Goal: Navigation & Orientation: Find specific page/section

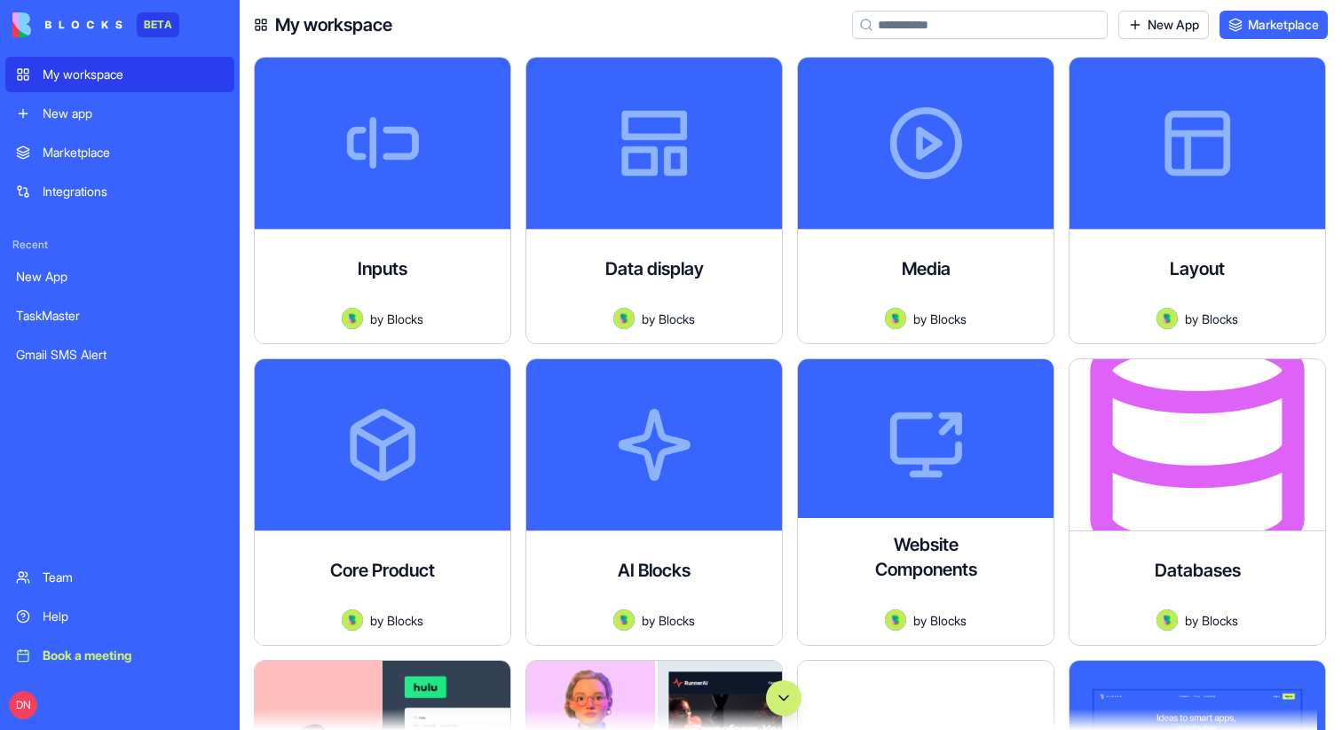
click at [786, 663] on button "Scroll to bottom" at bounding box center [783, 698] width 35 height 35
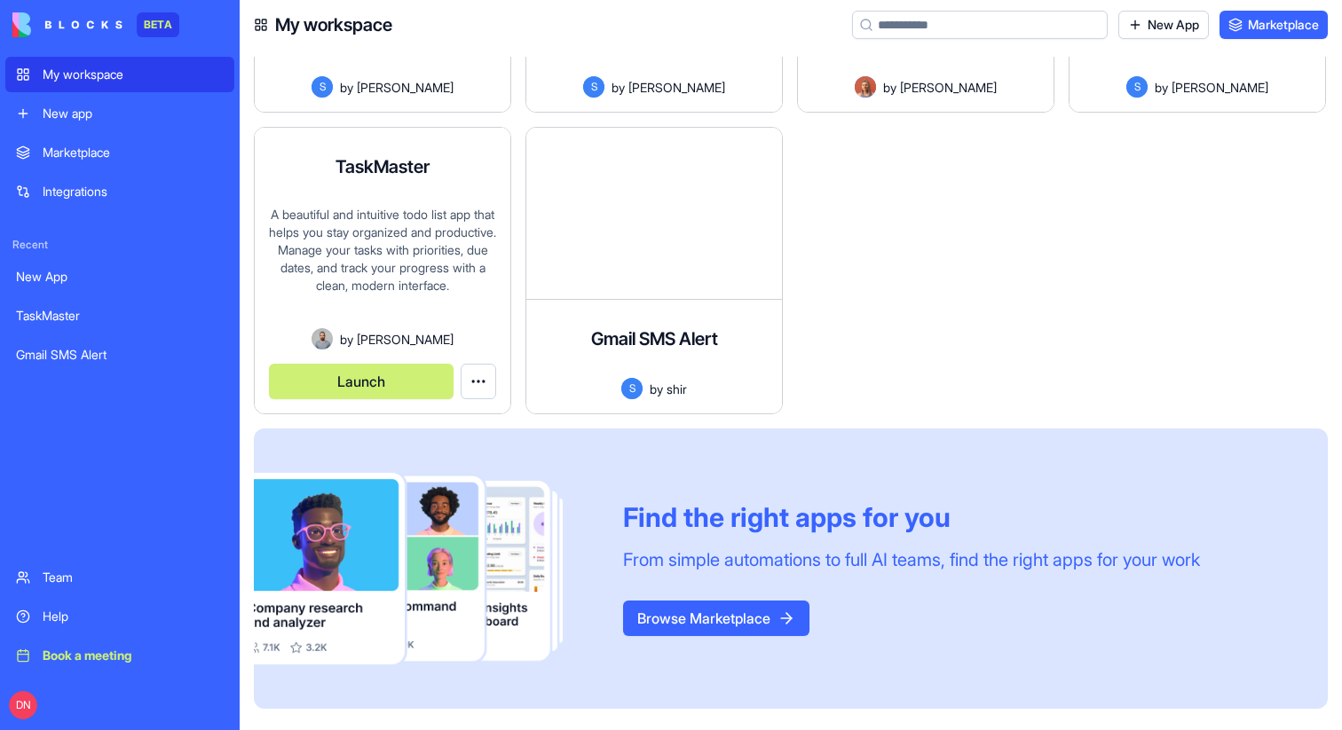
click at [411, 383] on button "Launch" at bounding box center [361, 381] width 185 height 35
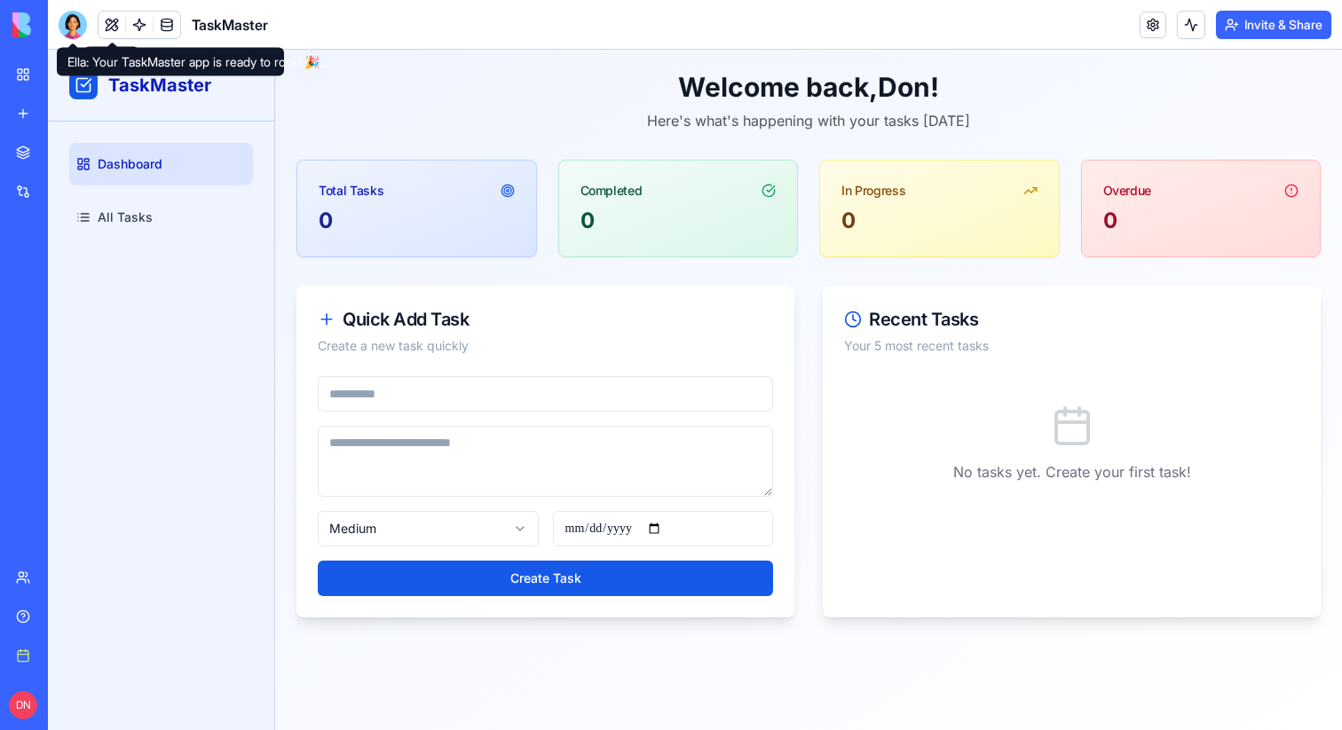
click at [75, 25] on div at bounding box center [73, 25] width 28 height 28
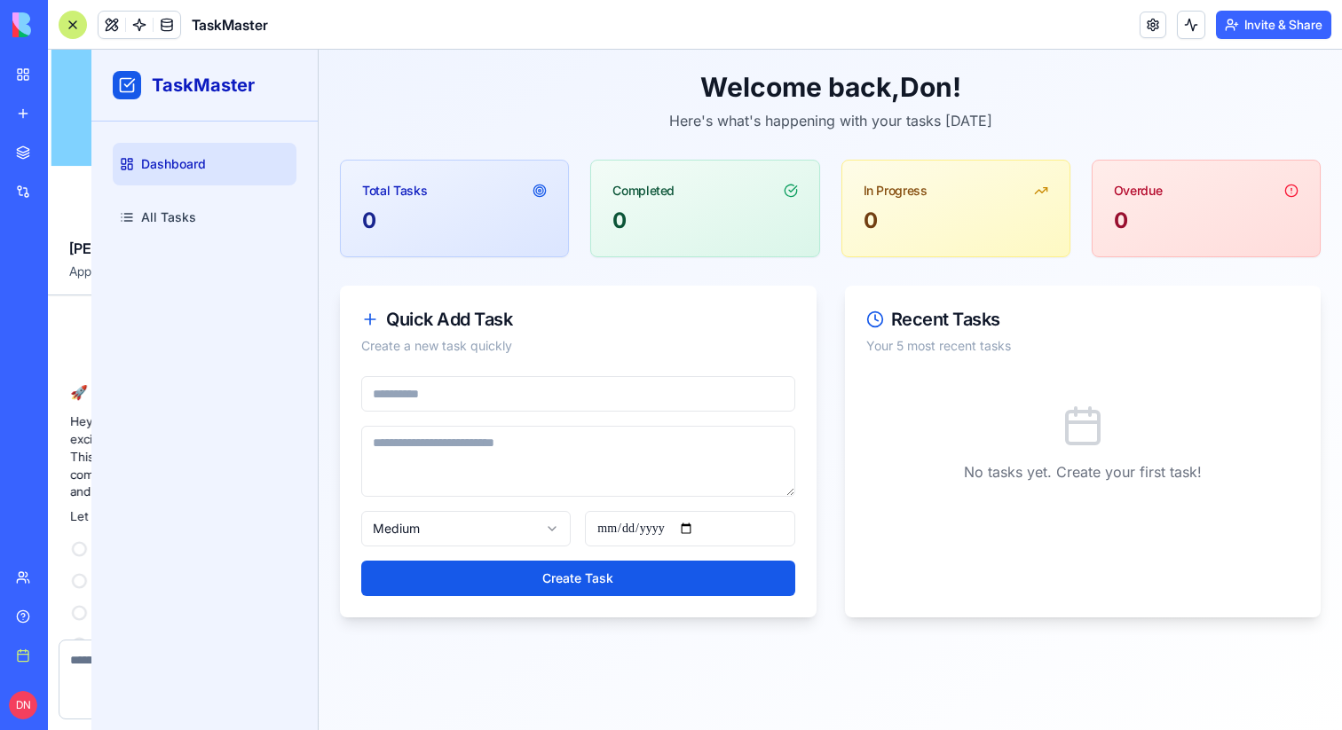
scroll to position [351, 0]
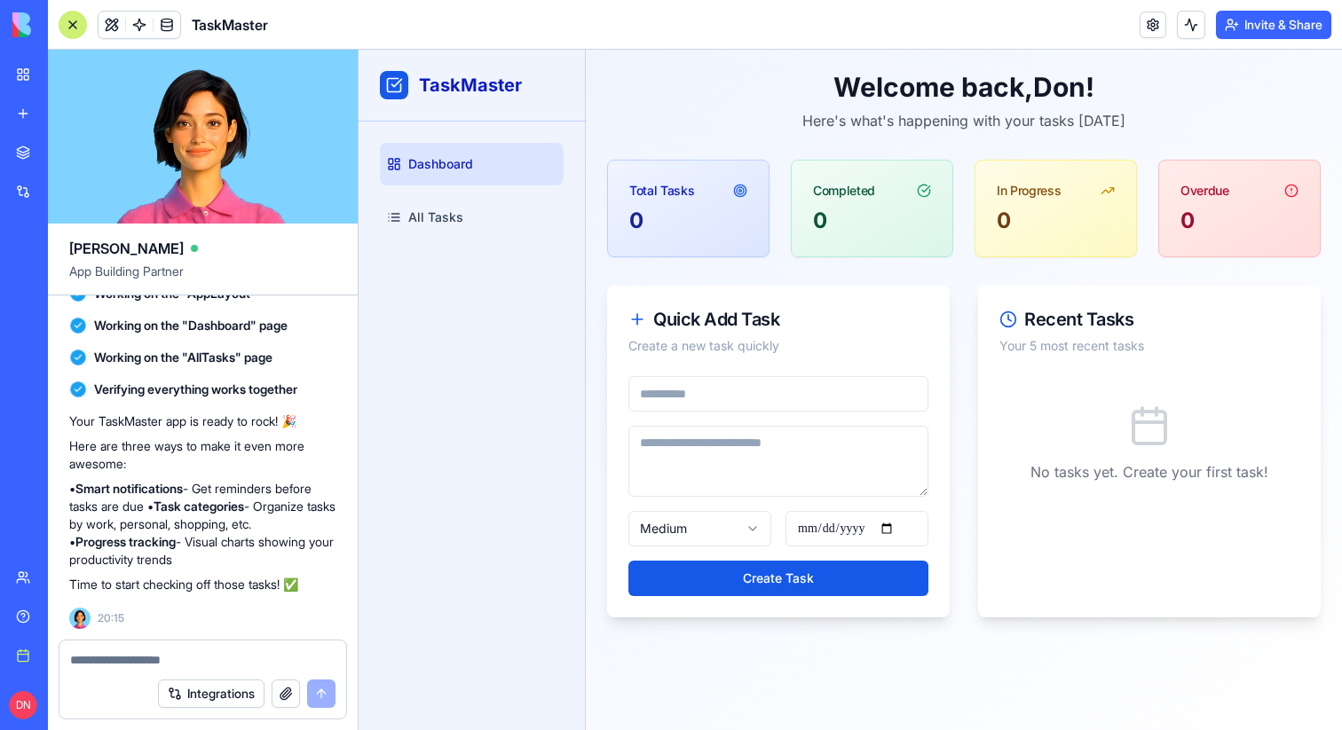
click at [75, 25] on div at bounding box center [73, 25] width 28 height 28
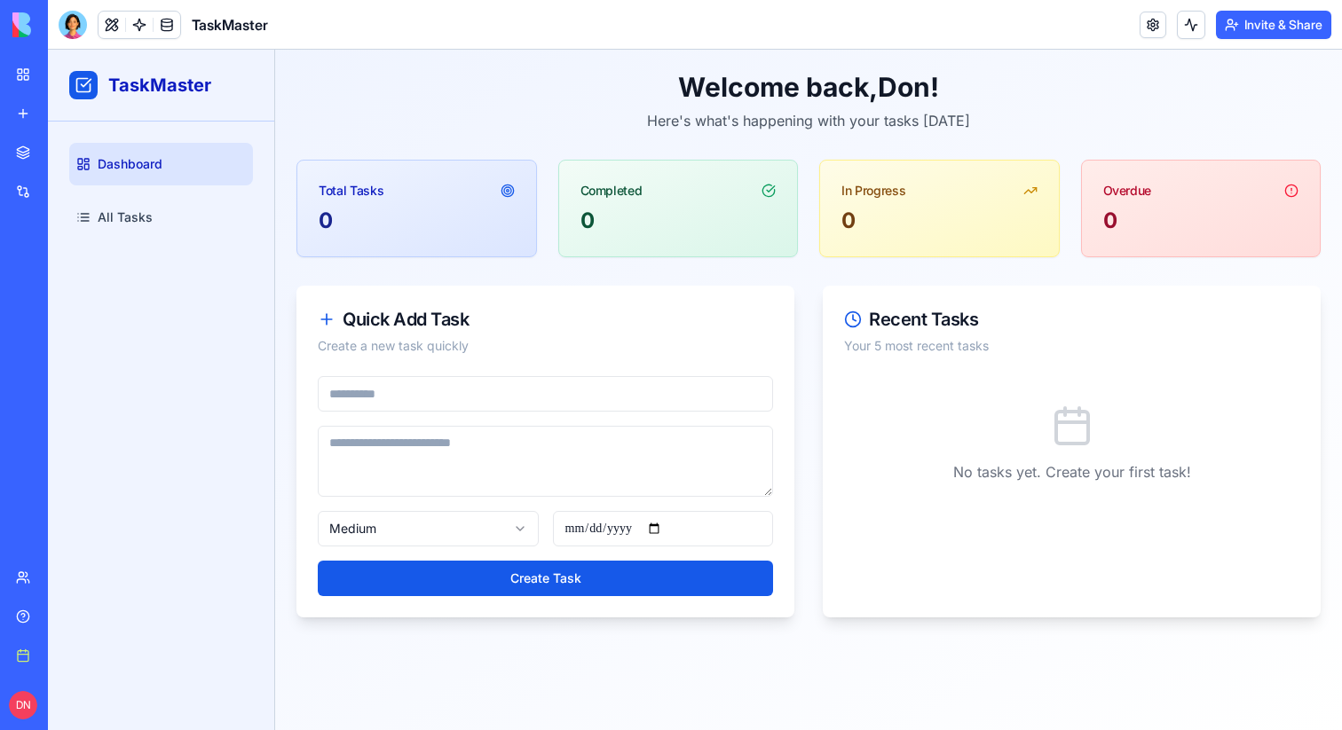
click at [75, 25] on div at bounding box center [73, 25] width 28 height 28
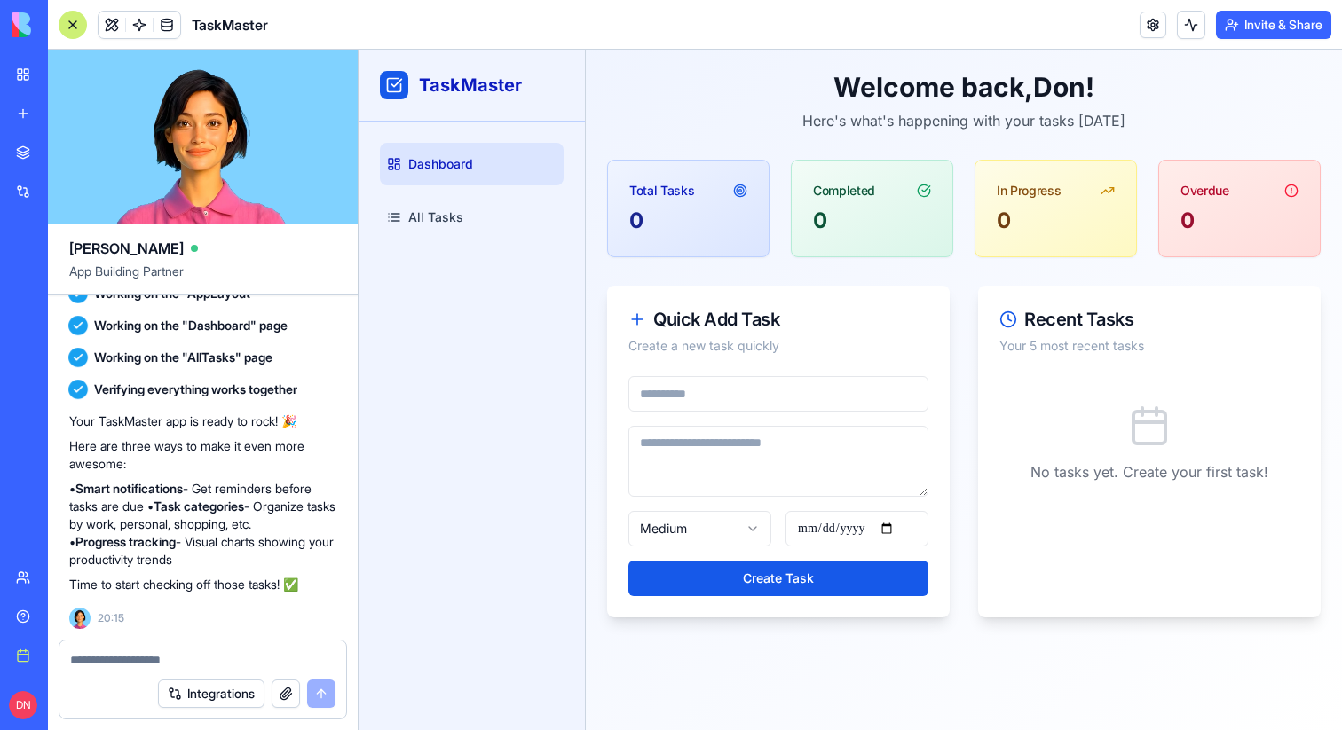
click at [75, 25] on div at bounding box center [73, 25] width 28 height 28
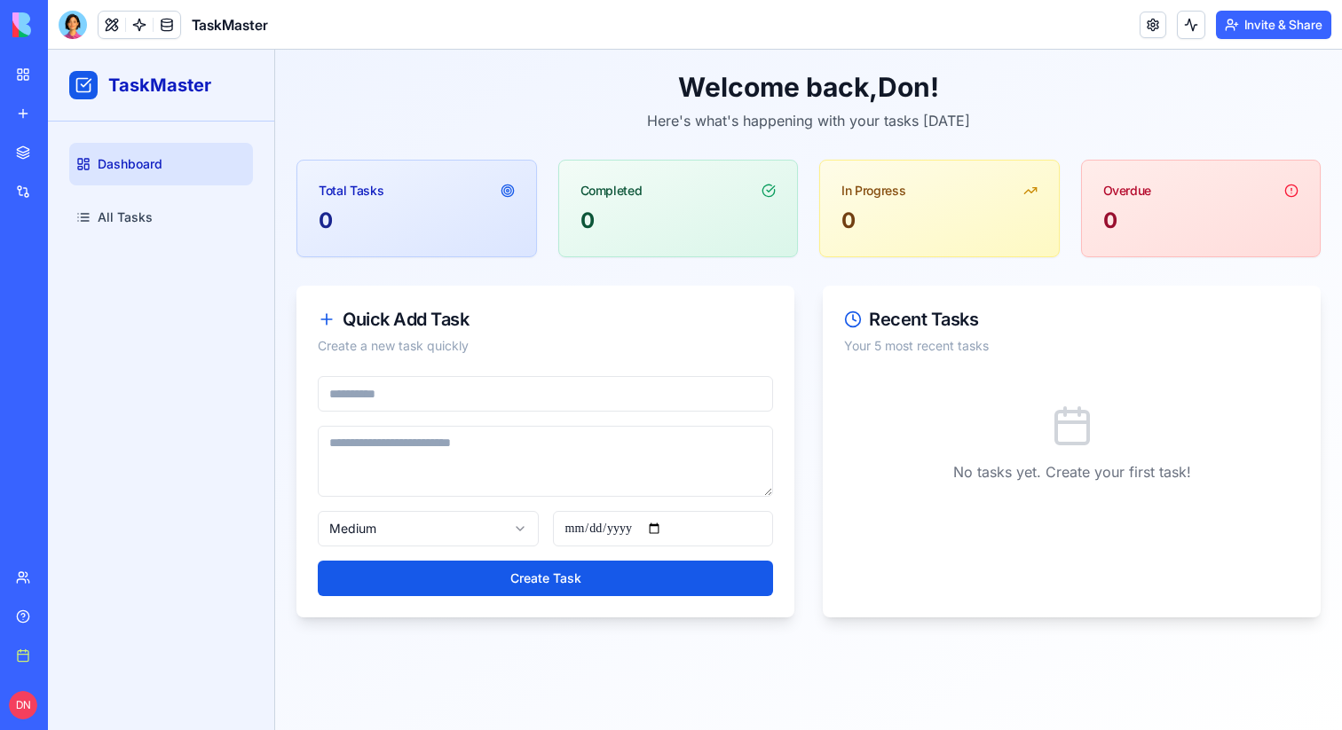
click at [75, 25] on div at bounding box center [73, 25] width 28 height 28
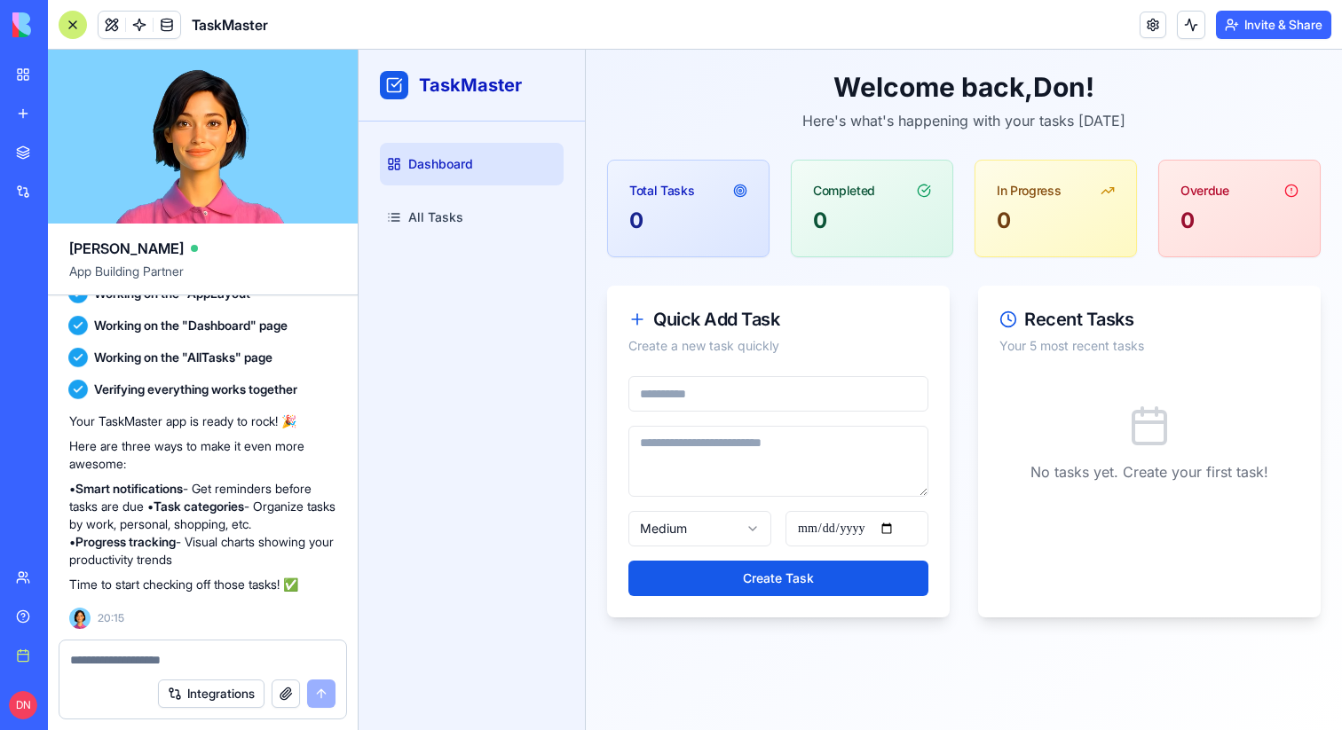
click at [75, 25] on div at bounding box center [73, 25] width 28 height 28
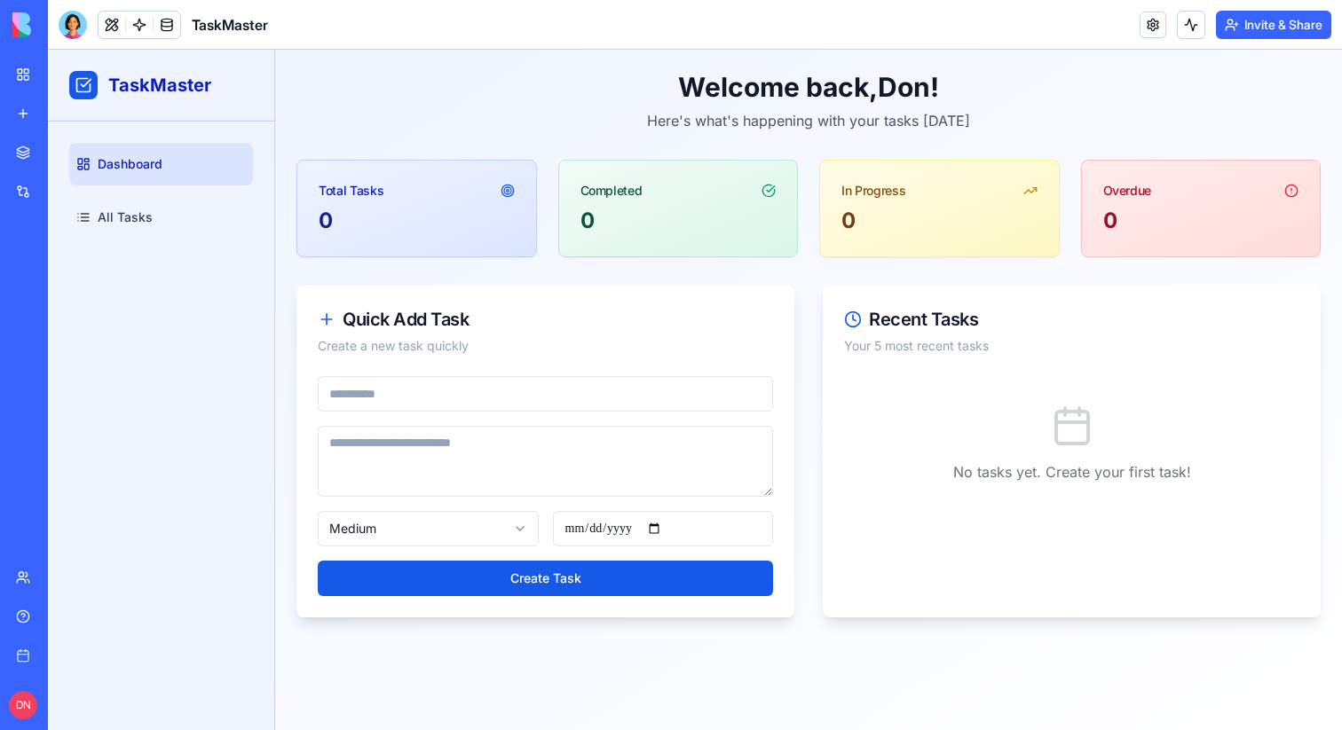
click at [75, 25] on div at bounding box center [73, 25] width 28 height 28
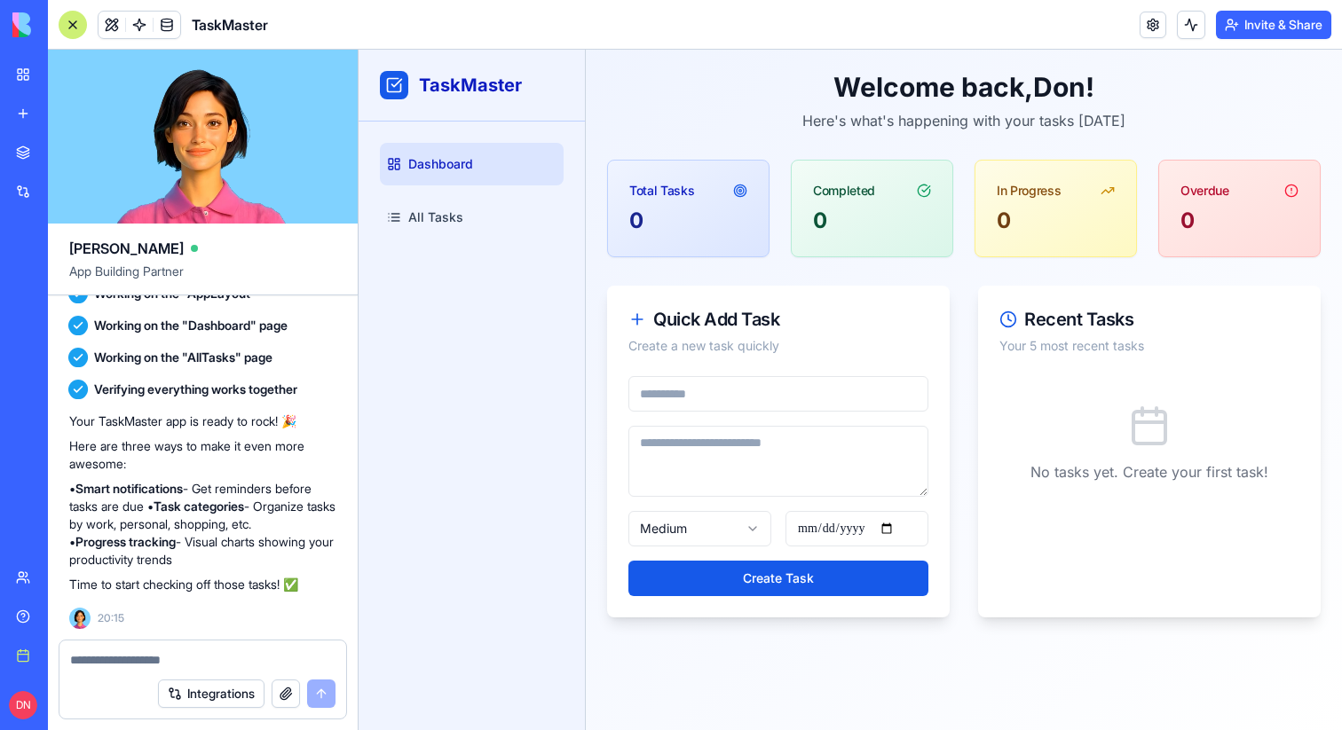
click at [75, 25] on div at bounding box center [73, 25] width 28 height 28
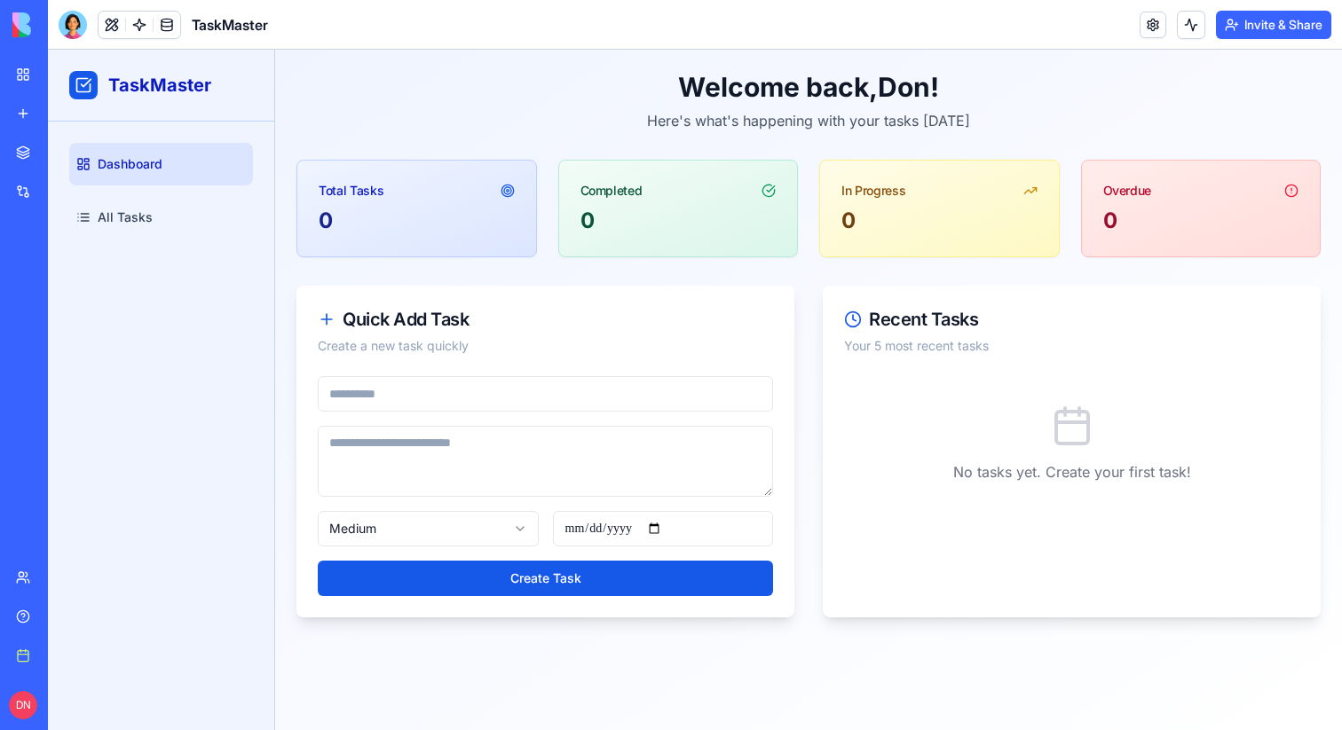
click at [75, 25] on div at bounding box center [73, 25] width 28 height 28
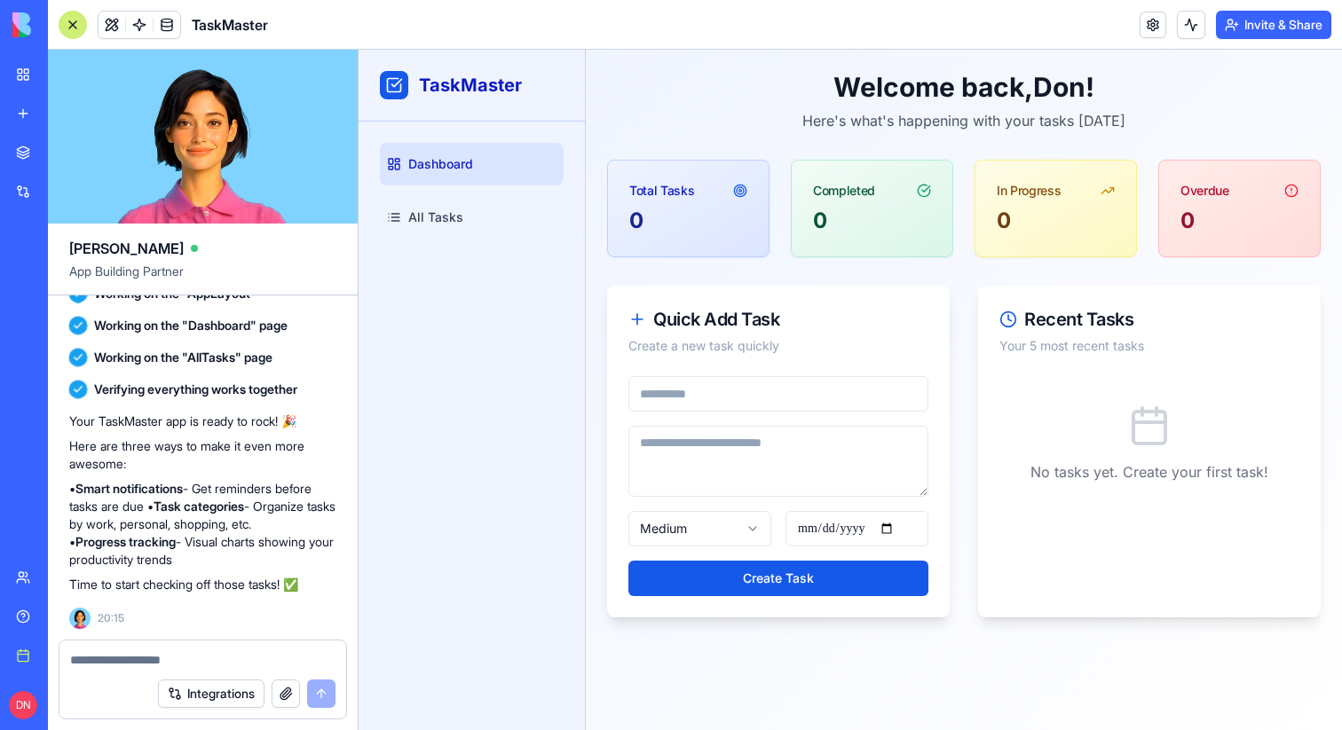
click at [75, 25] on div at bounding box center [73, 25] width 28 height 28
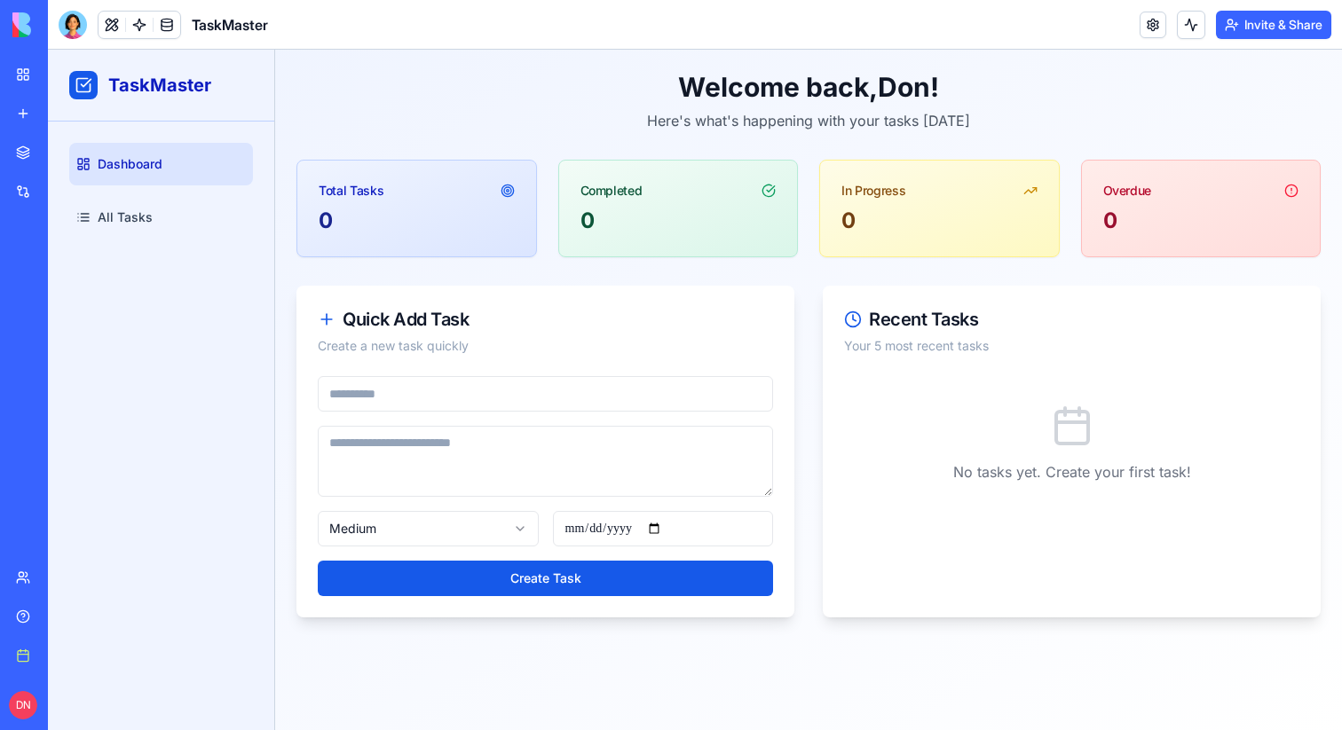
click at [75, 25] on div at bounding box center [73, 25] width 28 height 28
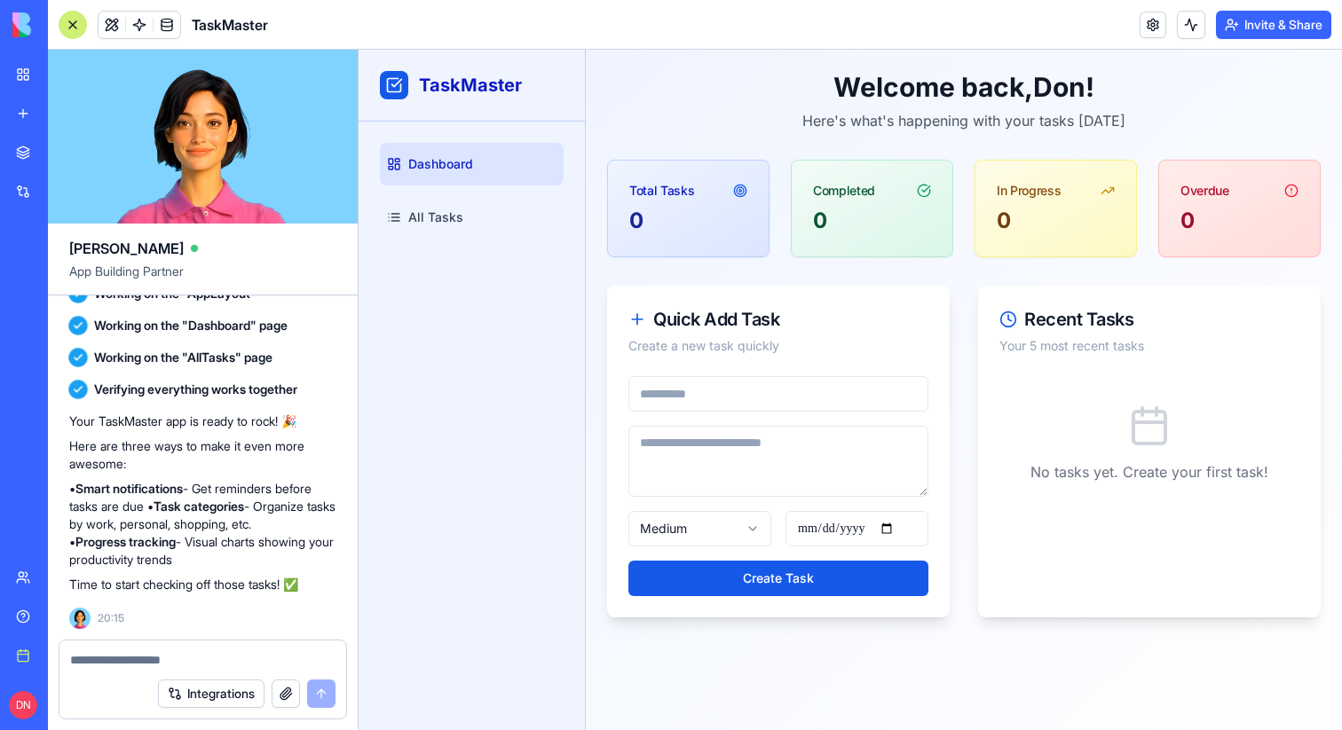
click at [75, 25] on div at bounding box center [73, 25] width 28 height 28
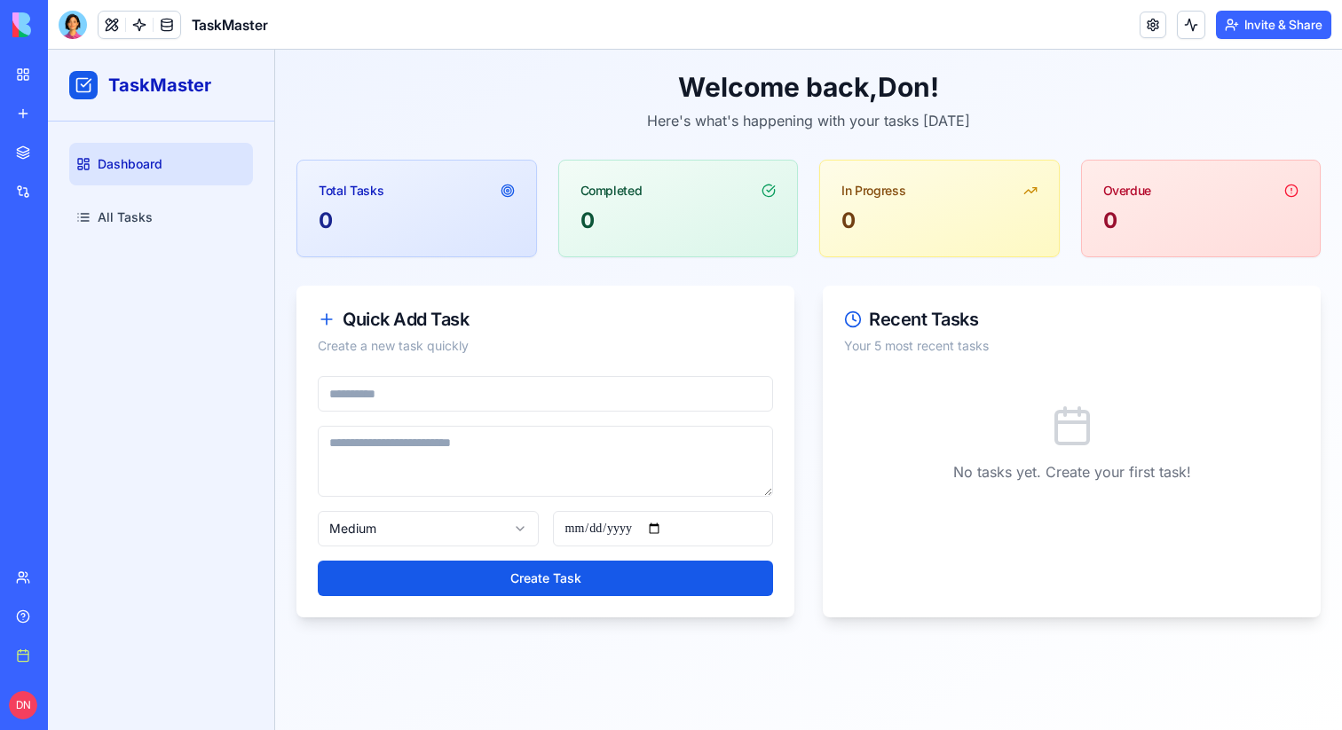
click at [75, 25] on div at bounding box center [73, 25] width 28 height 28
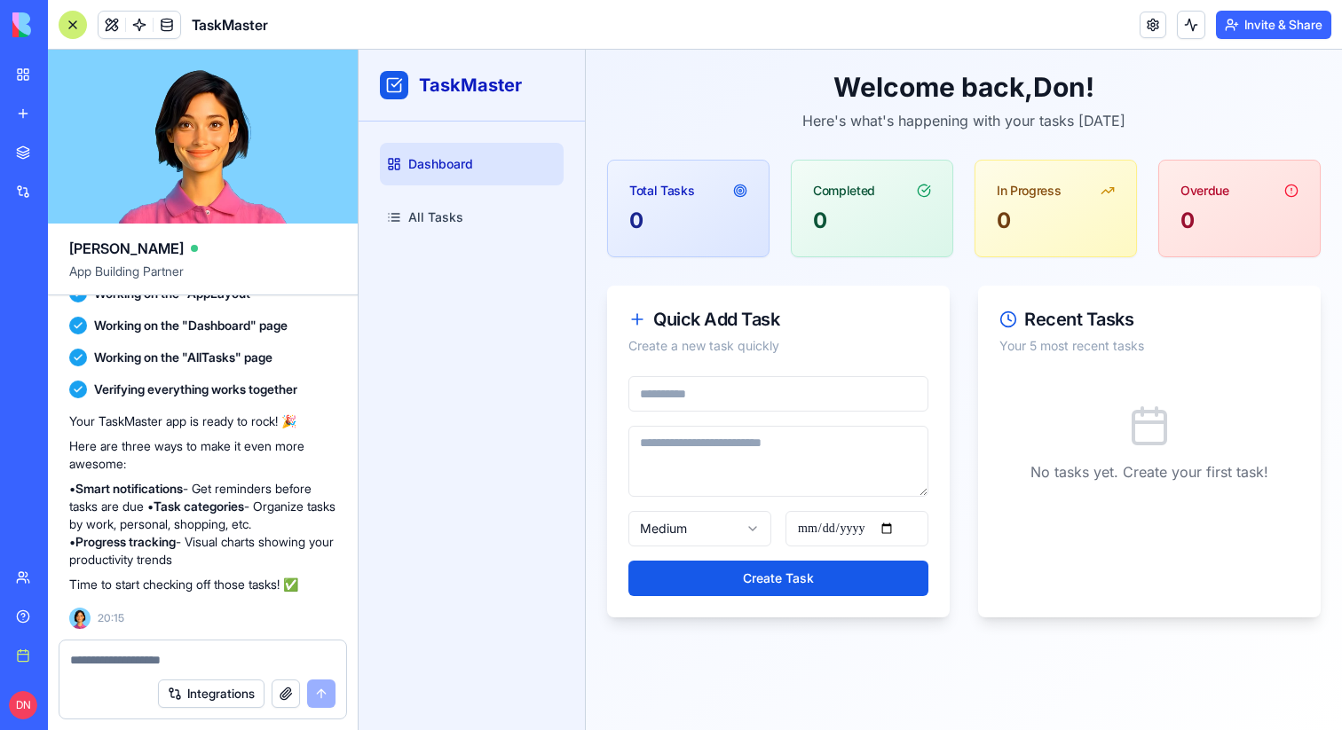
click at [75, 25] on div at bounding box center [73, 25] width 28 height 28
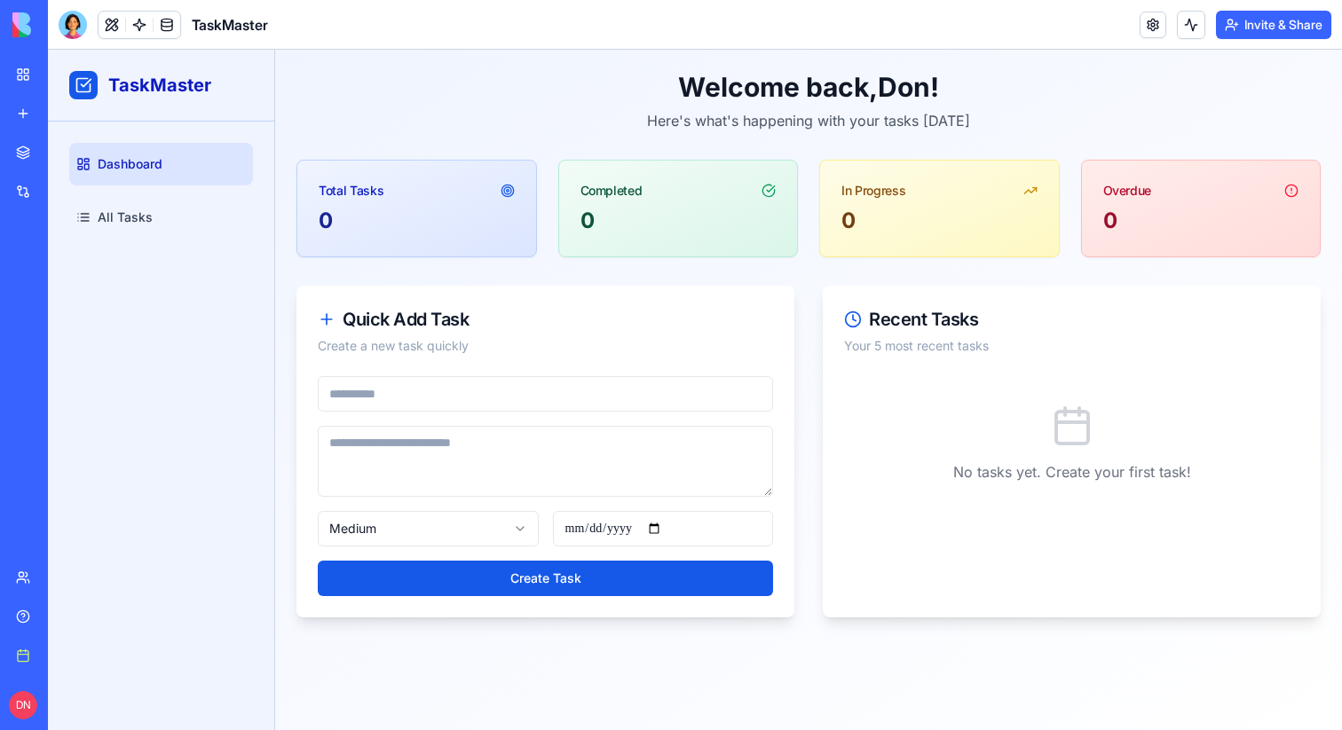
click at [70, 18] on div at bounding box center [73, 25] width 28 height 28
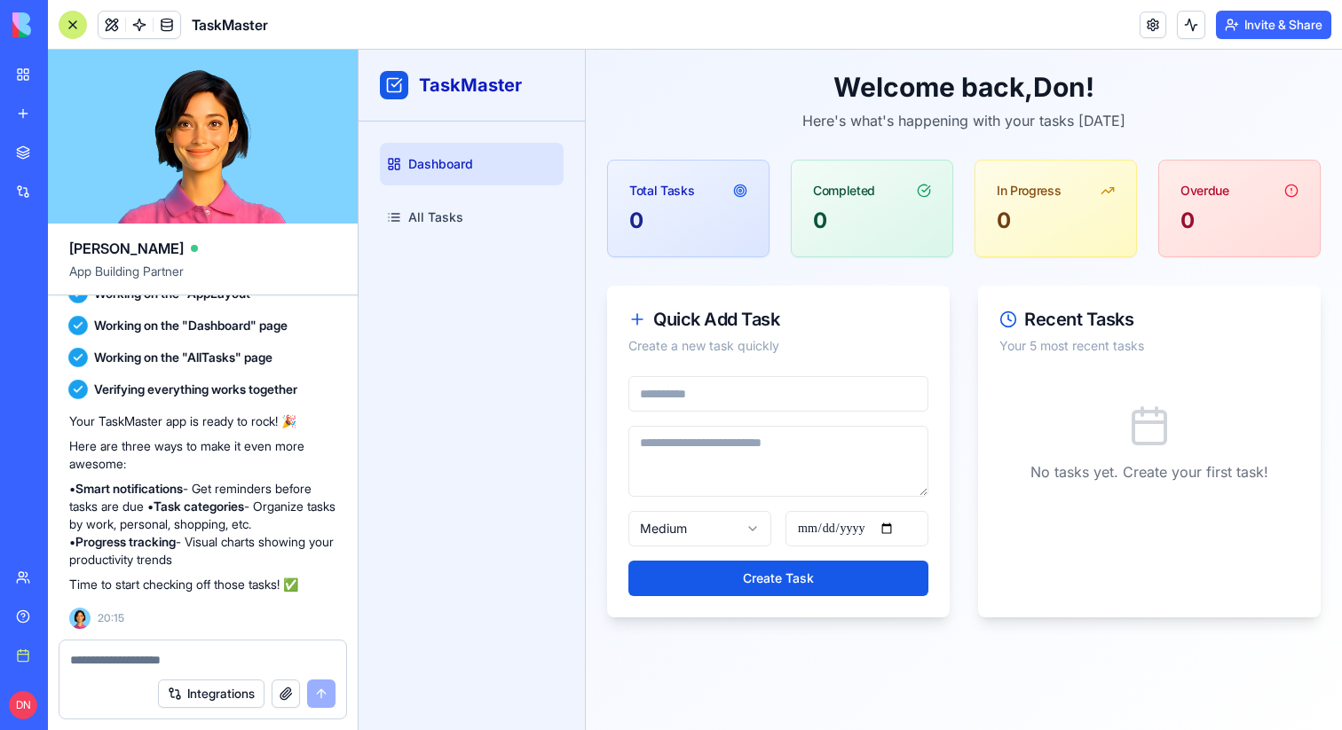
click at [70, 18] on div at bounding box center [73, 25] width 28 height 28
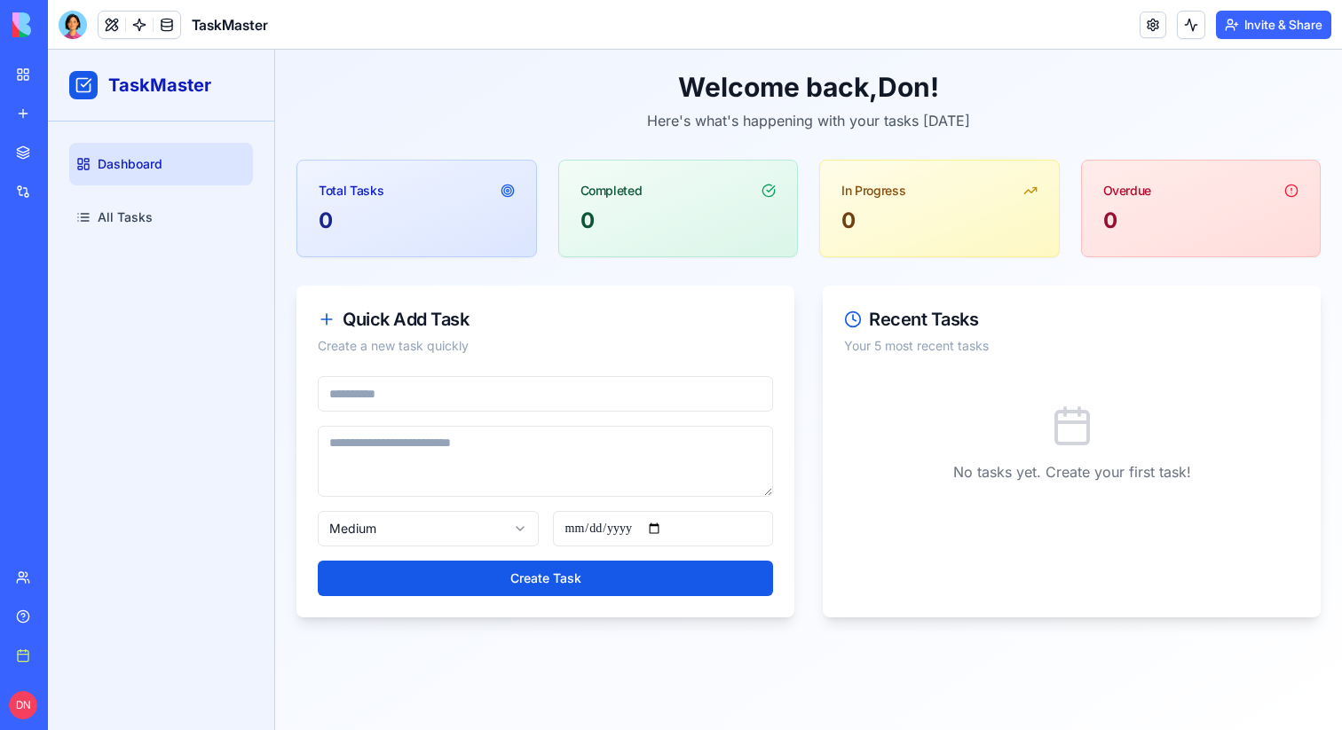
click at [70, 18] on div at bounding box center [73, 25] width 28 height 28
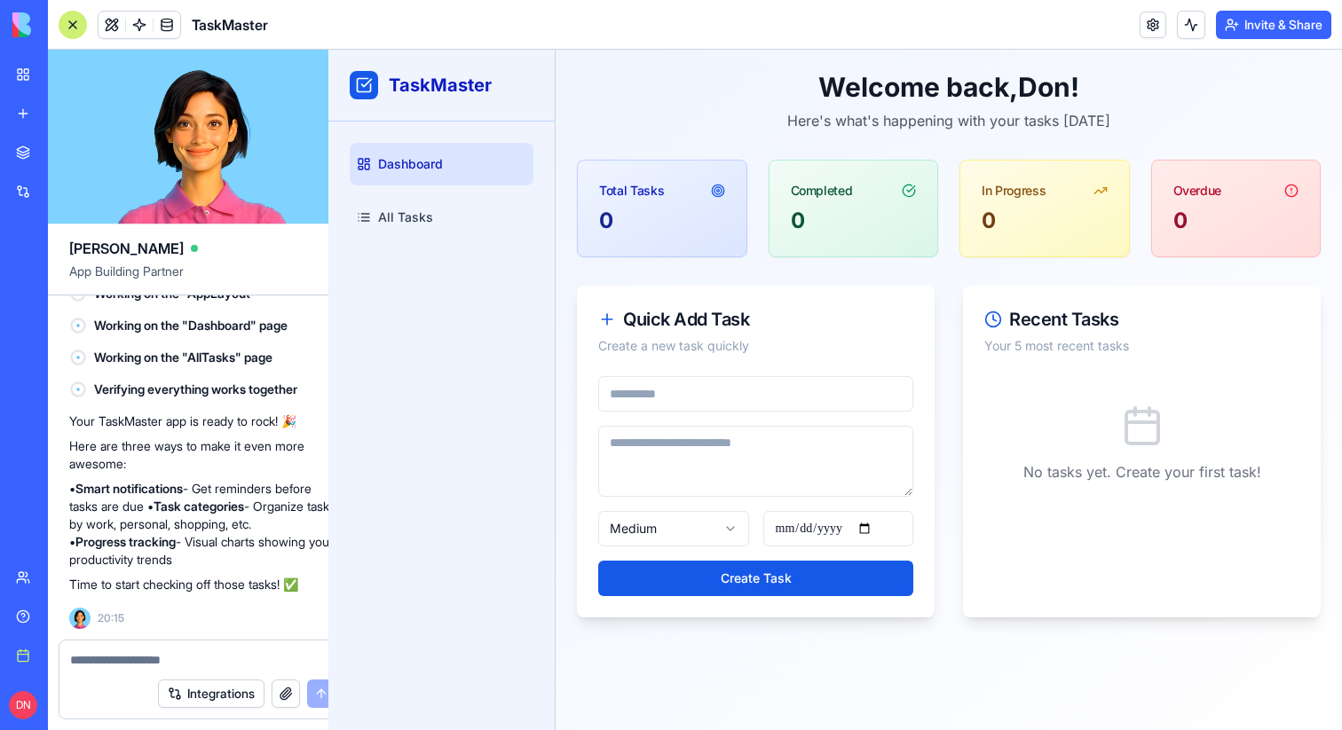
click at [70, 18] on div at bounding box center [73, 25] width 28 height 28
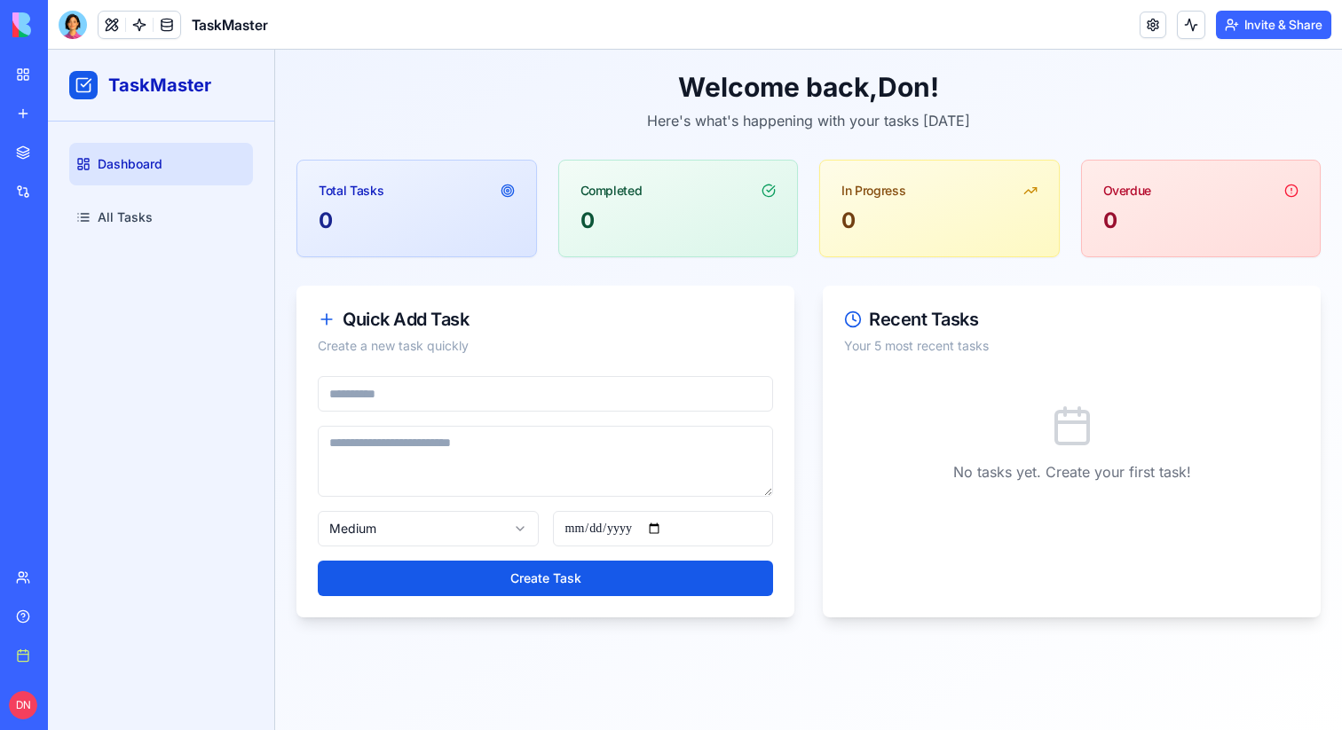
click at [70, 18] on div at bounding box center [73, 25] width 28 height 28
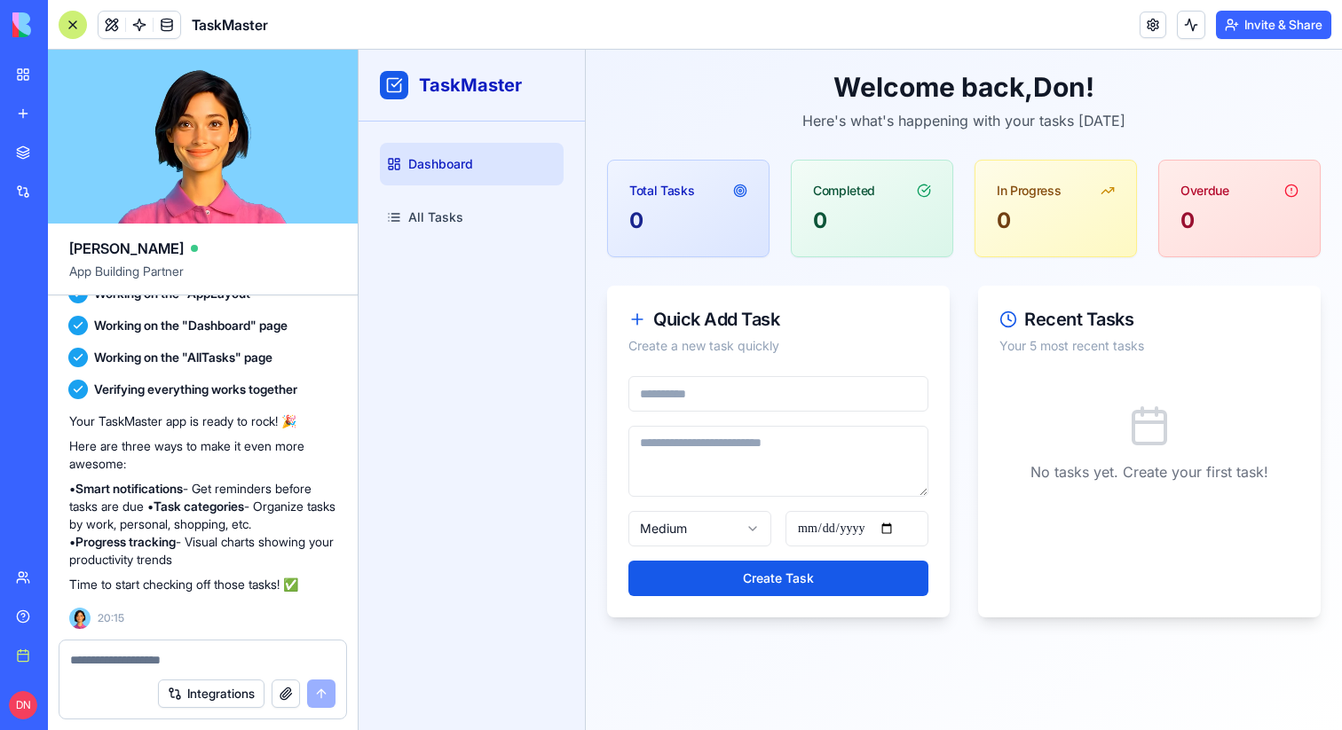
click at [70, 18] on div at bounding box center [73, 25] width 28 height 28
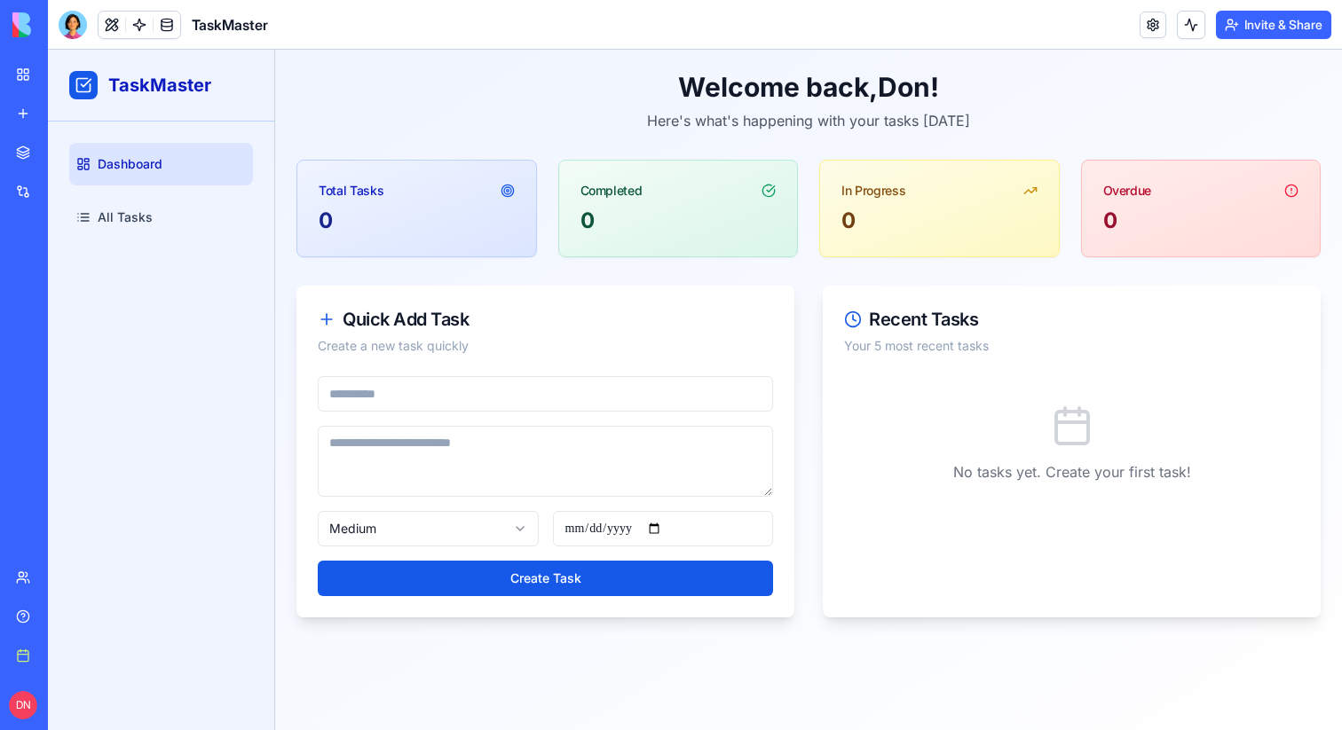
click at [70, 18] on div at bounding box center [73, 25] width 28 height 28
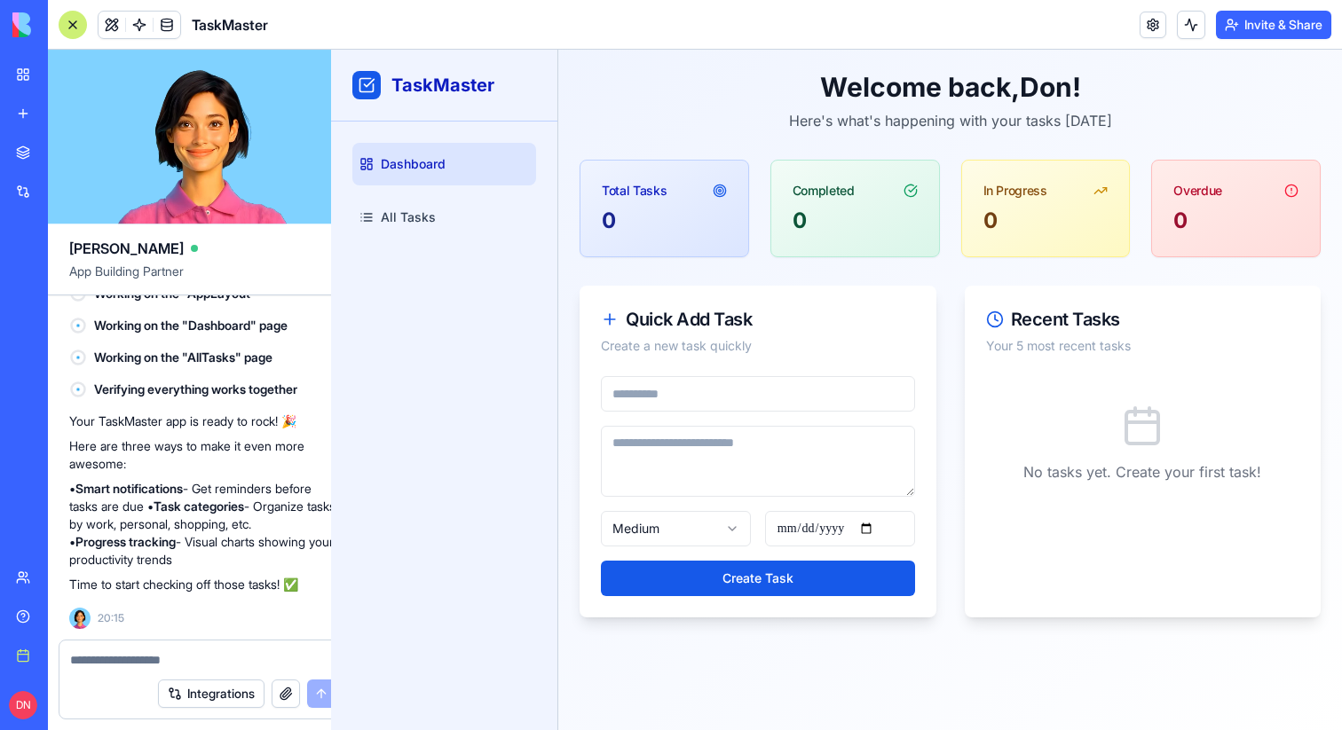
click at [70, 18] on div at bounding box center [73, 25] width 28 height 28
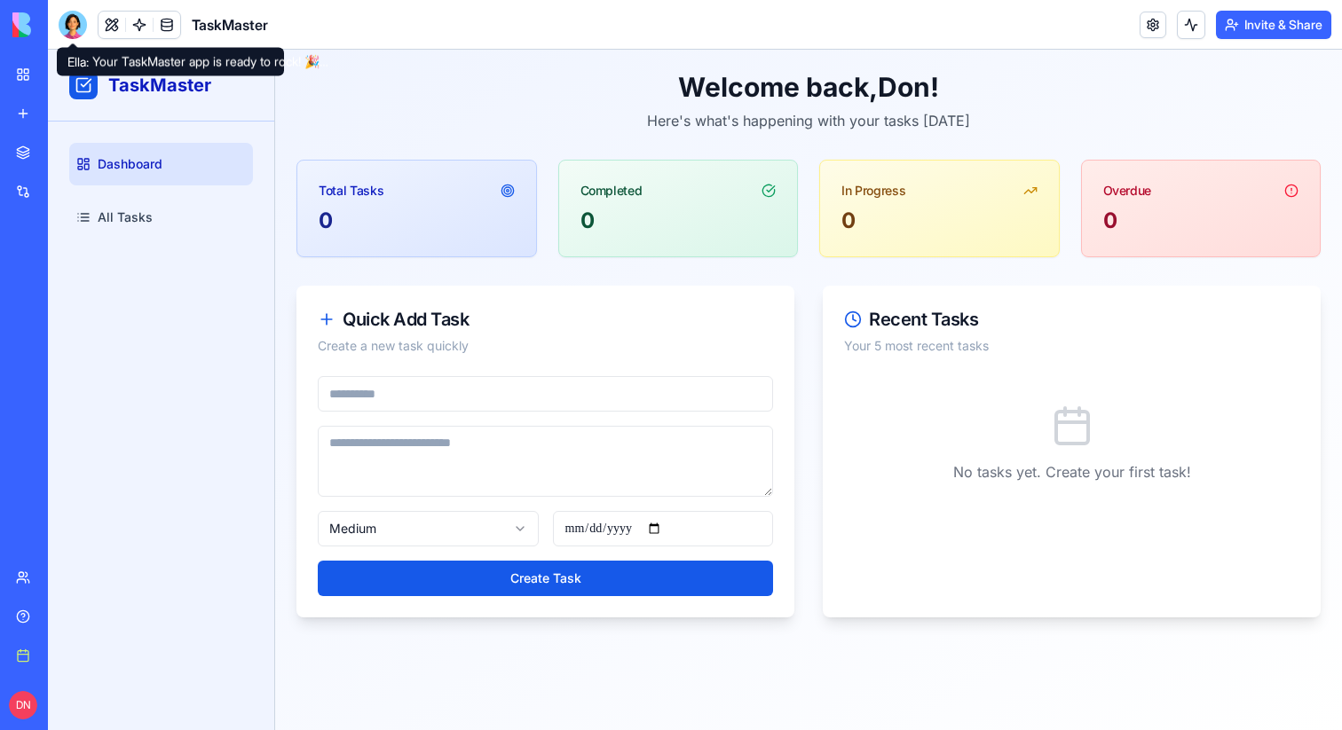
click at [78, 28] on div at bounding box center [73, 25] width 28 height 28
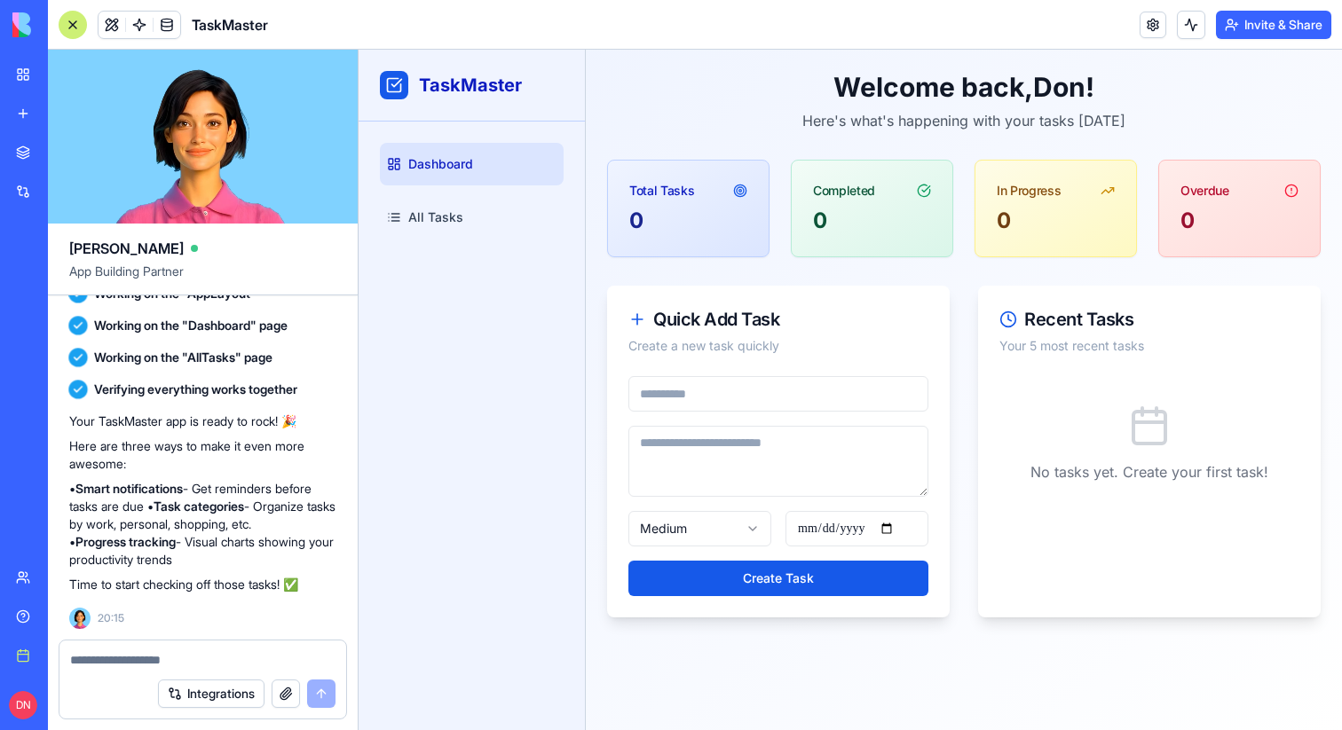
click at [78, 28] on div at bounding box center [73, 25] width 28 height 28
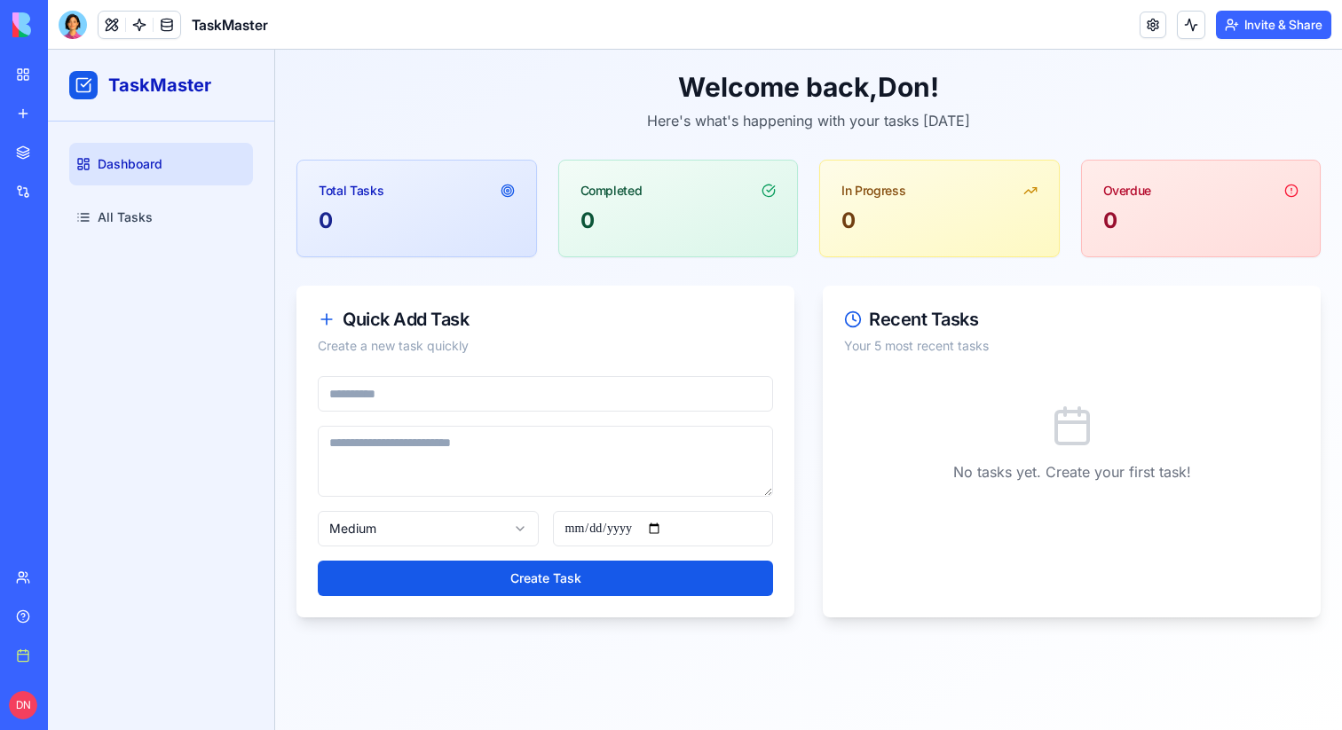
click at [78, 28] on div at bounding box center [73, 25] width 28 height 28
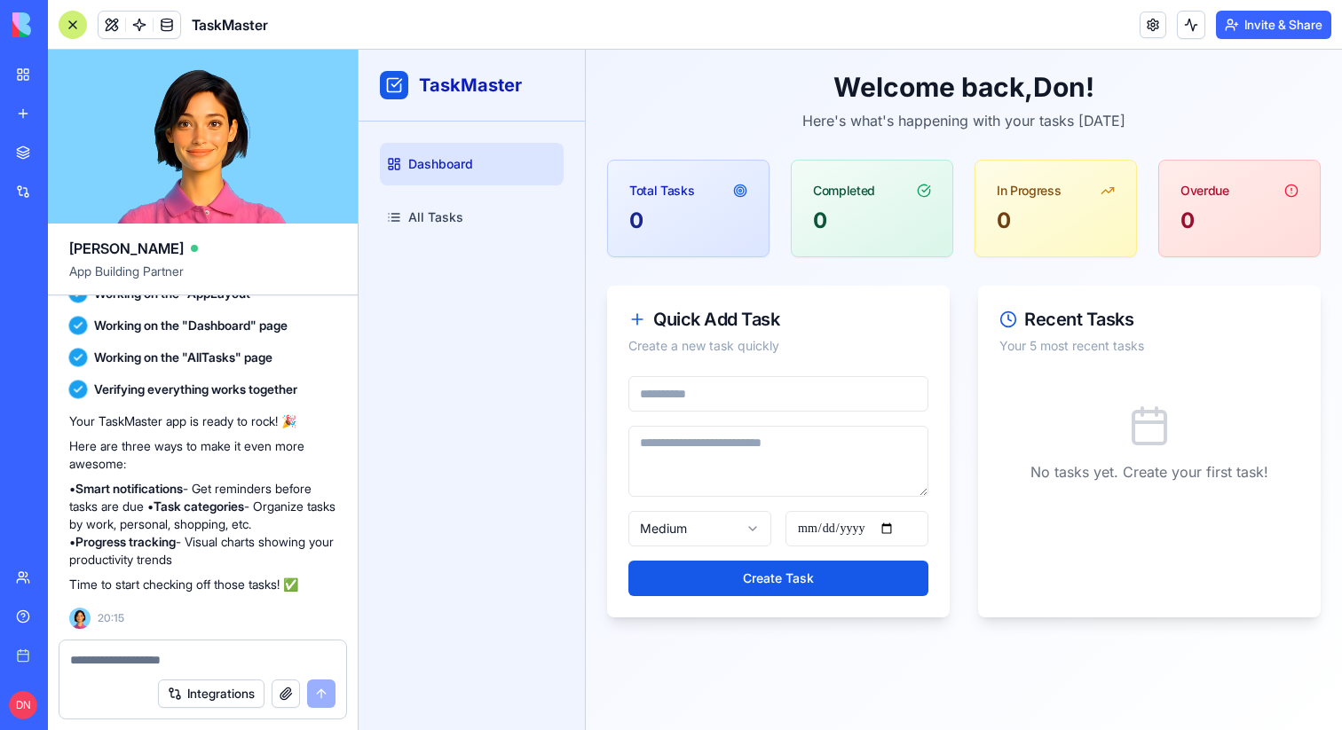
click at [78, 28] on div at bounding box center [73, 25] width 28 height 28
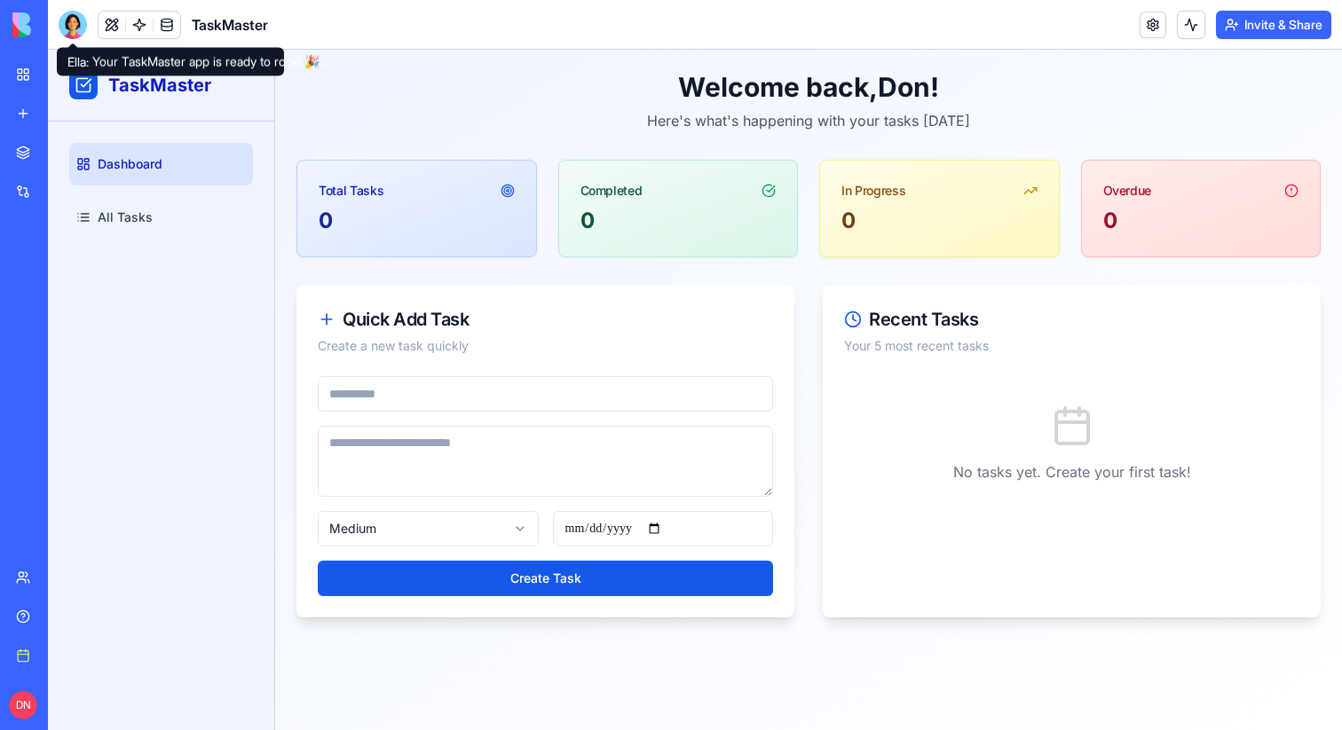
click at [73, 28] on div at bounding box center [73, 25] width 28 height 28
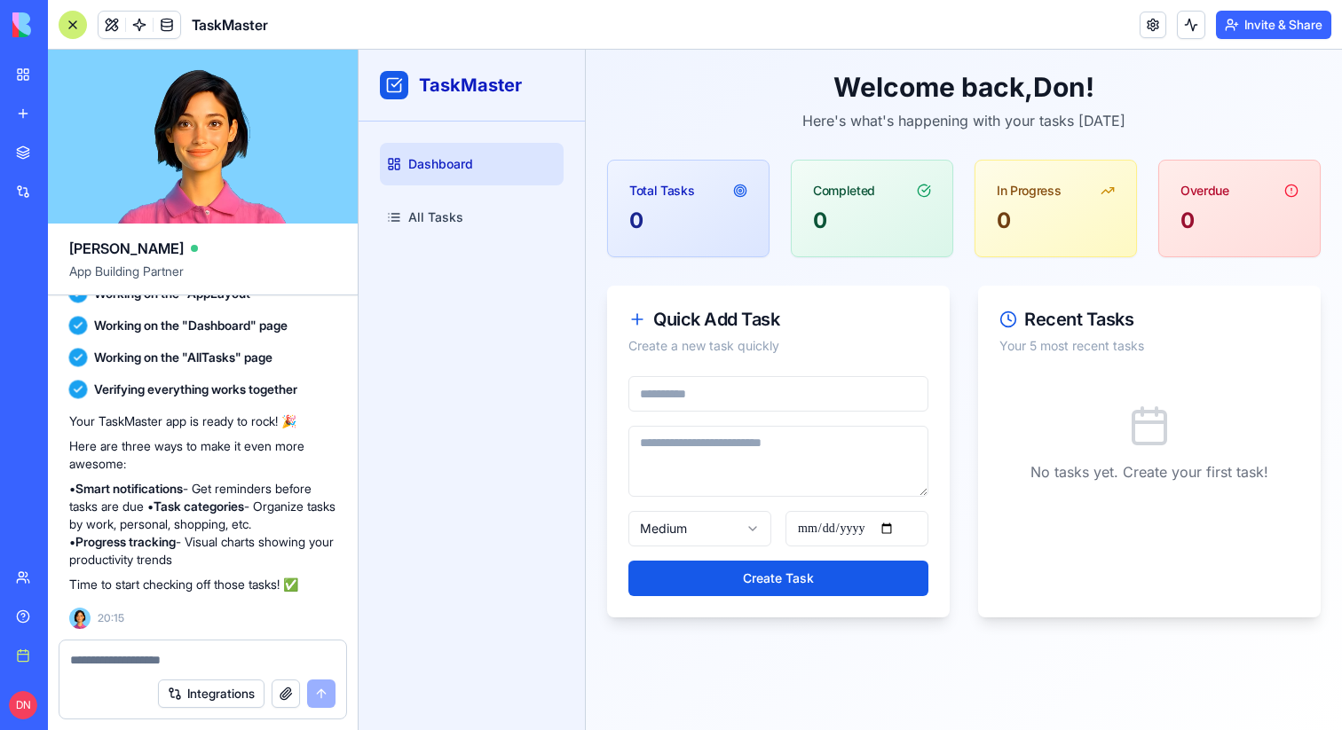
click at [73, 28] on div at bounding box center [73, 25] width 28 height 28
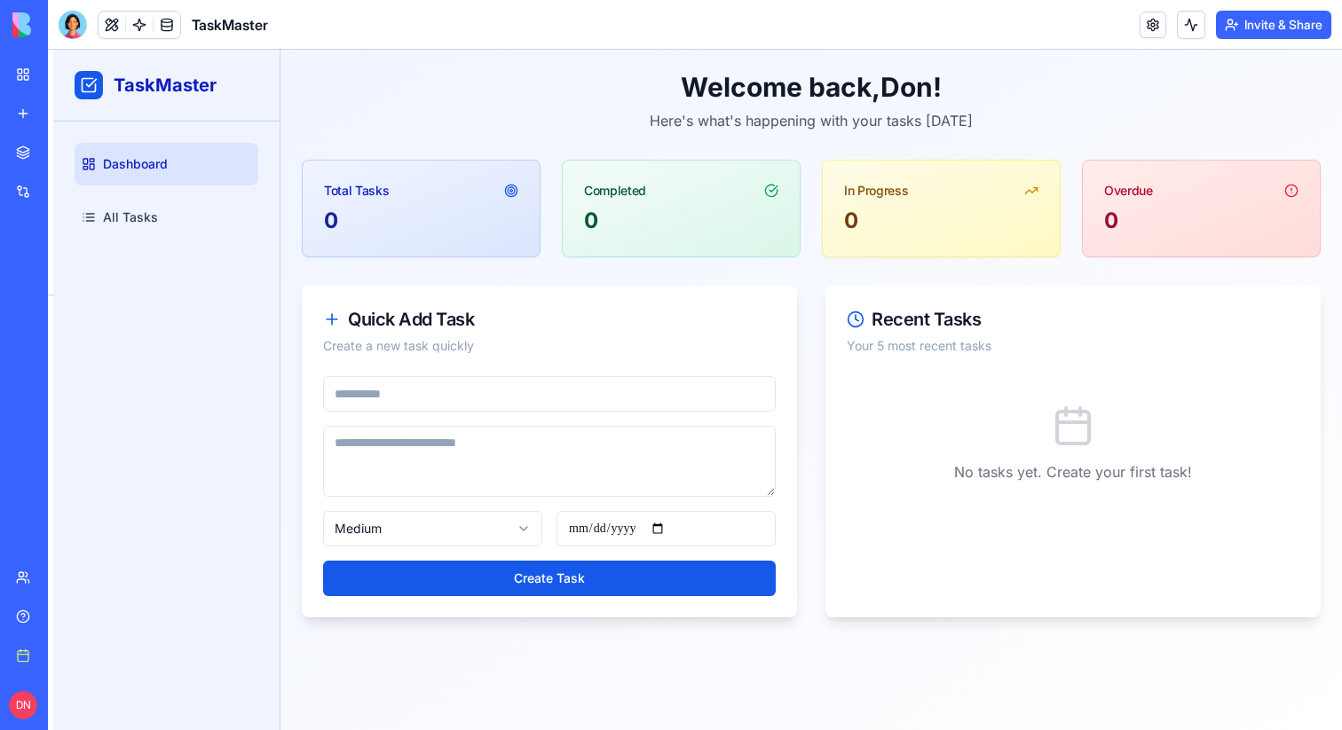
click at [73, 28] on div at bounding box center [73, 24] width 28 height 28
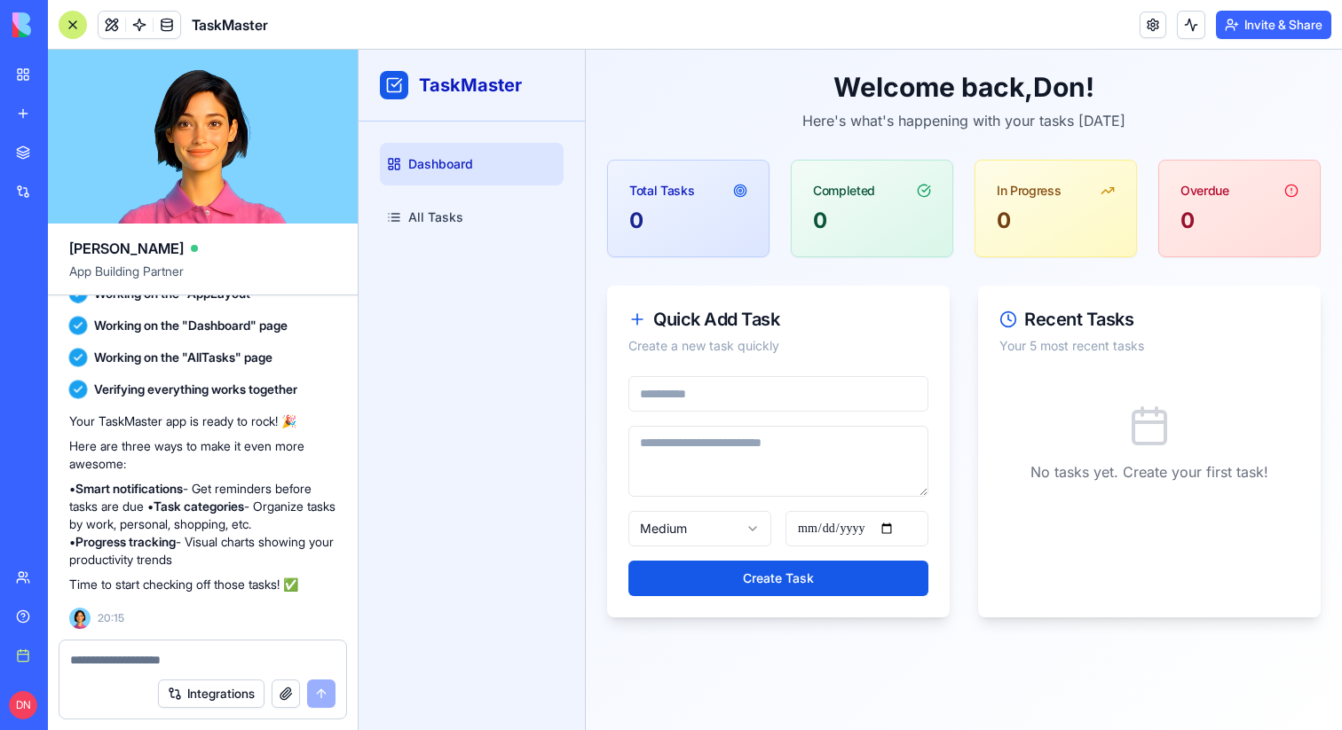
click at [73, 28] on div at bounding box center [73, 25] width 28 height 28
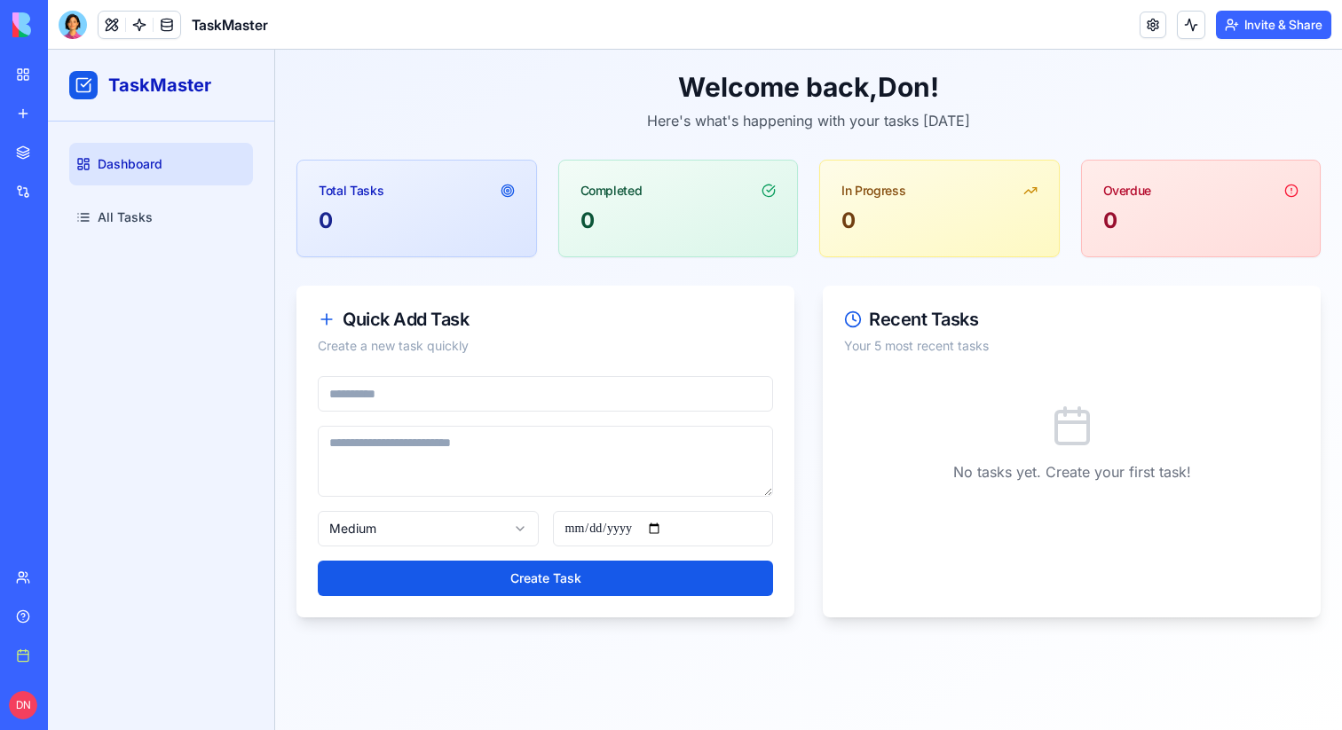
click at [73, 28] on div at bounding box center [73, 25] width 28 height 28
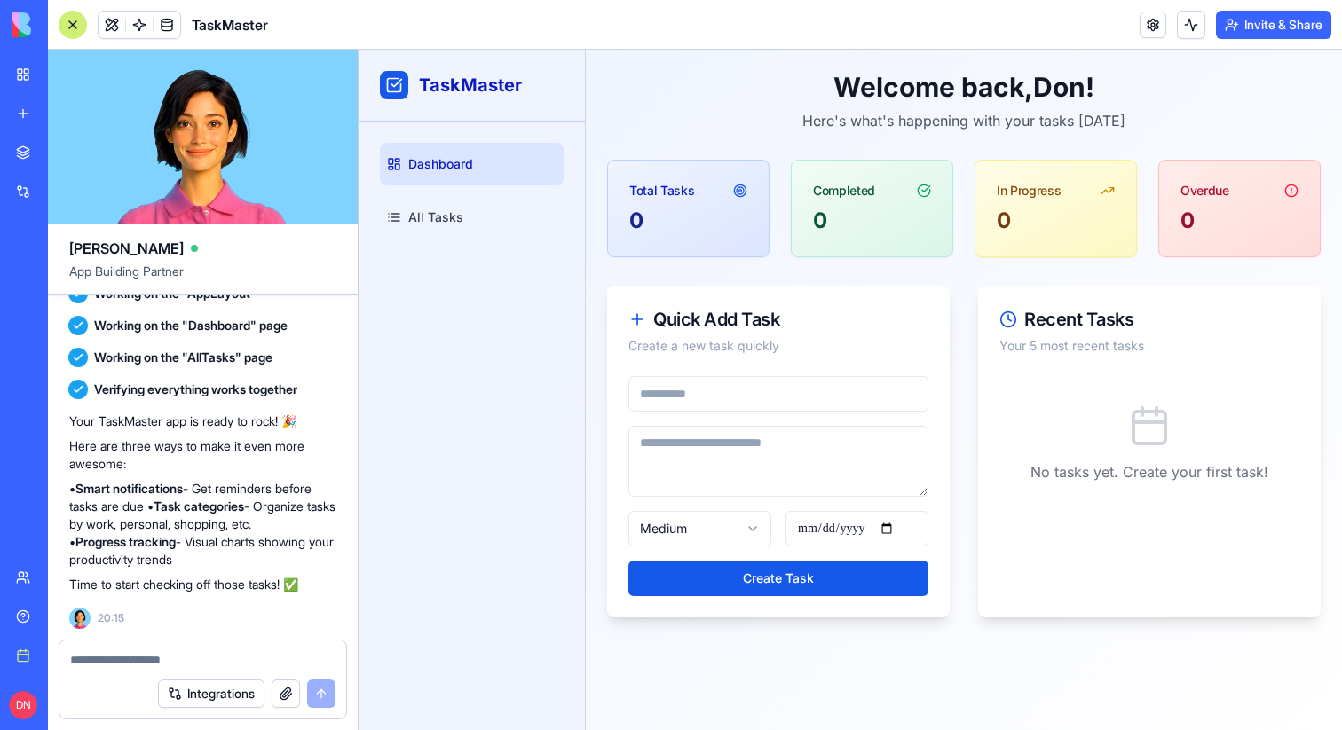
click at [73, 28] on div at bounding box center [73, 25] width 28 height 28
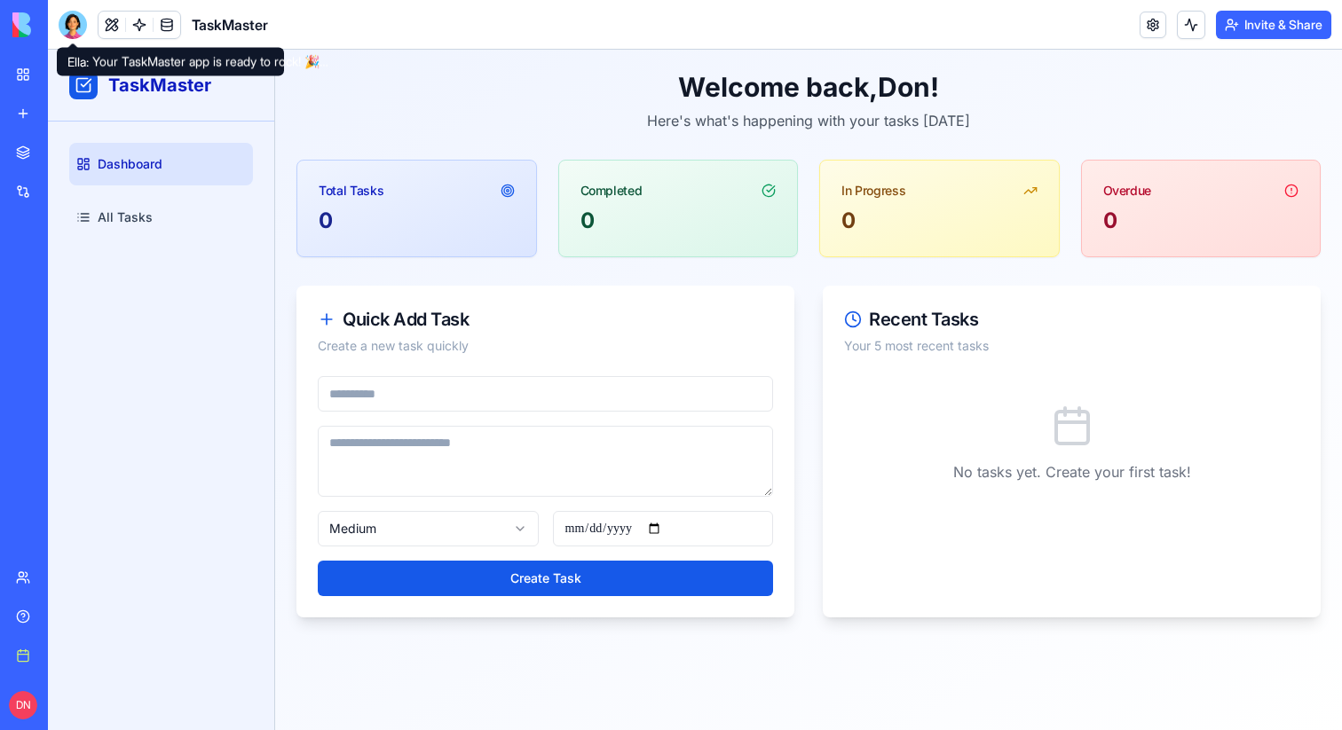
click at [70, 28] on div at bounding box center [73, 25] width 28 height 28
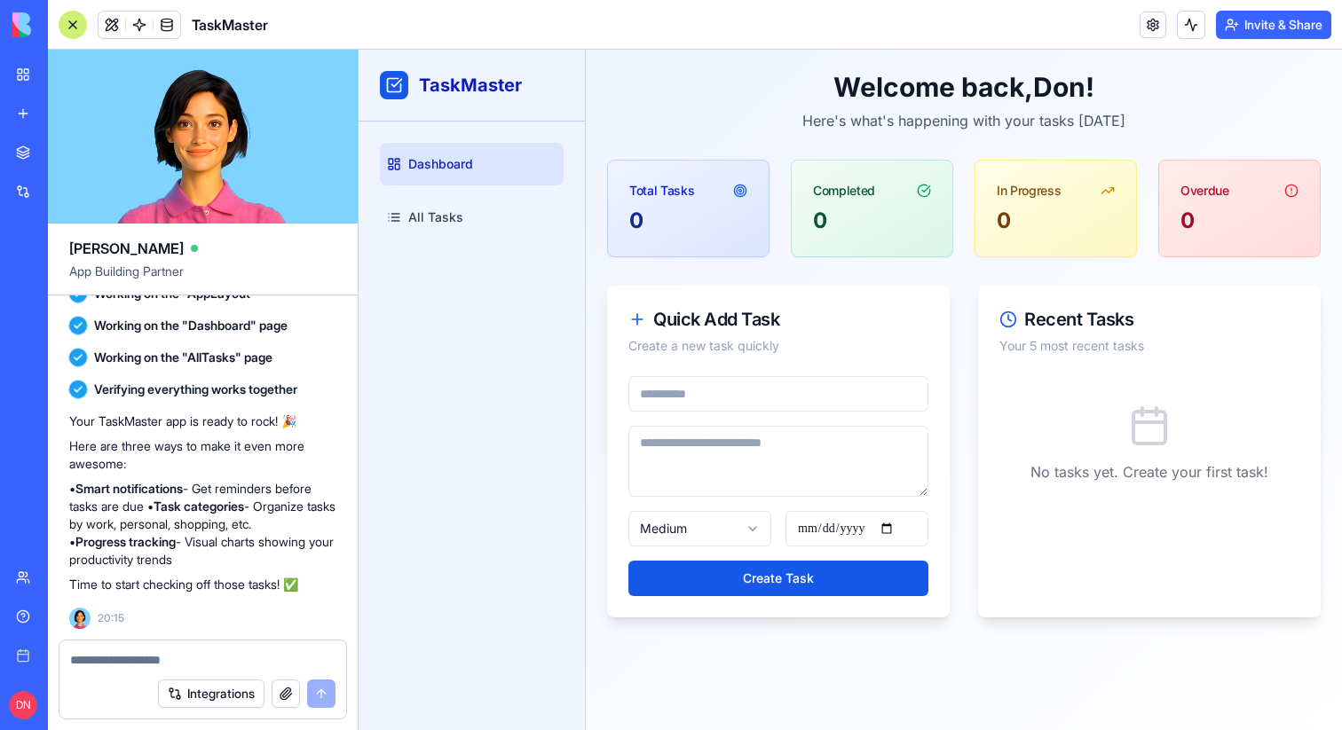
click at [70, 28] on div at bounding box center [73, 25] width 28 height 28
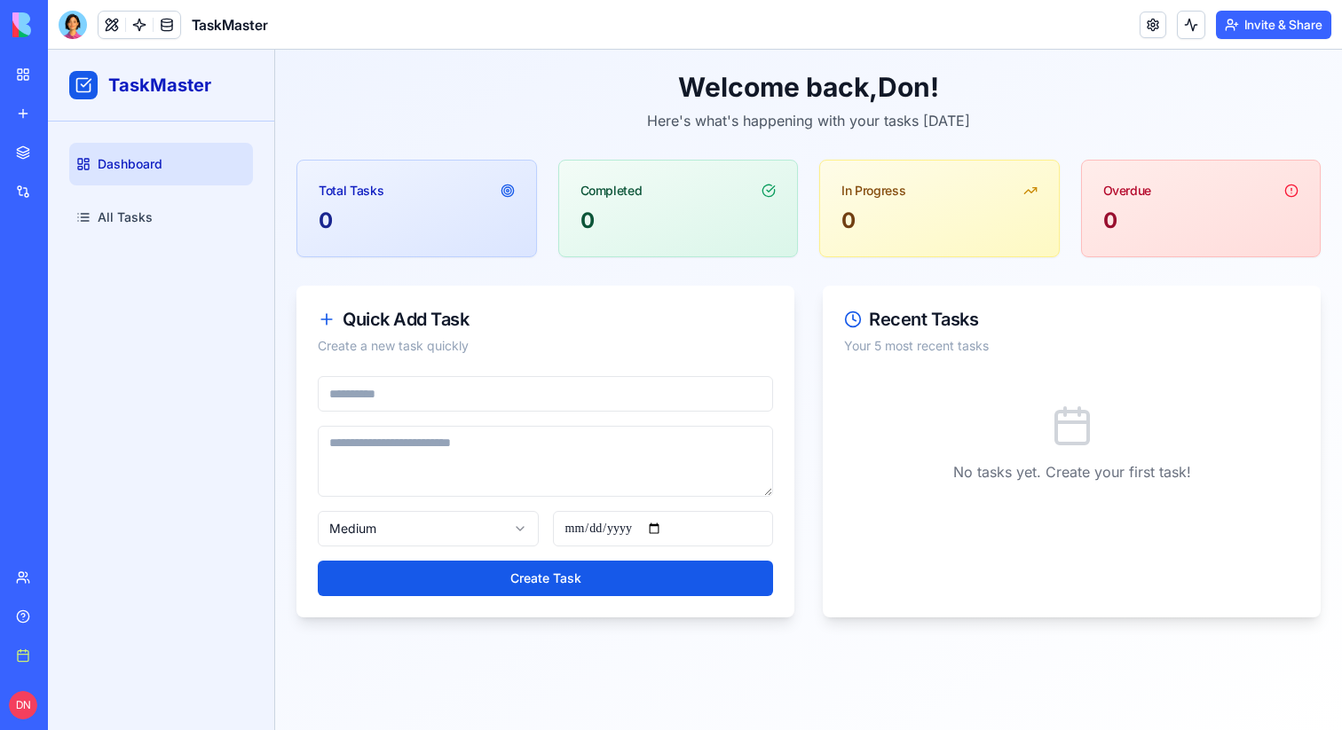
click at [70, 28] on div at bounding box center [73, 25] width 28 height 28
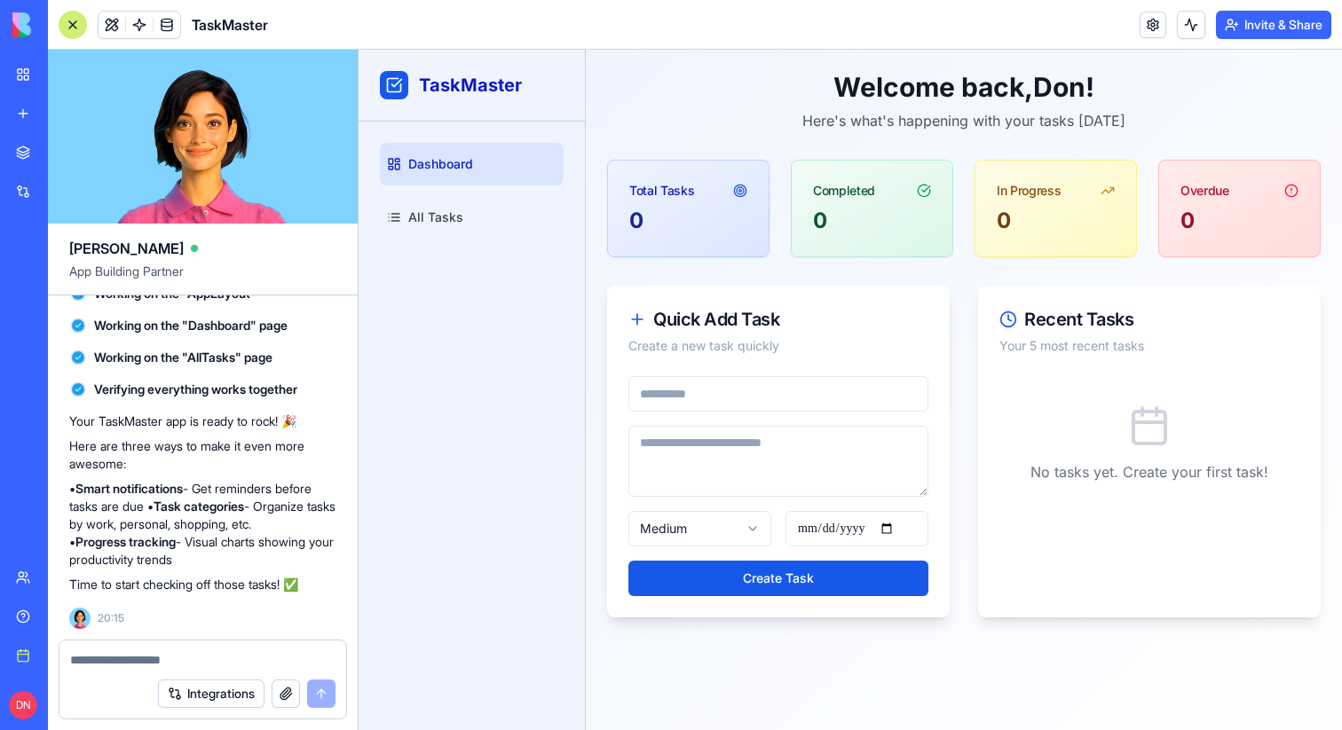
click at [70, 28] on div at bounding box center [73, 25] width 28 height 28
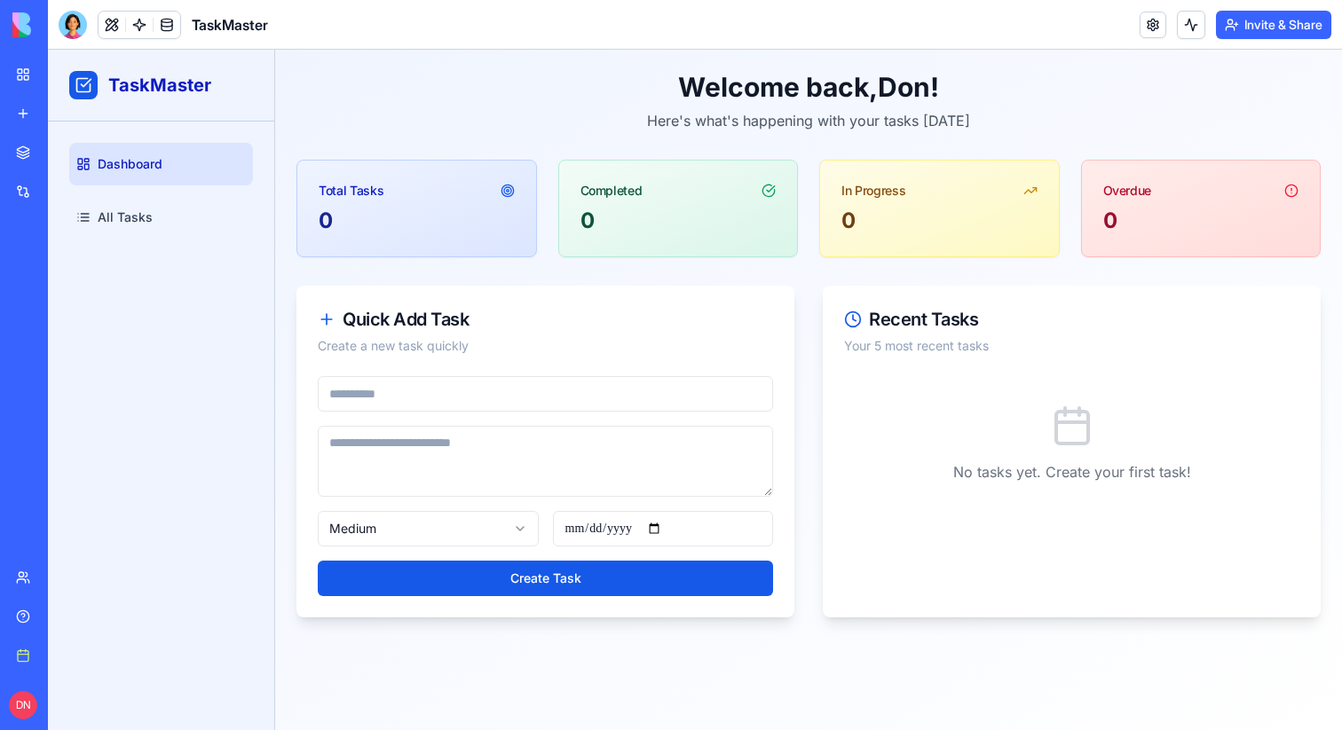
click at [70, 28] on div at bounding box center [73, 25] width 28 height 28
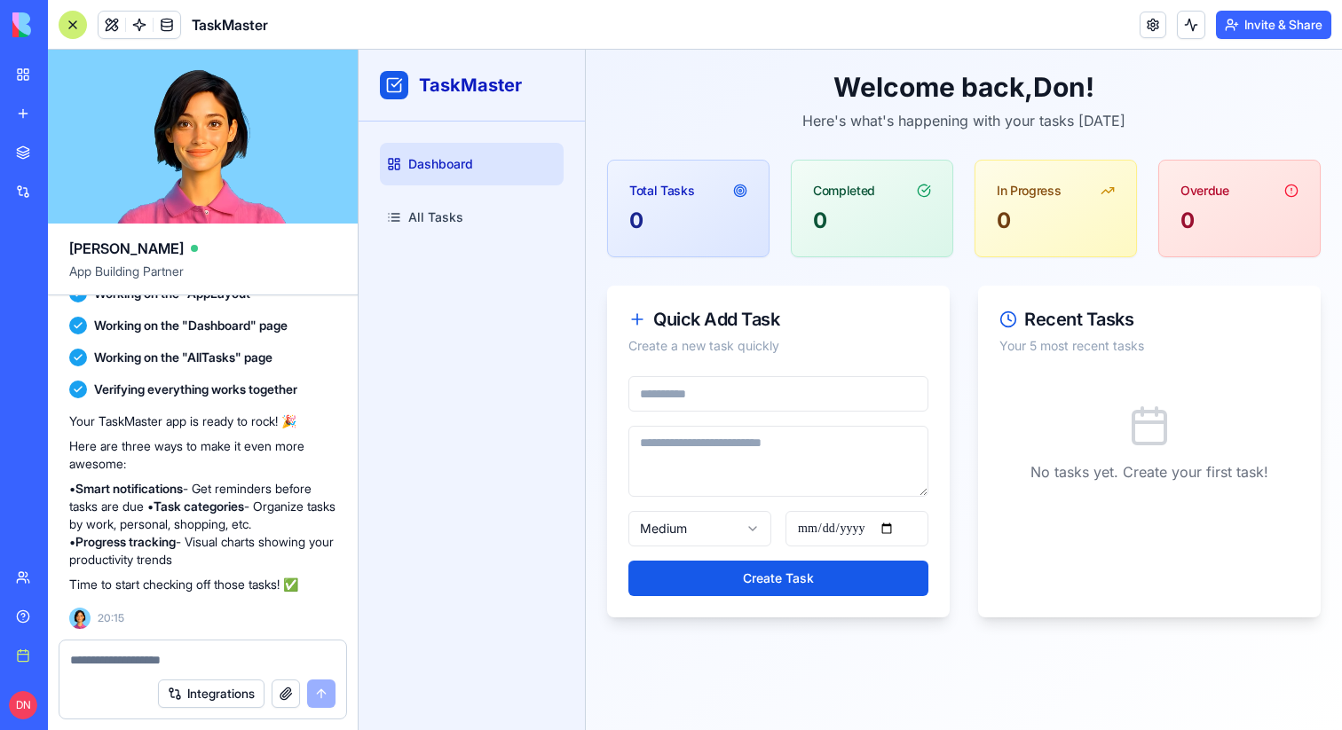
click at [72, 26] on div at bounding box center [73, 25] width 28 height 28
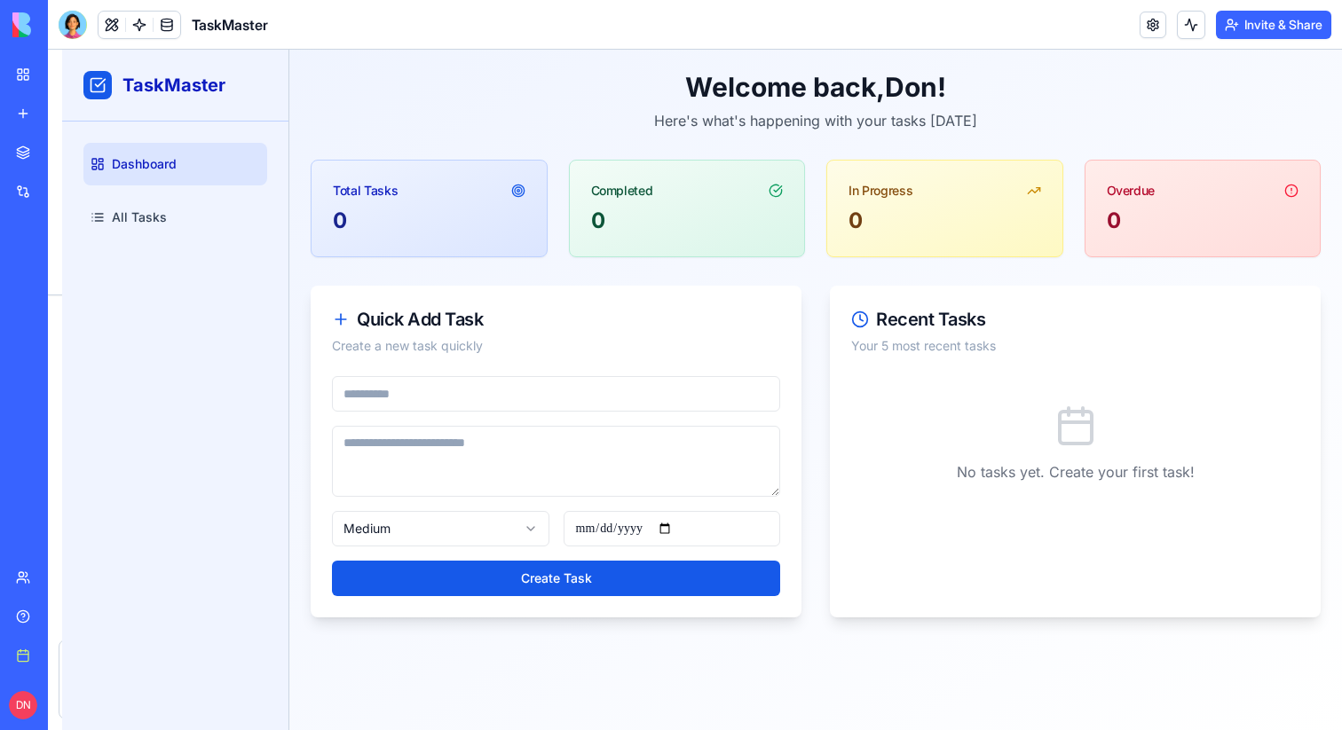
click at [72, 26] on div at bounding box center [73, 24] width 28 height 28
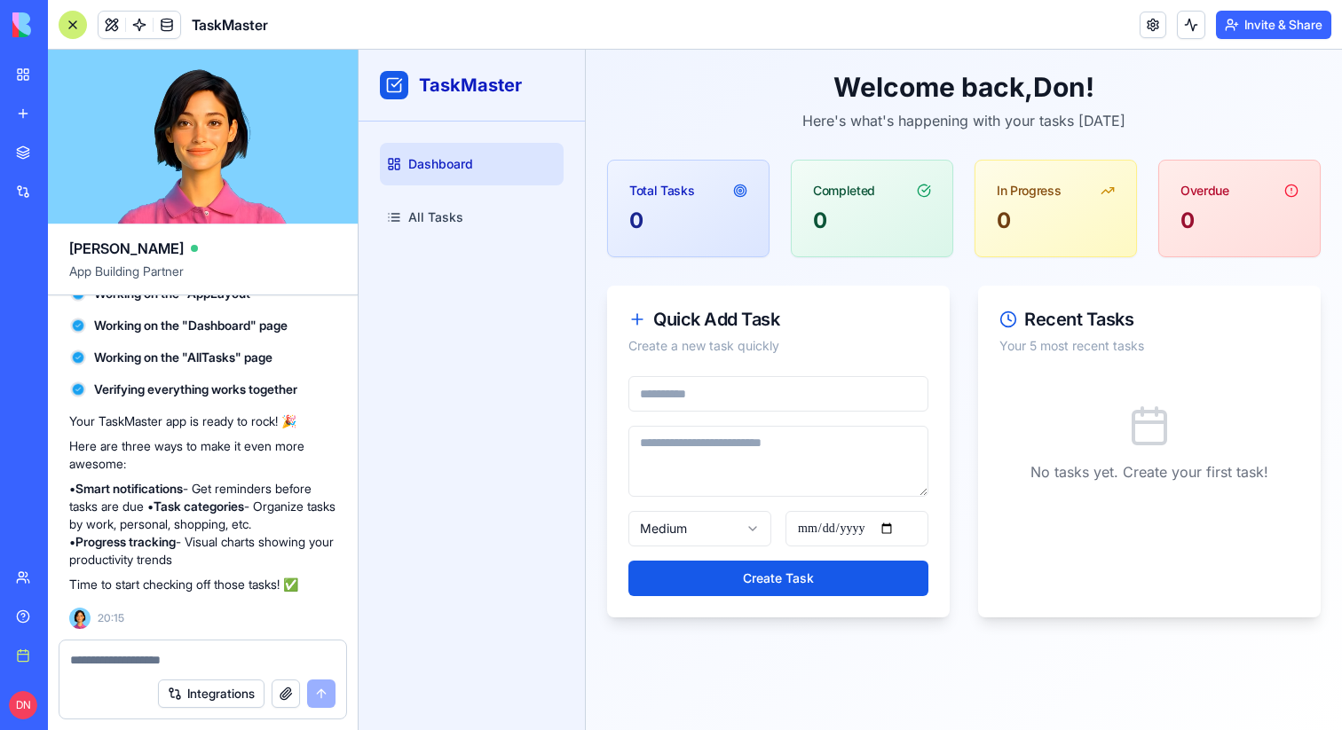
click at [72, 26] on div at bounding box center [73, 25] width 28 height 28
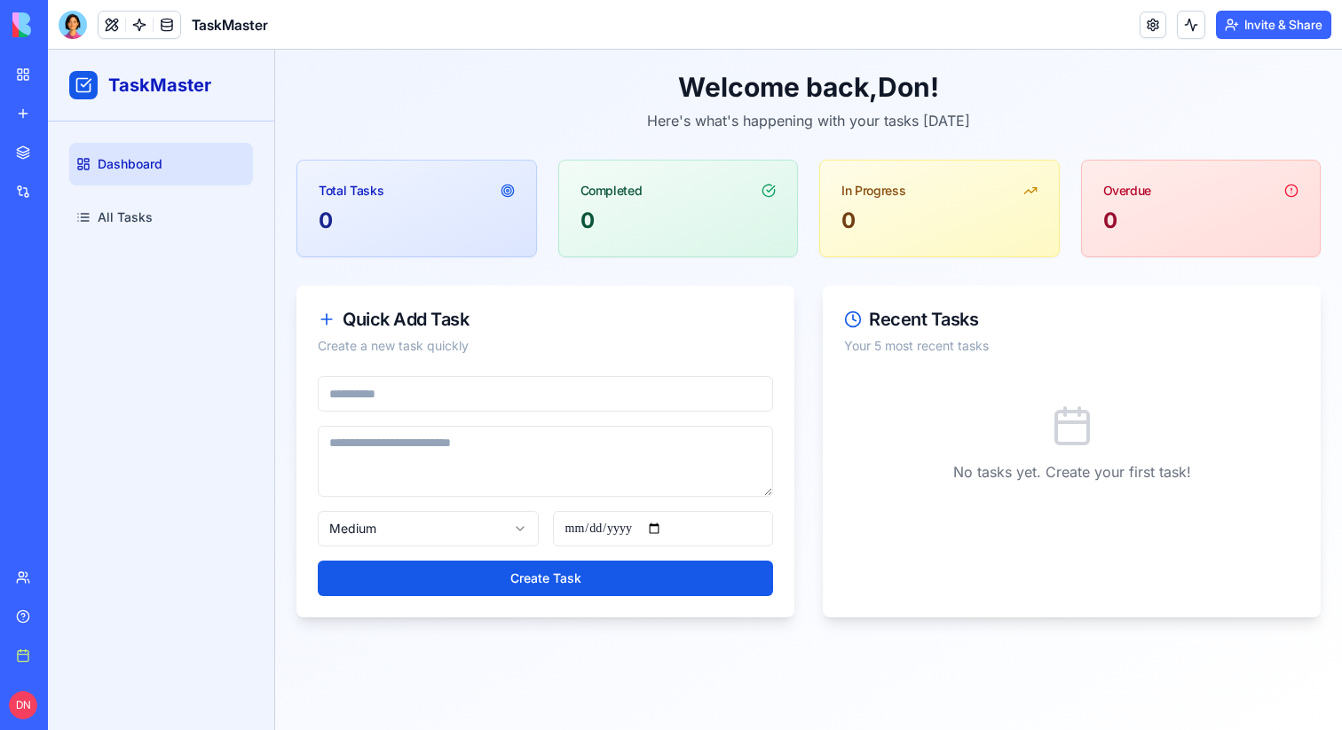
click at [72, 26] on div at bounding box center [73, 25] width 28 height 28
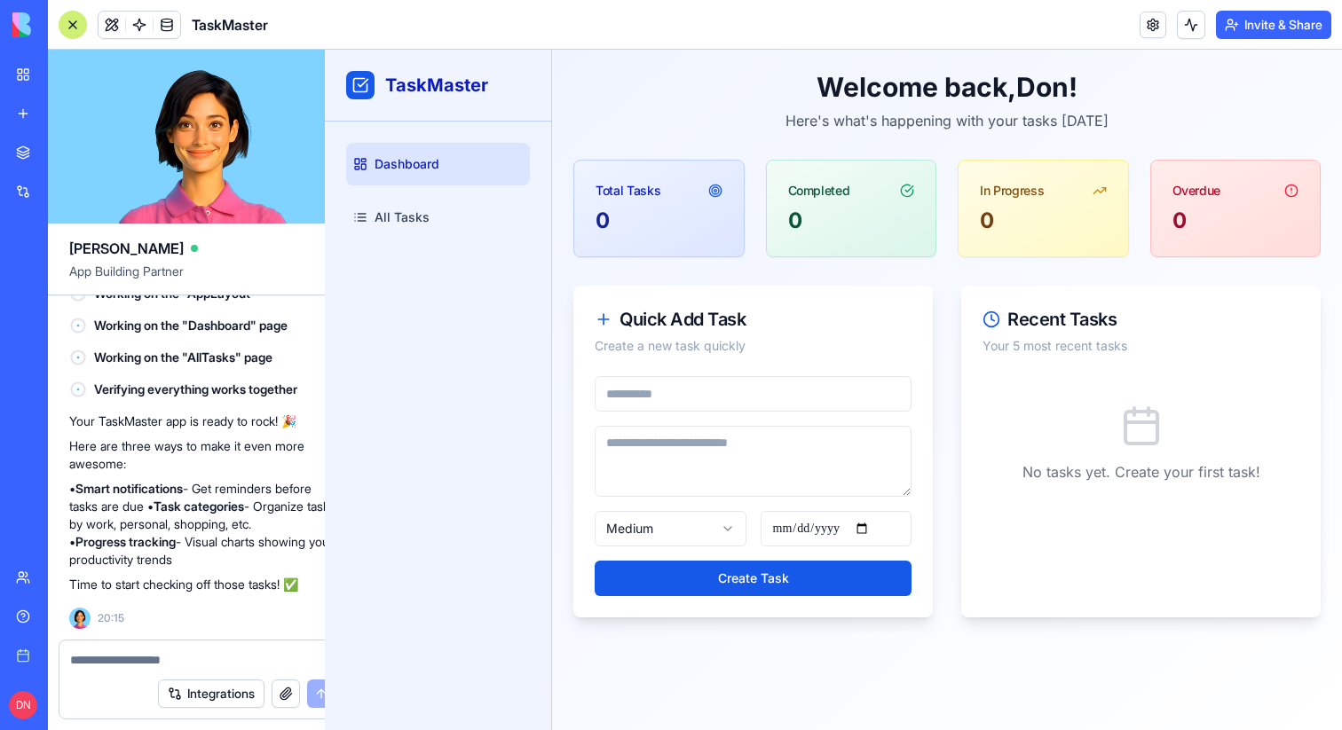
click at [72, 26] on div at bounding box center [73, 25] width 28 height 28
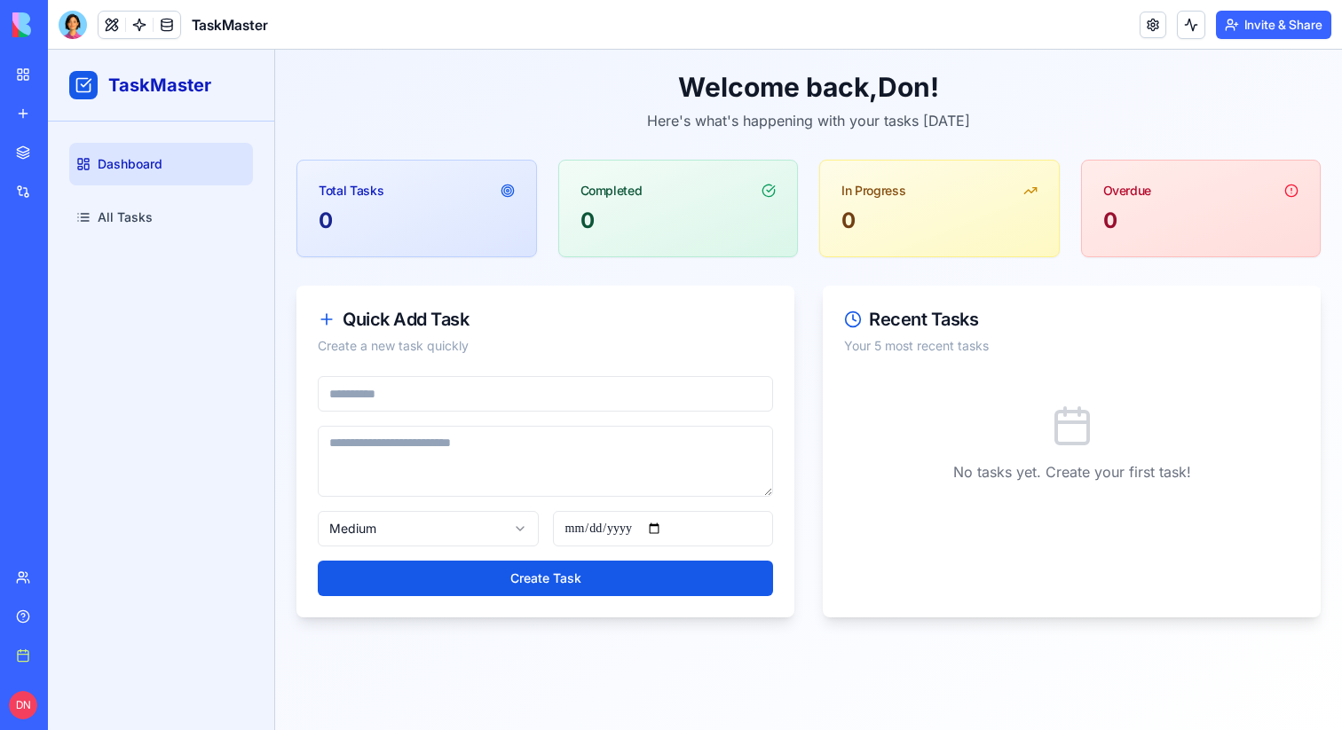
click at [72, 26] on div at bounding box center [73, 25] width 28 height 28
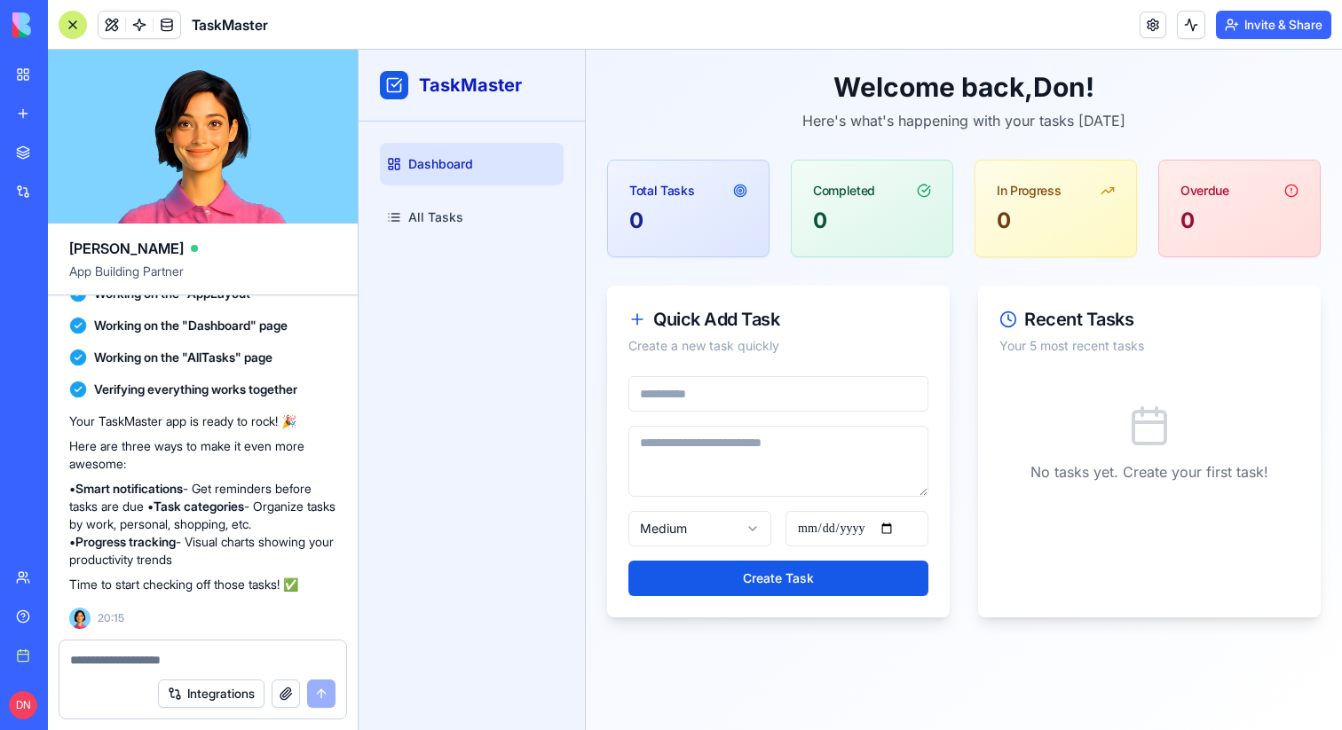
click at [72, 26] on div at bounding box center [73, 25] width 28 height 28
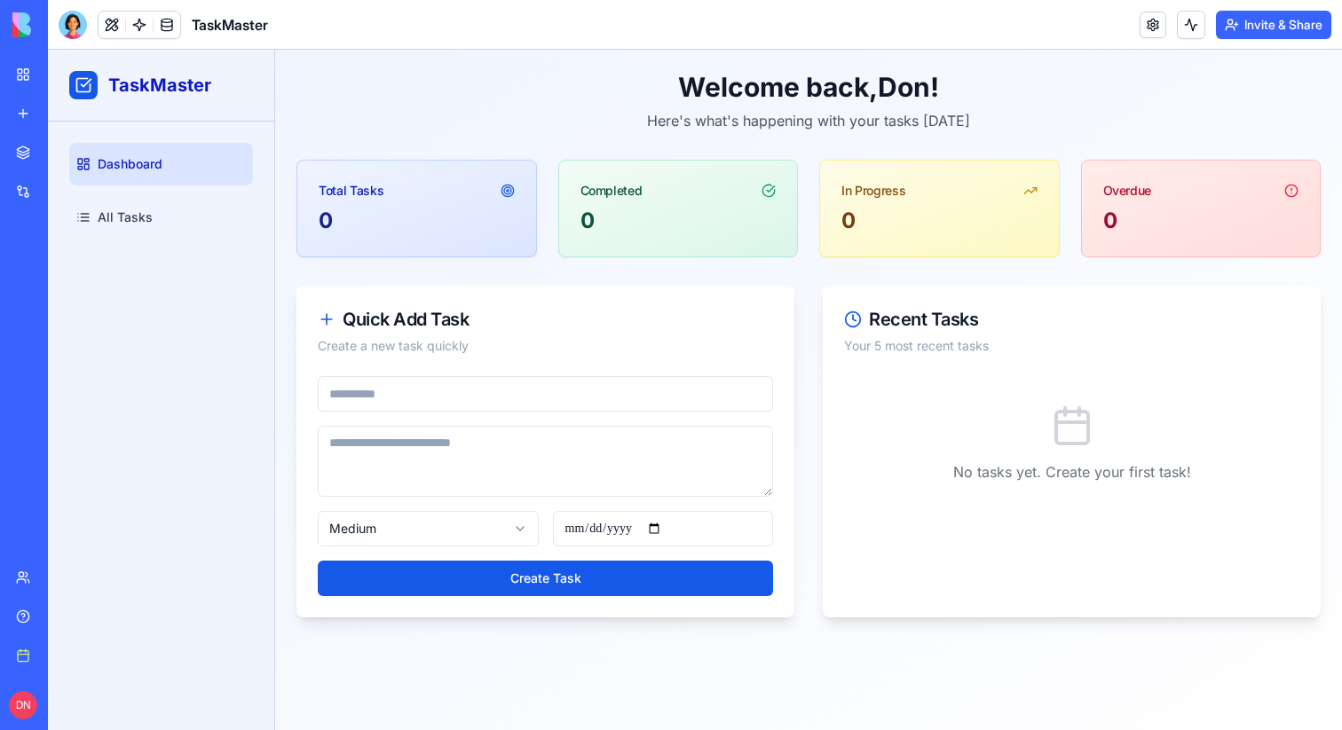
click at [72, 26] on div at bounding box center [73, 25] width 28 height 28
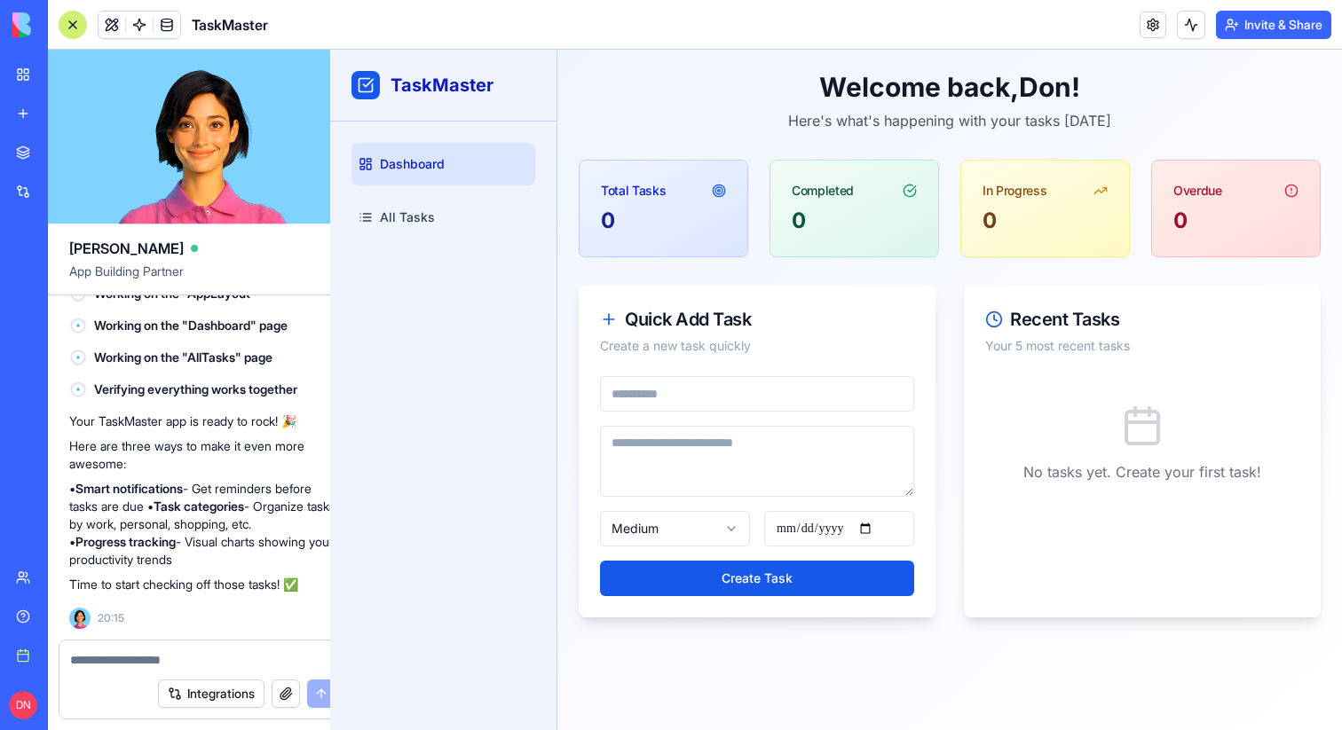
click at [72, 26] on div at bounding box center [73, 25] width 28 height 28
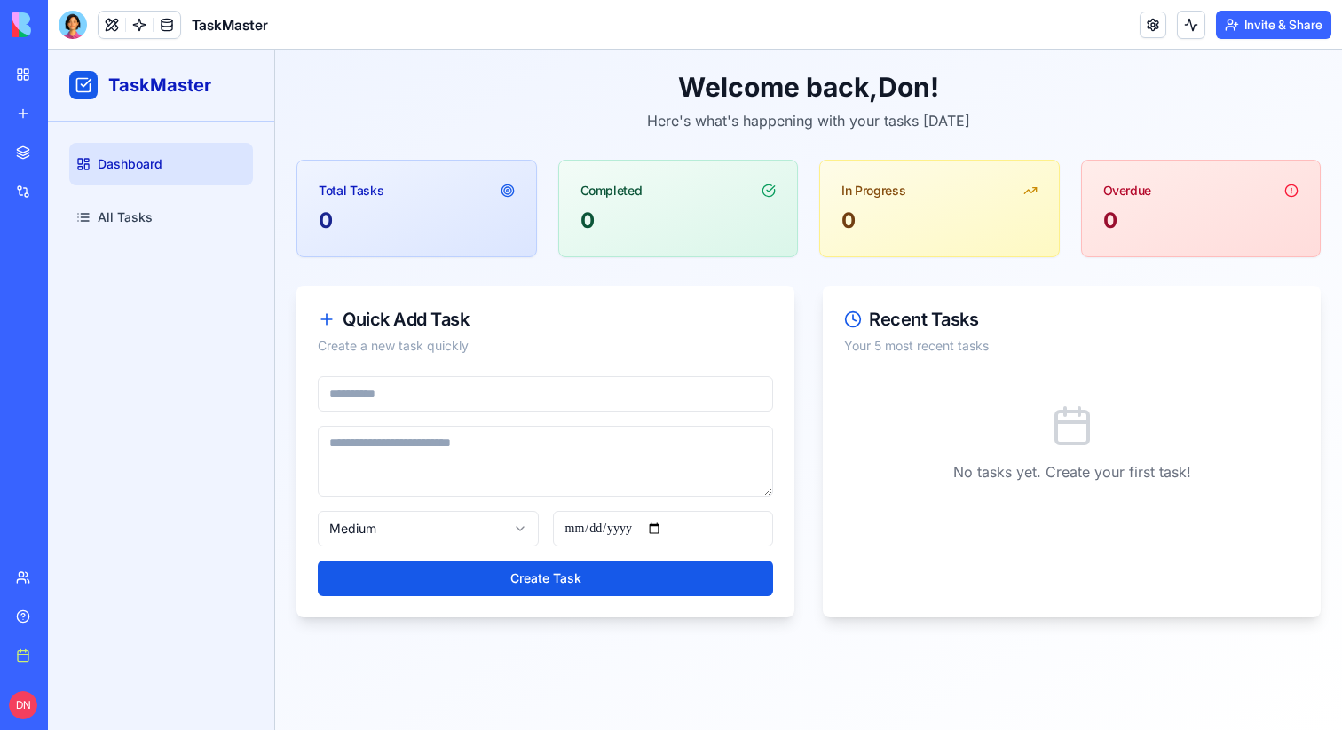
click at [72, 26] on div at bounding box center [73, 25] width 28 height 28
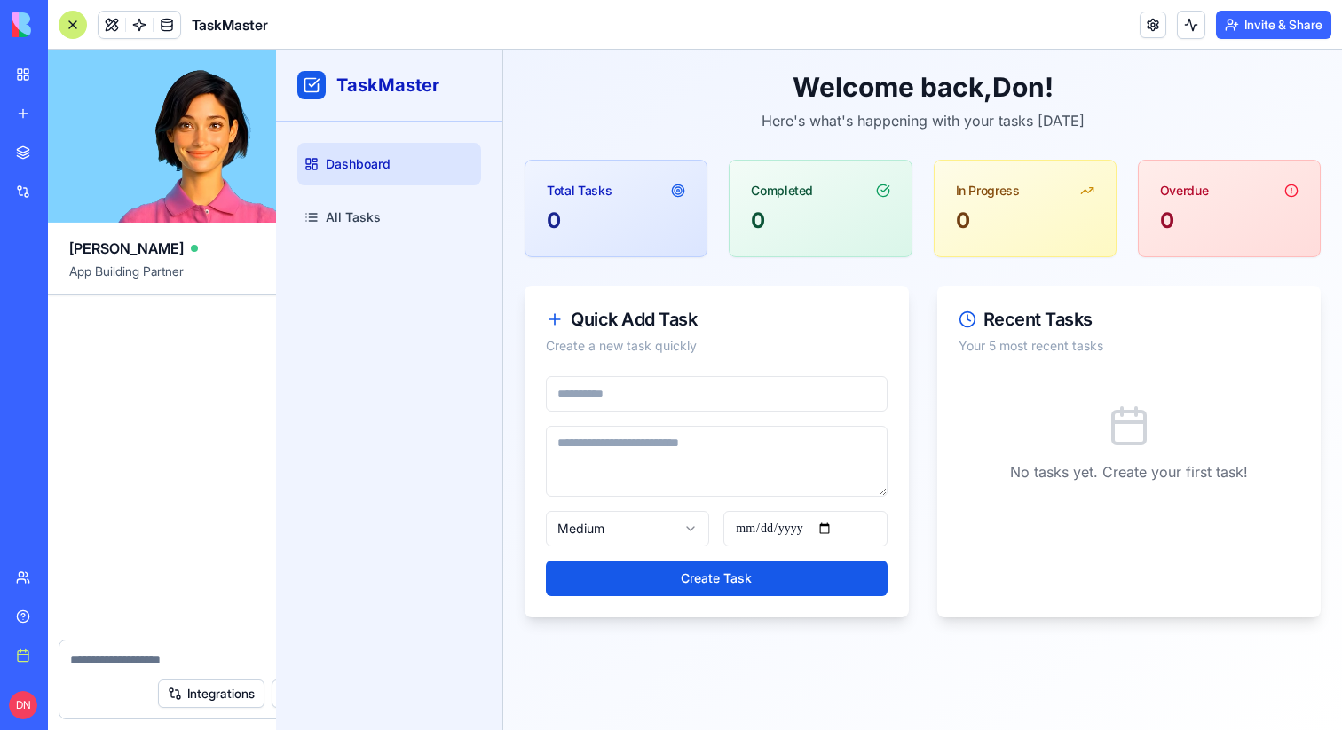
click at [72, 26] on div at bounding box center [73, 25] width 28 height 28
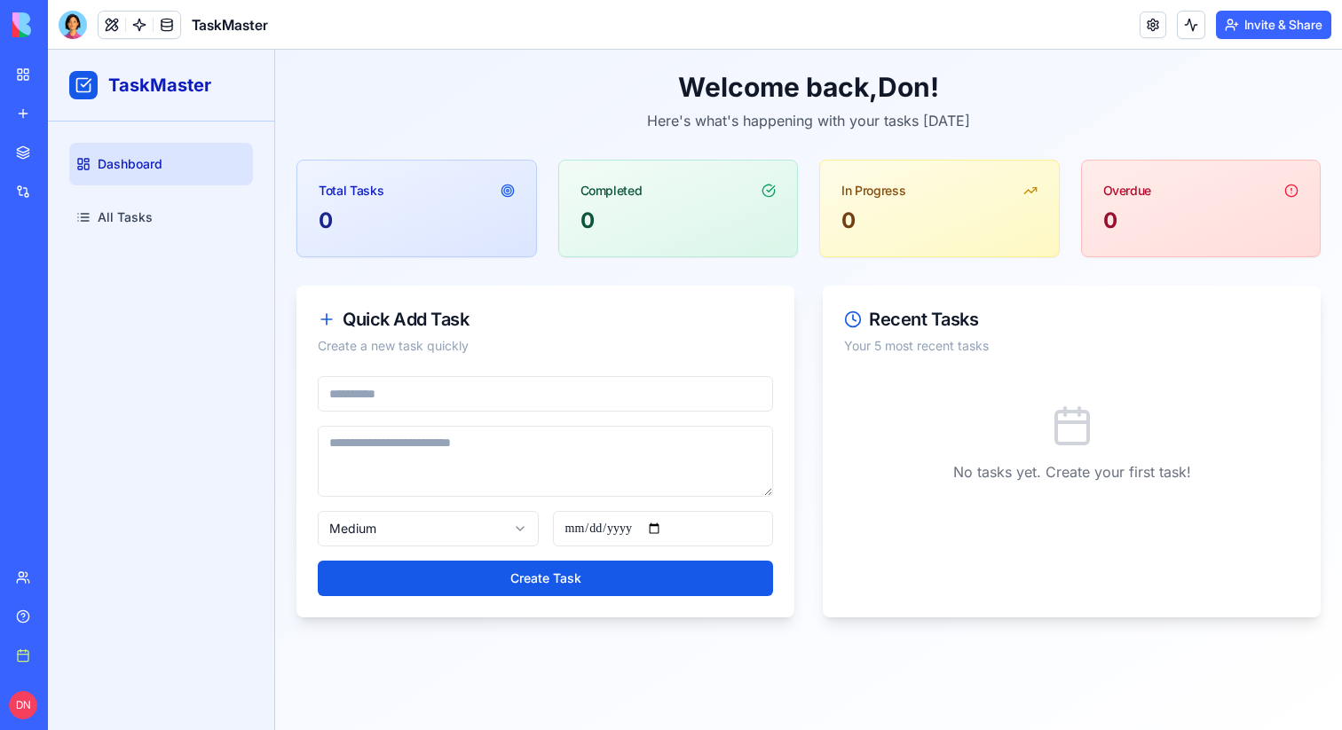
click at [72, 26] on div at bounding box center [73, 25] width 28 height 28
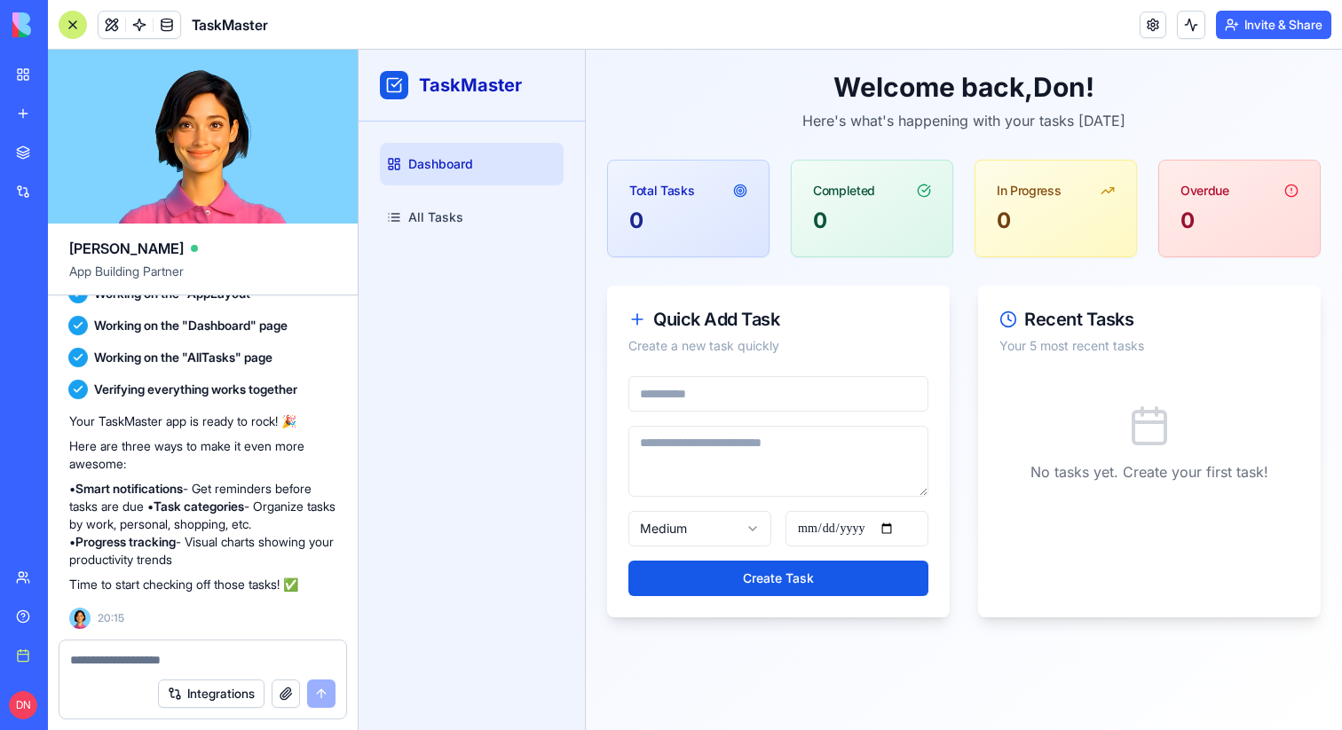
click at [72, 26] on div at bounding box center [73, 25] width 28 height 28
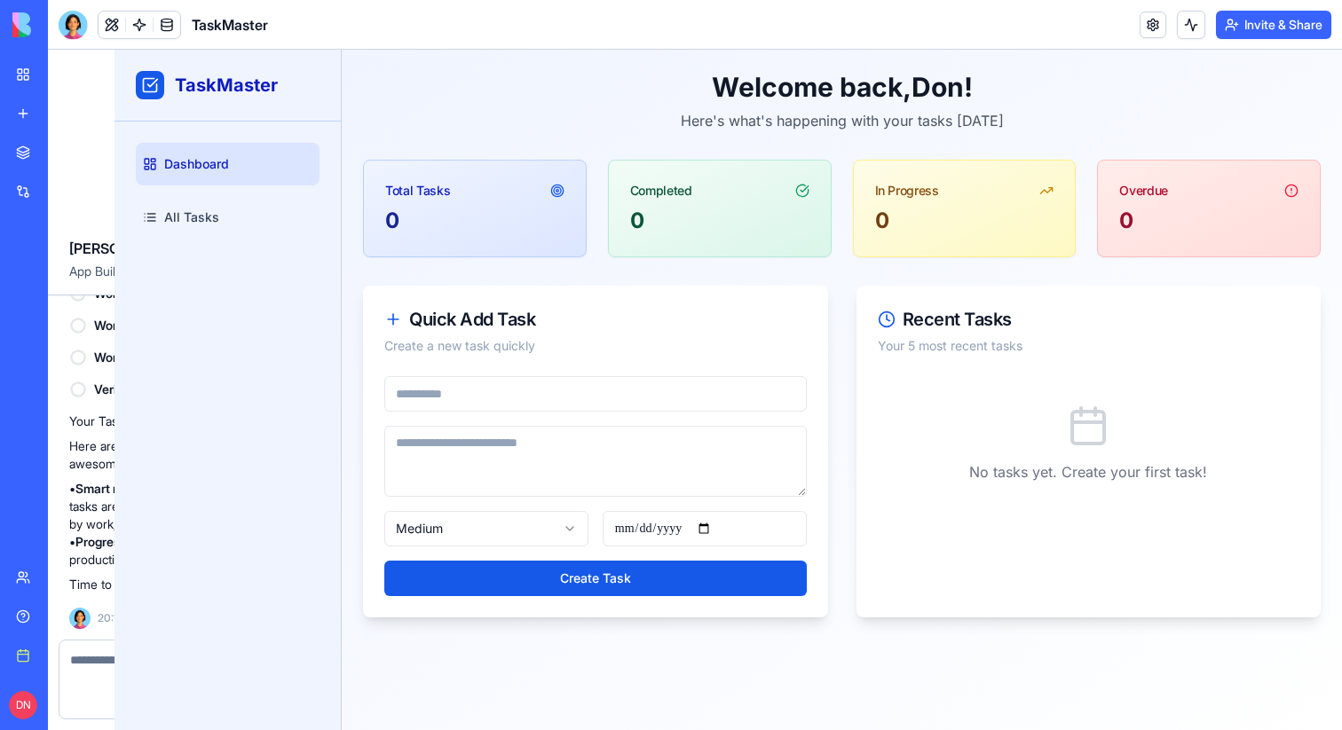
click at [72, 26] on div at bounding box center [73, 25] width 29 height 28
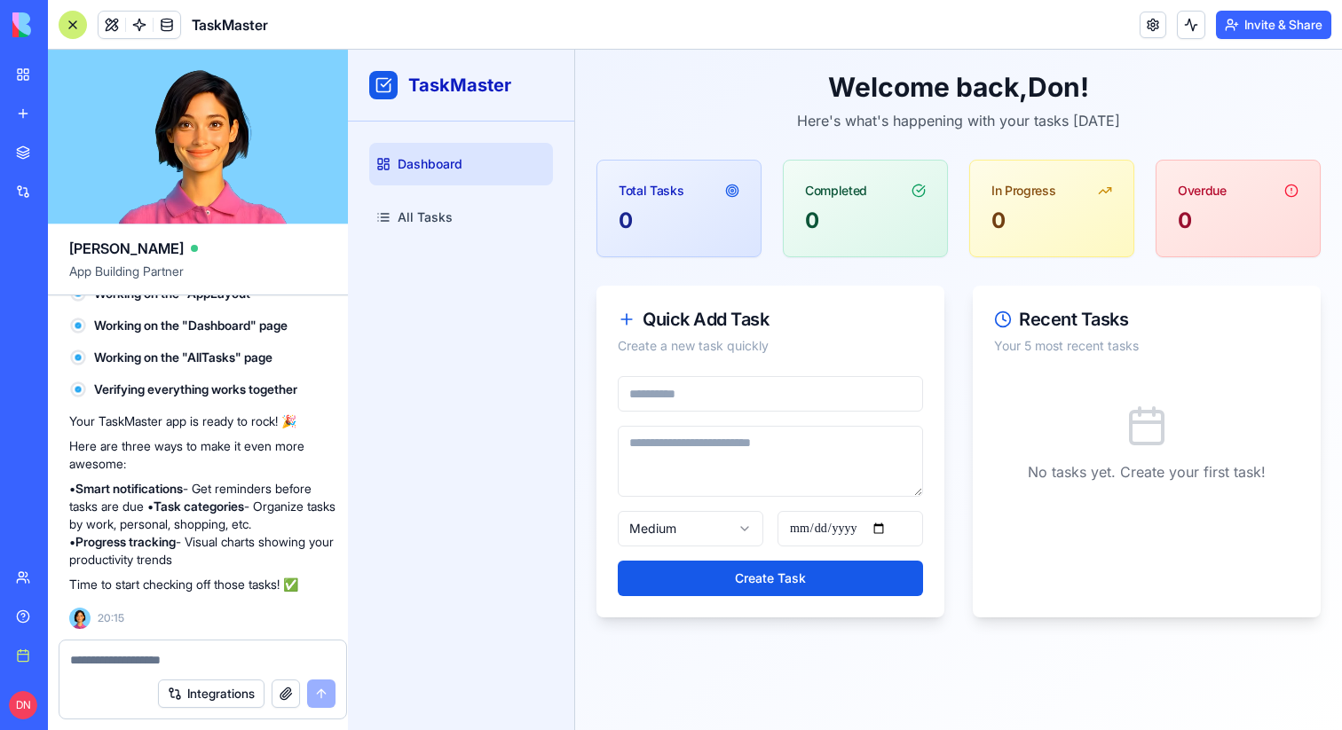
click at [72, 26] on div at bounding box center [73, 25] width 28 height 28
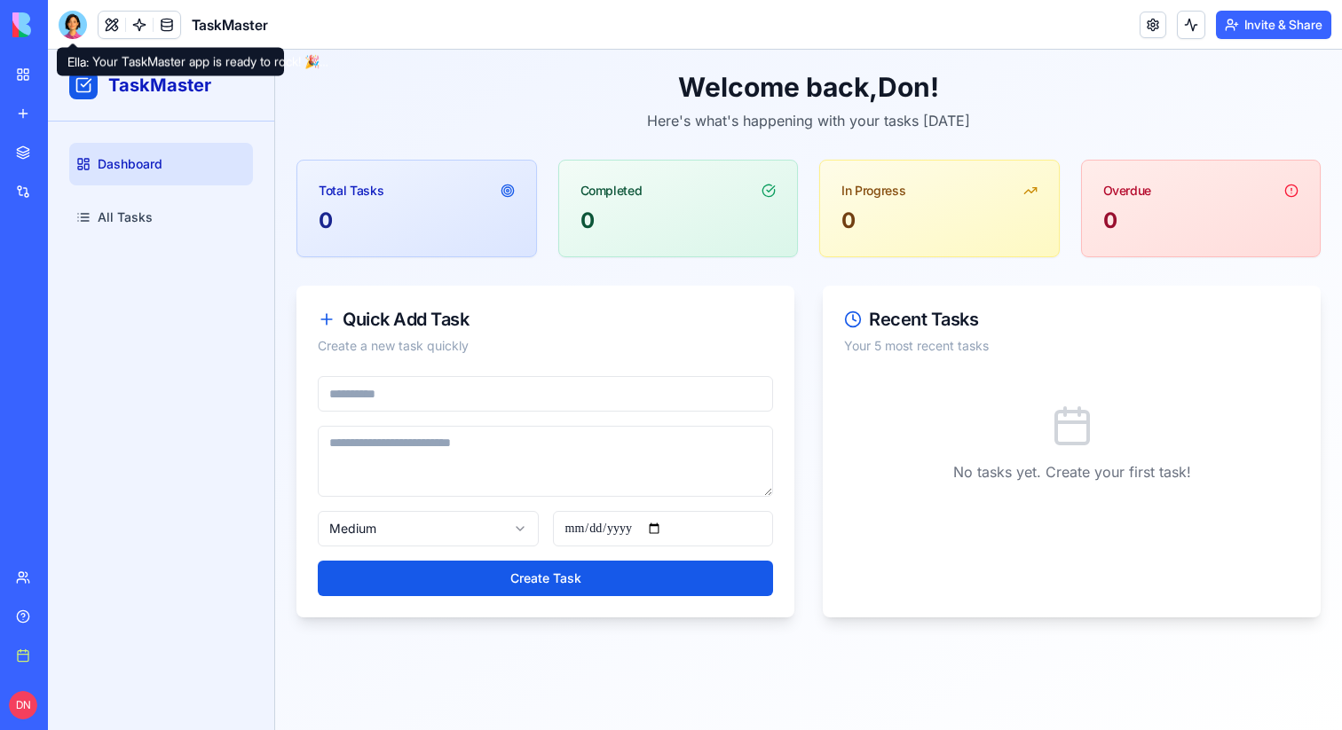
click at [64, 16] on div at bounding box center [73, 25] width 28 height 28
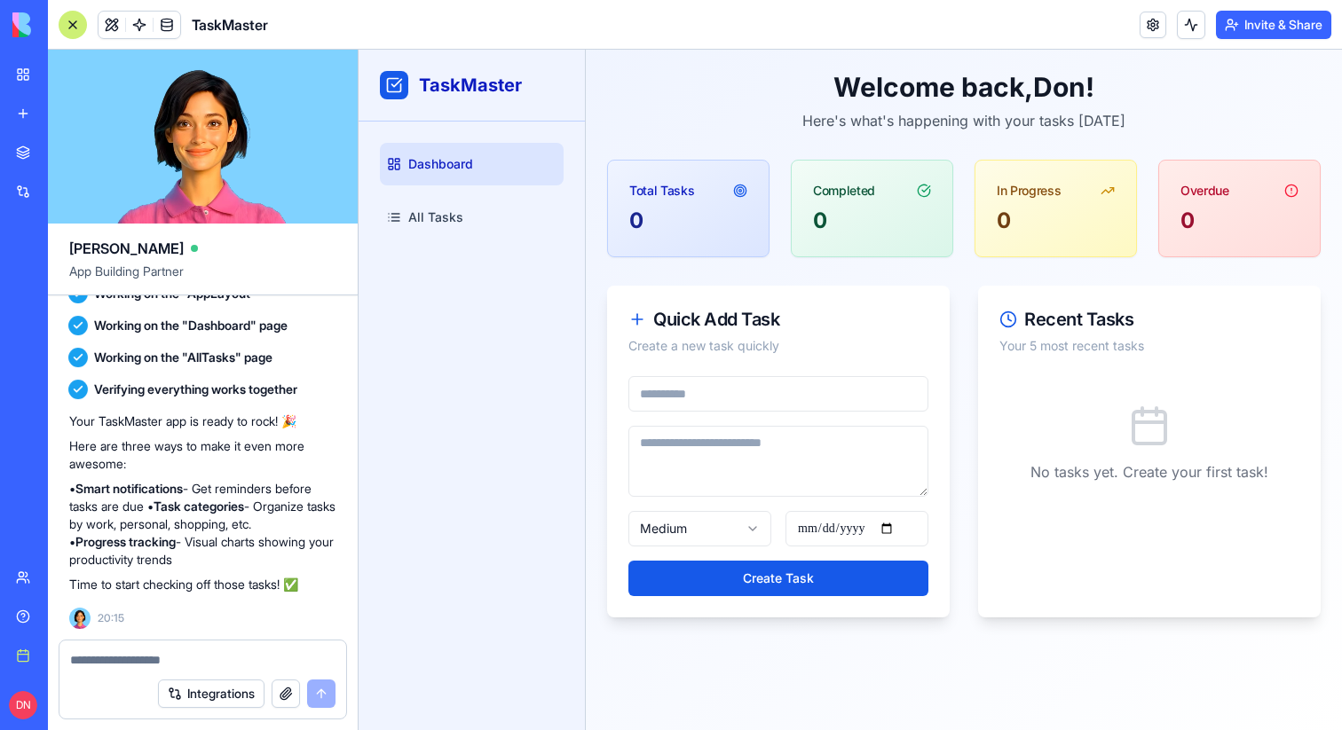
click at [64, 16] on div at bounding box center [73, 25] width 28 height 28
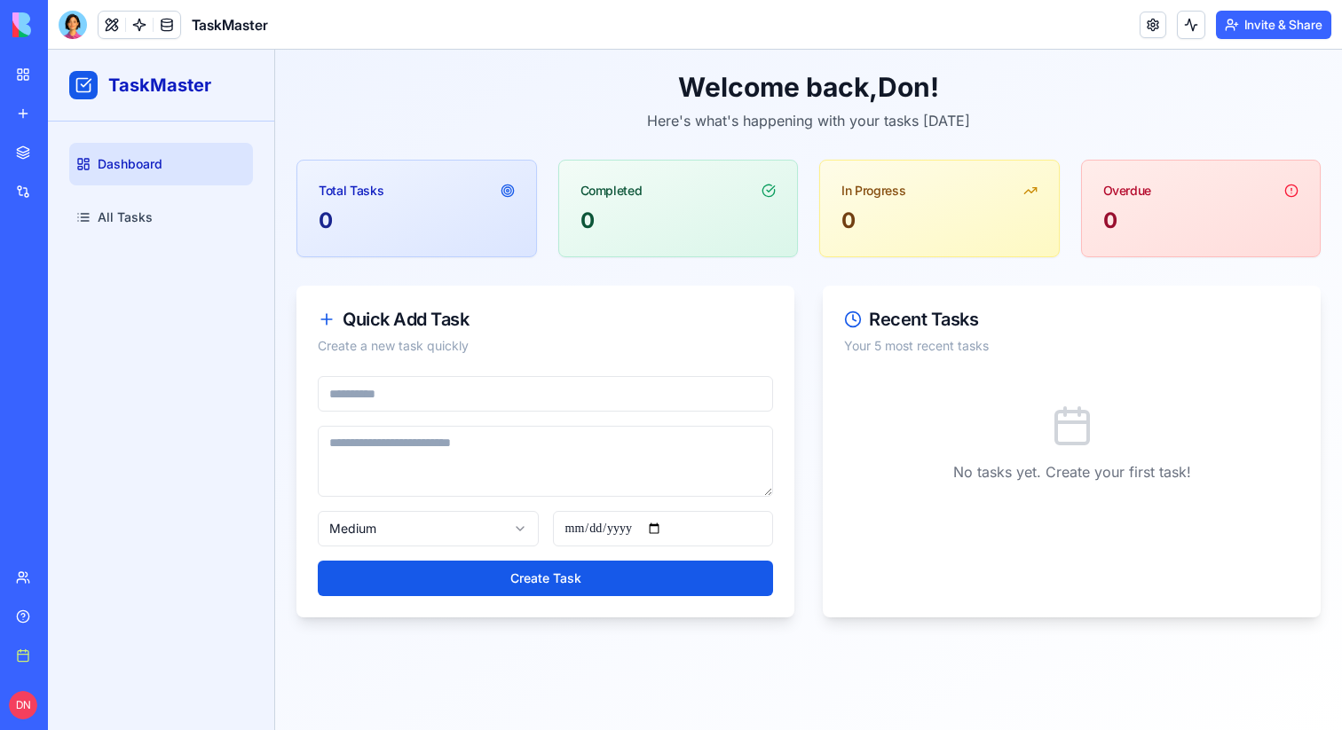
click at [64, 16] on div at bounding box center [73, 25] width 28 height 28
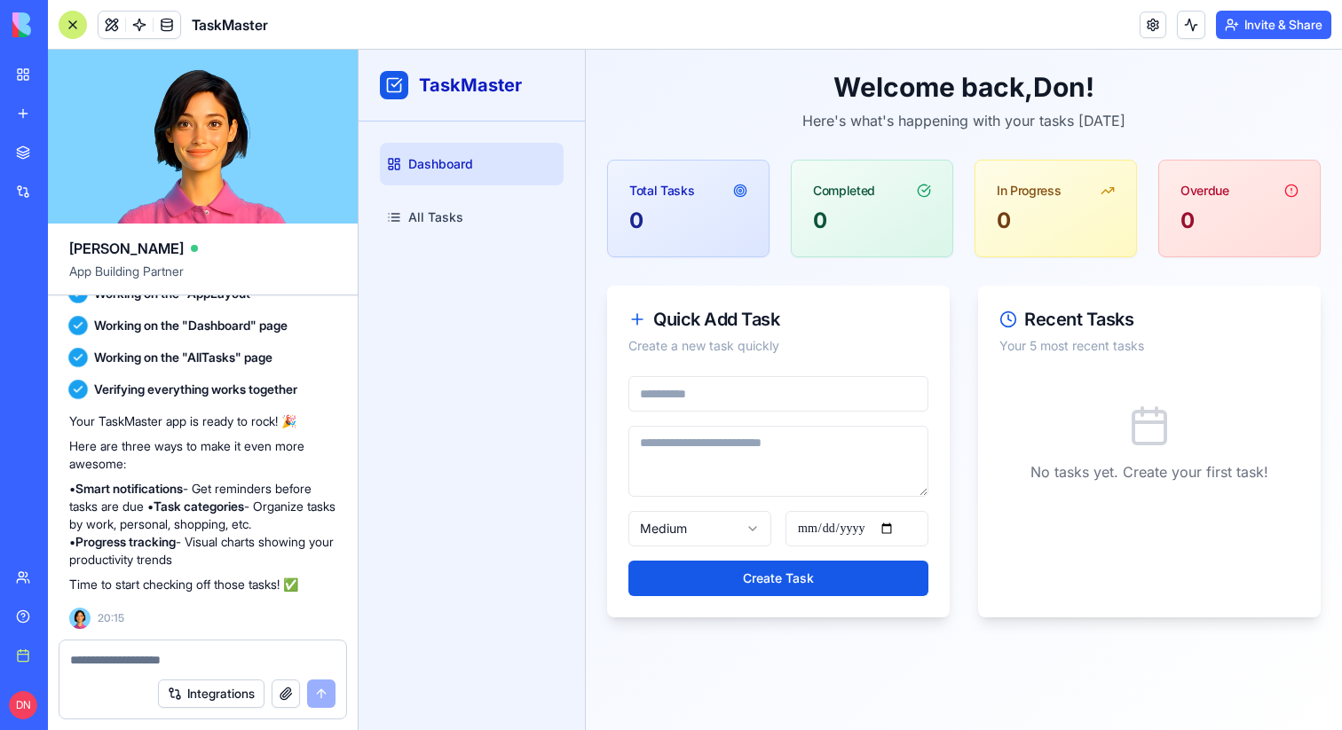
click at [64, 16] on div at bounding box center [73, 25] width 28 height 28
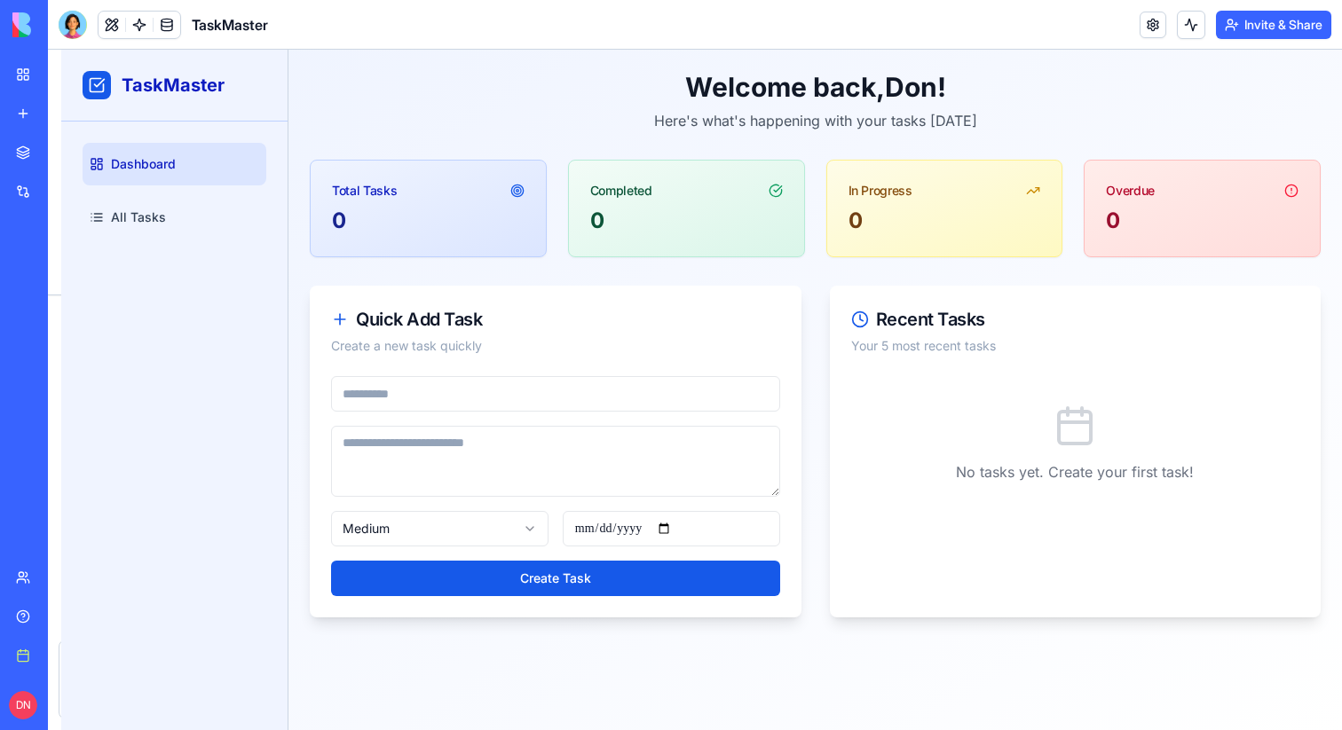
click at [64, 16] on div at bounding box center [73, 24] width 28 height 28
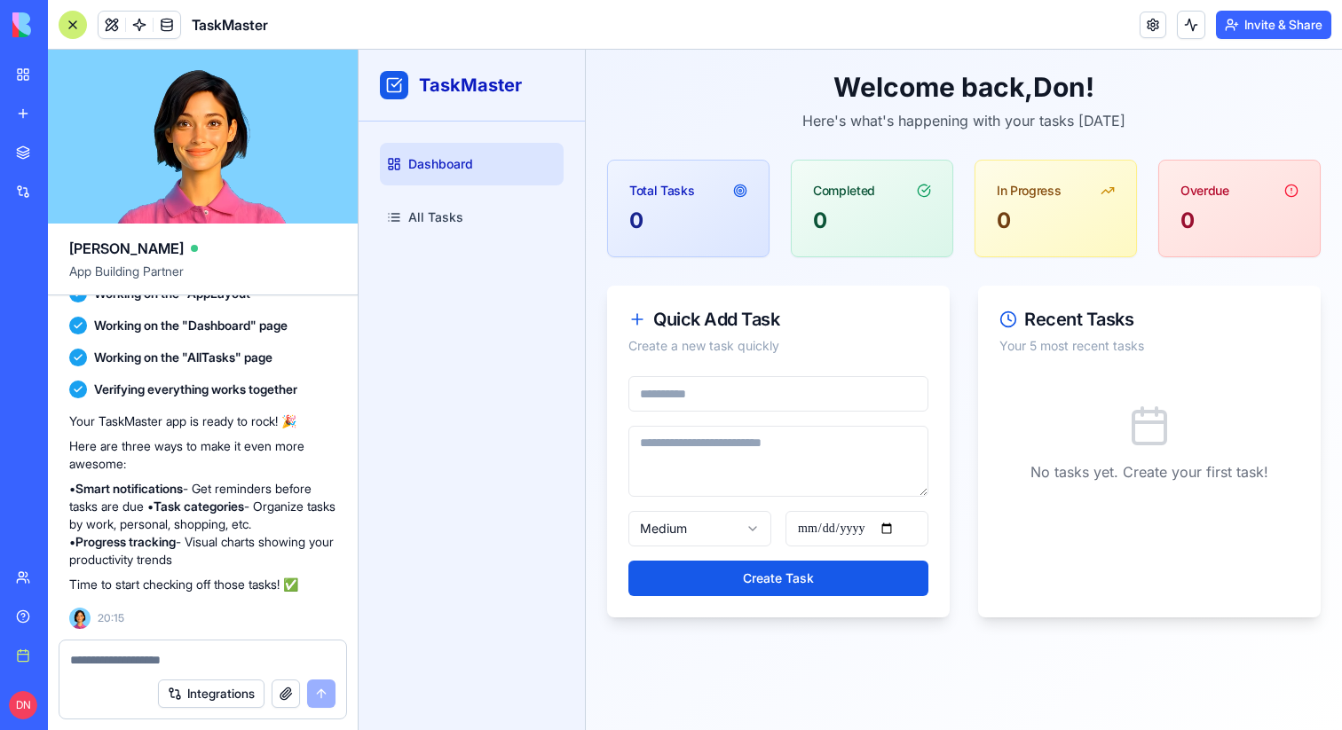
click at [64, 16] on div at bounding box center [73, 25] width 28 height 28
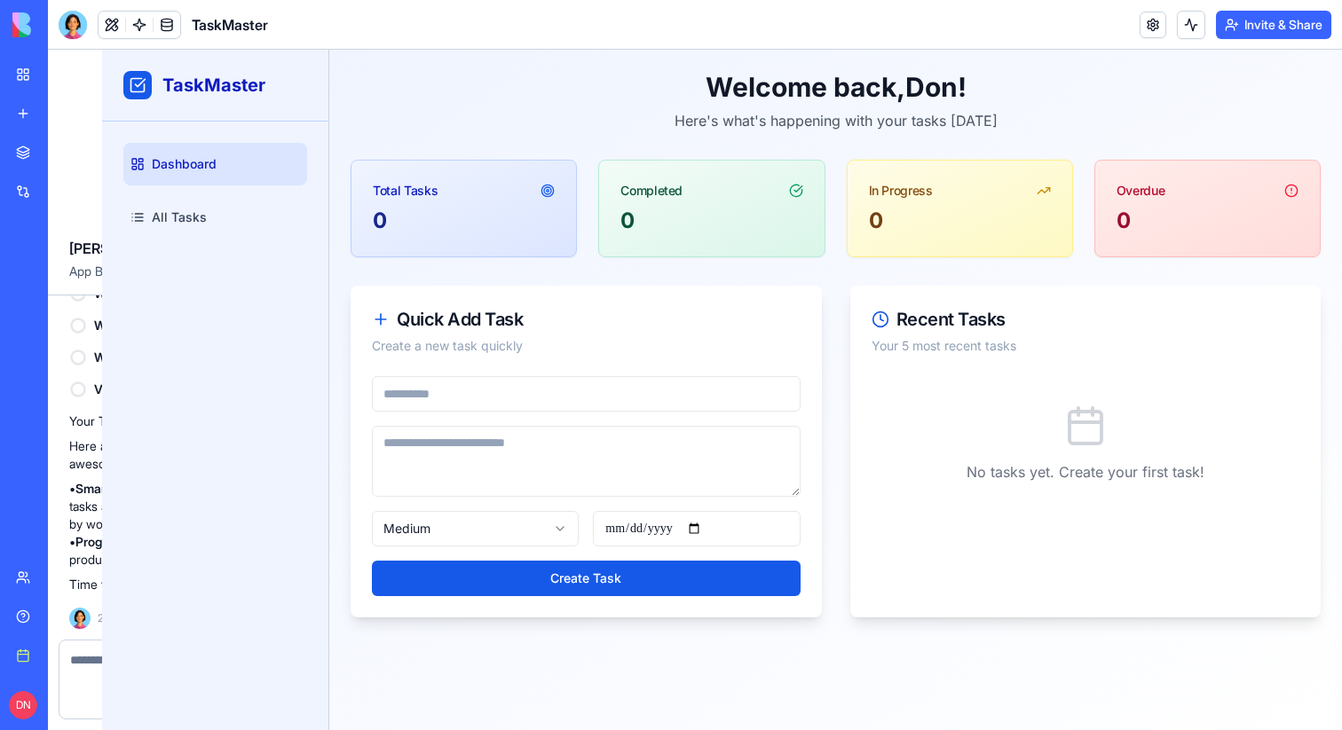
click at [64, 16] on div at bounding box center [73, 25] width 28 height 28
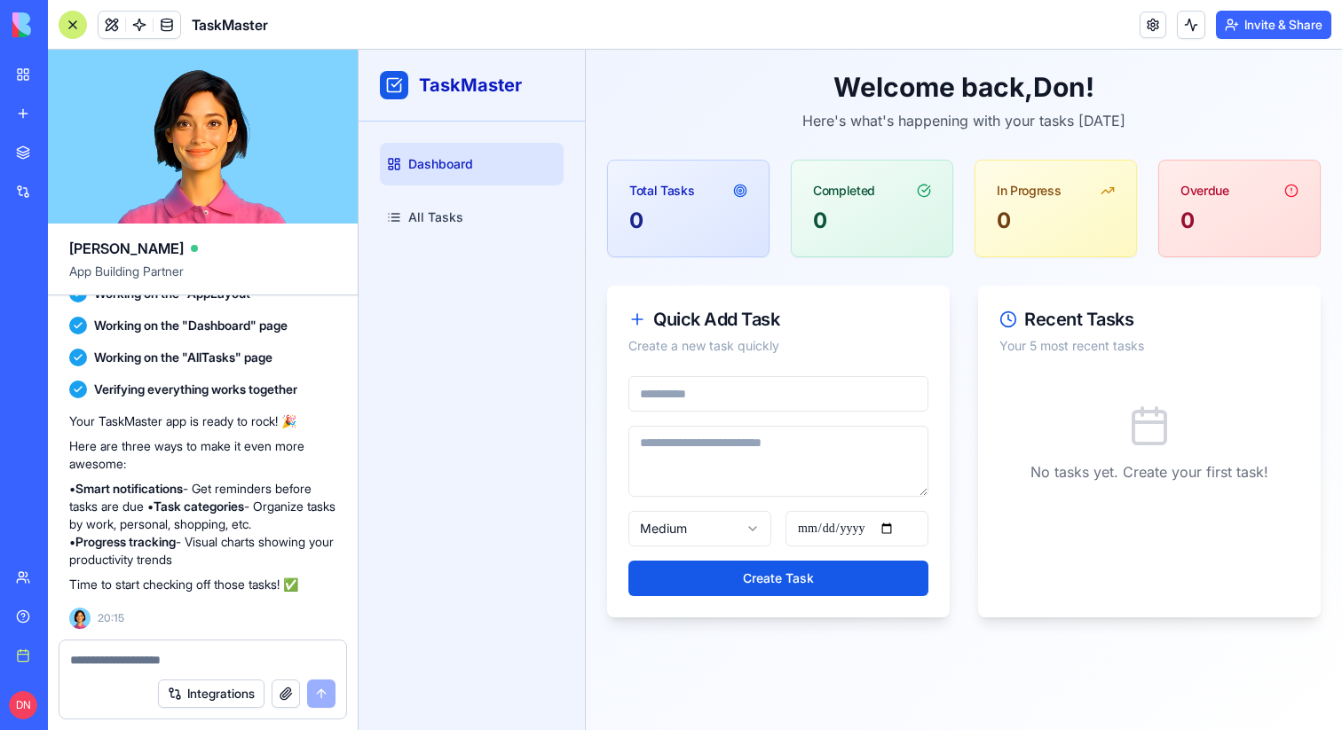
click at [74, 27] on div at bounding box center [73, 25] width 28 height 28
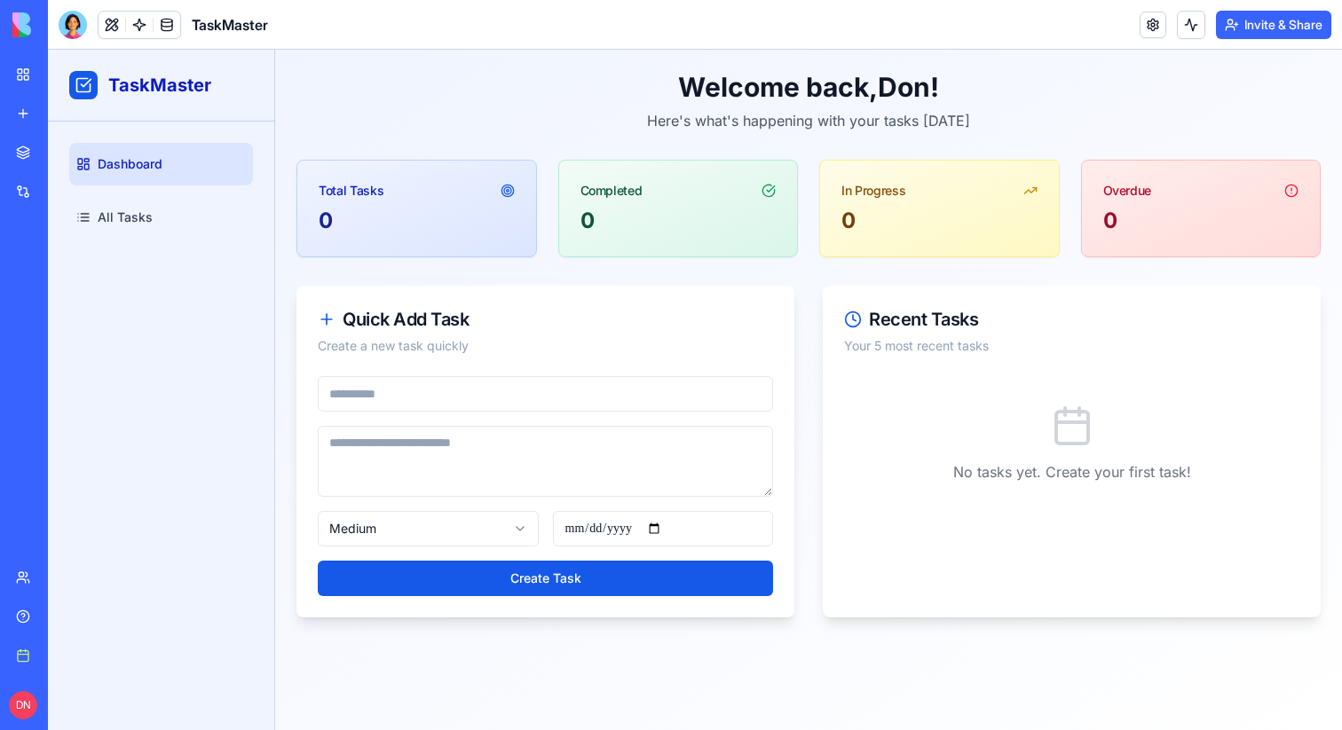
click at [74, 27] on div at bounding box center [73, 25] width 28 height 28
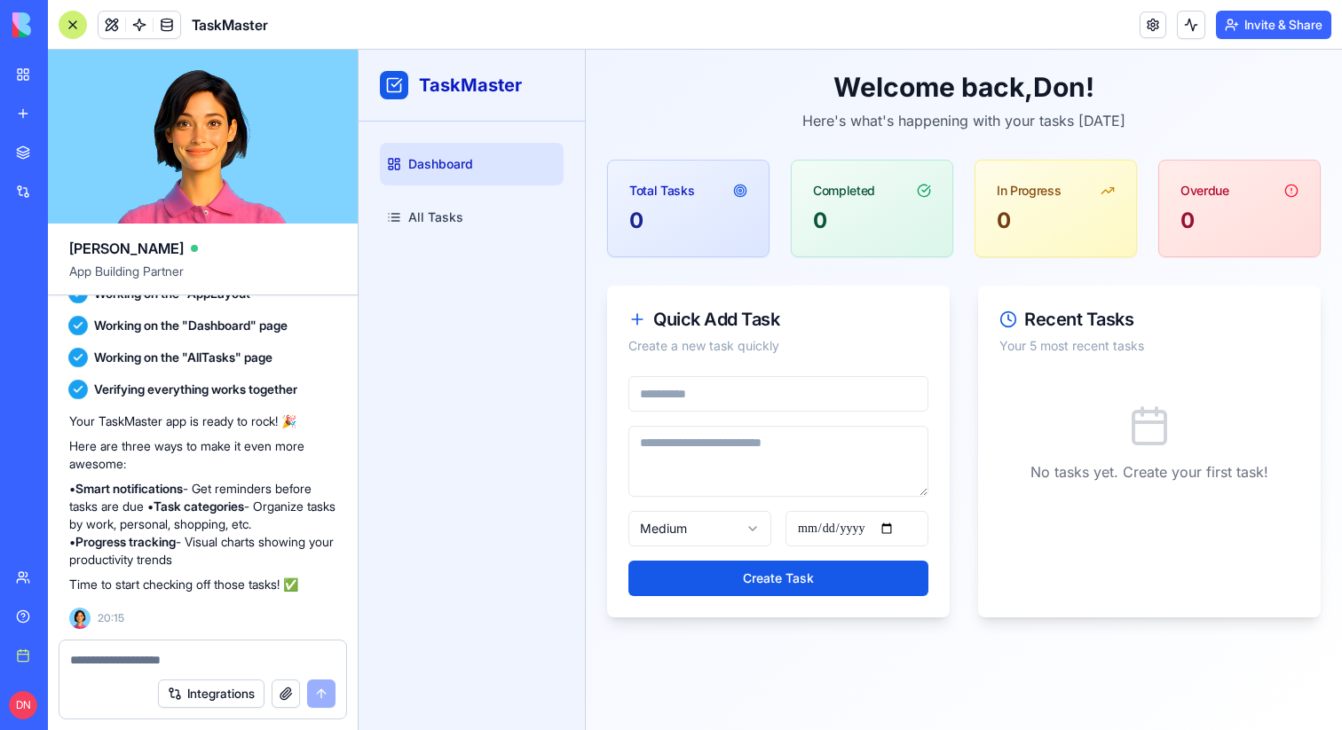
click at [74, 27] on div at bounding box center [73, 25] width 28 height 28
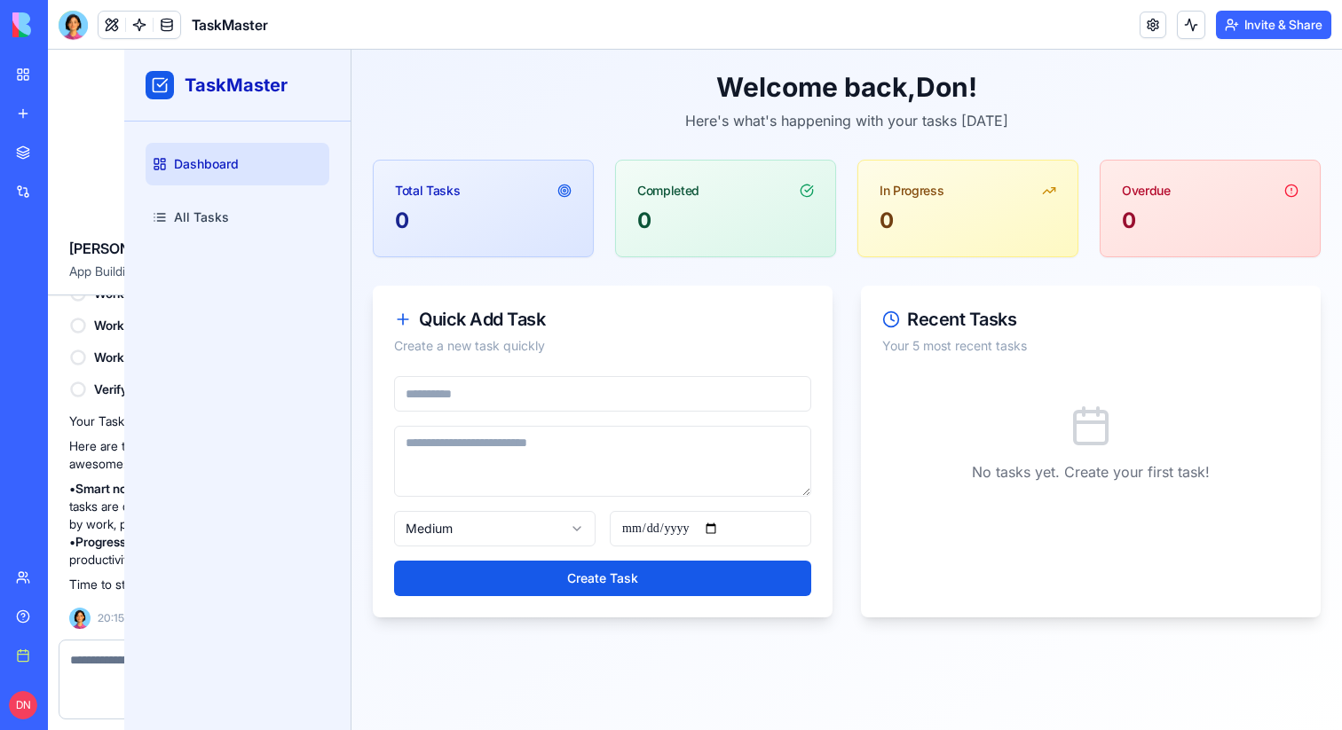
click at [74, 27] on div at bounding box center [73, 25] width 29 height 29
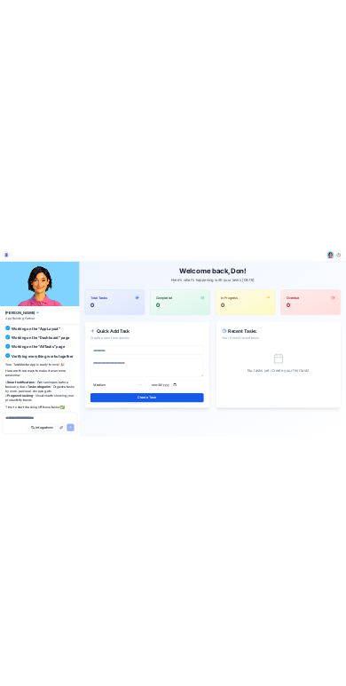
scroll to position [390, 0]
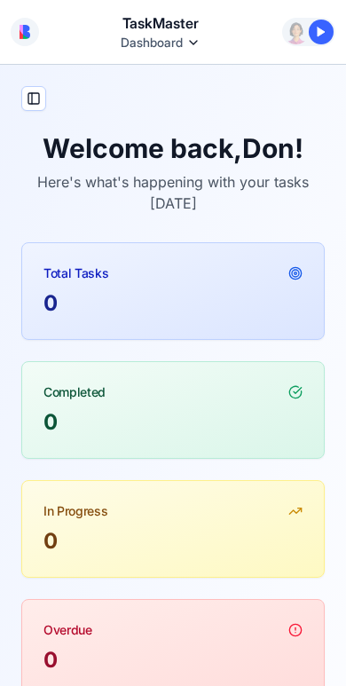
click at [318, 28] on div at bounding box center [321, 32] width 25 height 25
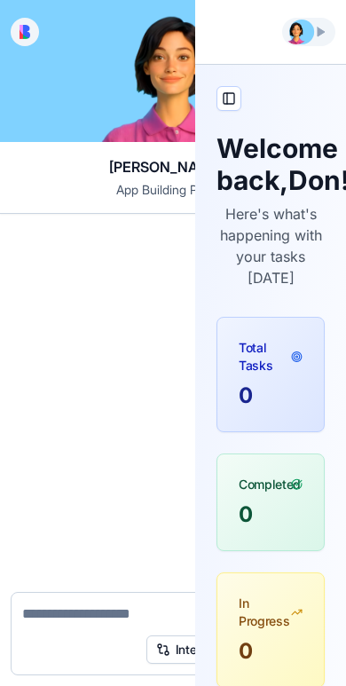
scroll to position [374, 0]
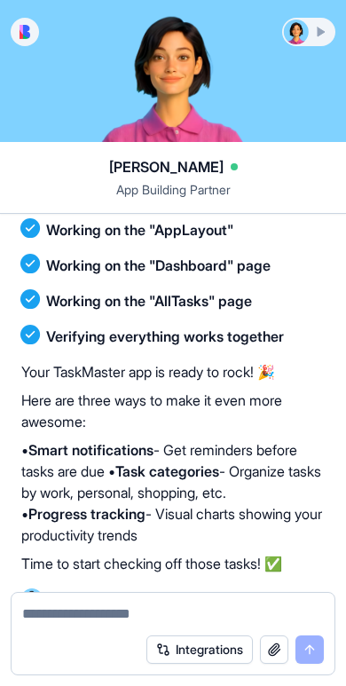
click at [318, 28] on div at bounding box center [309, 32] width 50 height 25
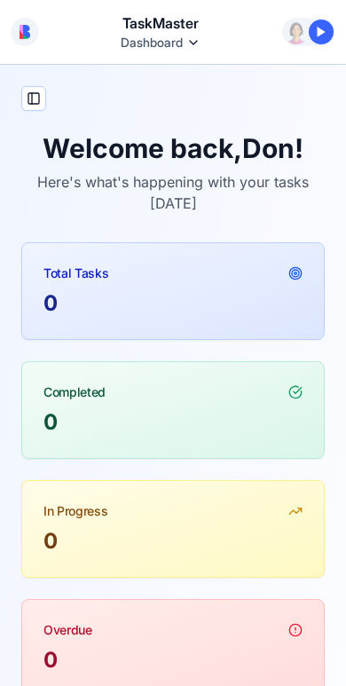
click at [318, 28] on div at bounding box center [321, 32] width 25 height 25
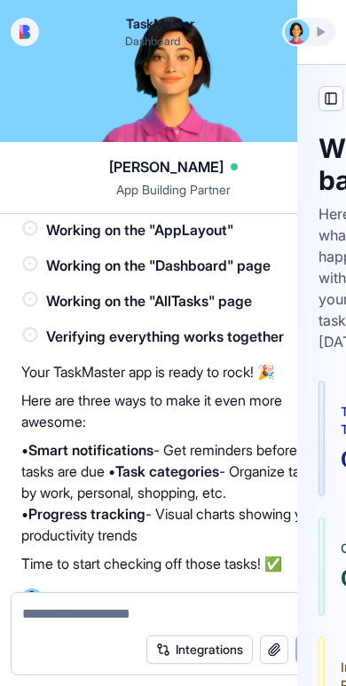
click at [318, 28] on div at bounding box center [309, 32] width 50 height 25
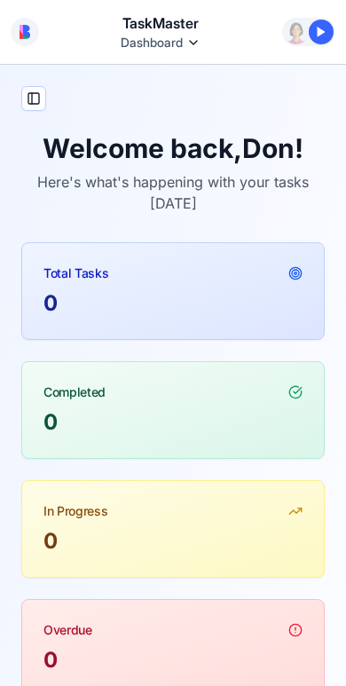
click at [315, 32] on div at bounding box center [321, 32] width 25 height 25
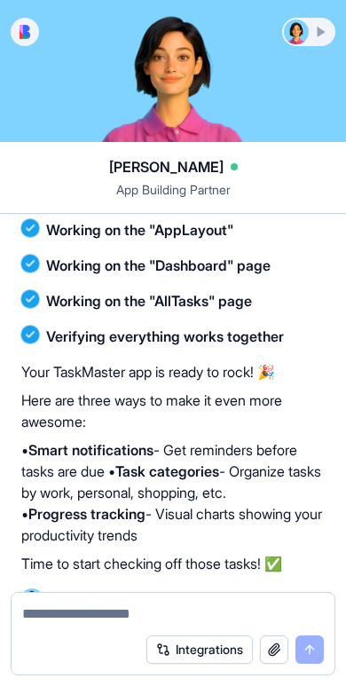
click at [315, 32] on div at bounding box center [309, 32] width 50 height 25
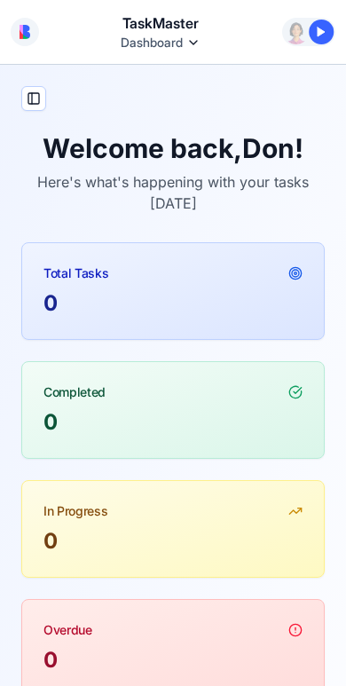
click at [315, 32] on div at bounding box center [321, 32] width 25 height 25
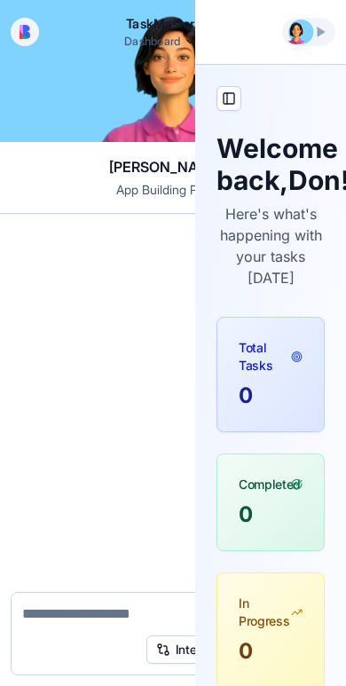
click at [315, 32] on div at bounding box center [309, 32] width 50 height 25
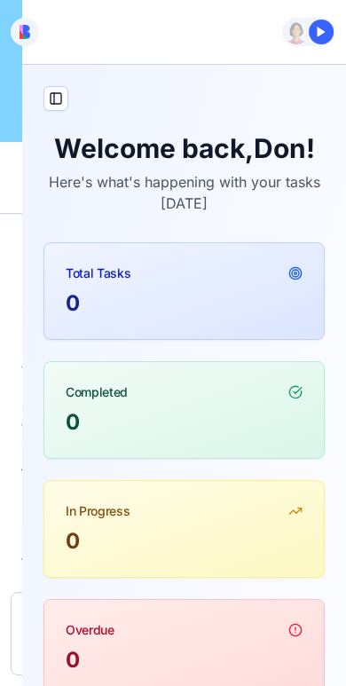
click at [315, 32] on div at bounding box center [321, 32] width 25 height 25
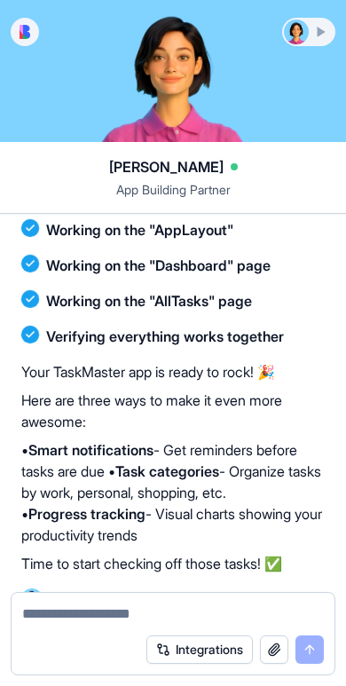
click at [315, 32] on div at bounding box center [309, 32] width 50 height 25
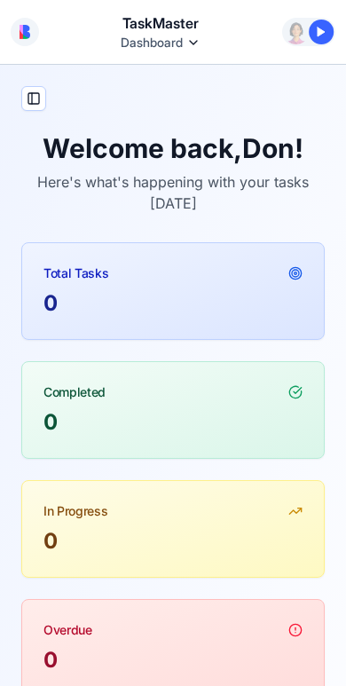
click at [315, 32] on div at bounding box center [321, 32] width 25 height 25
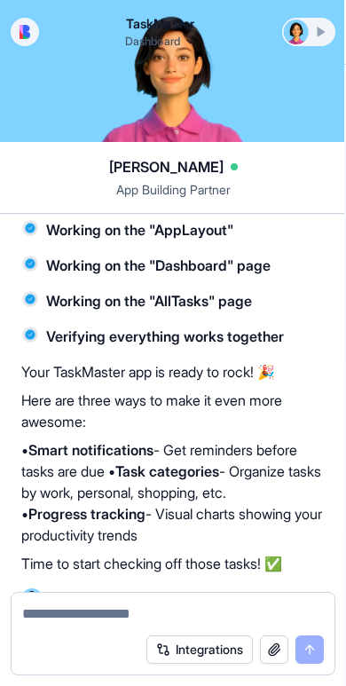
click at [315, 32] on div at bounding box center [309, 32] width 50 height 25
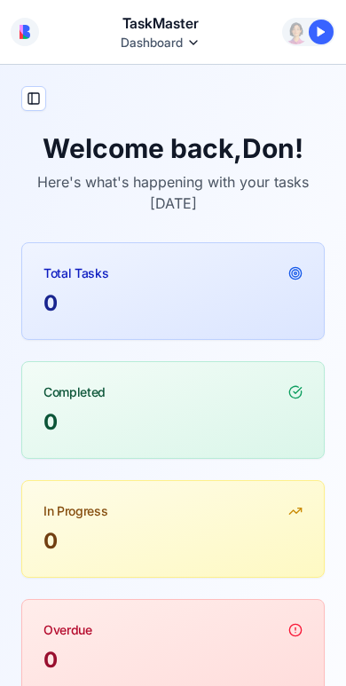
click at [313, 28] on div at bounding box center [321, 32] width 25 height 25
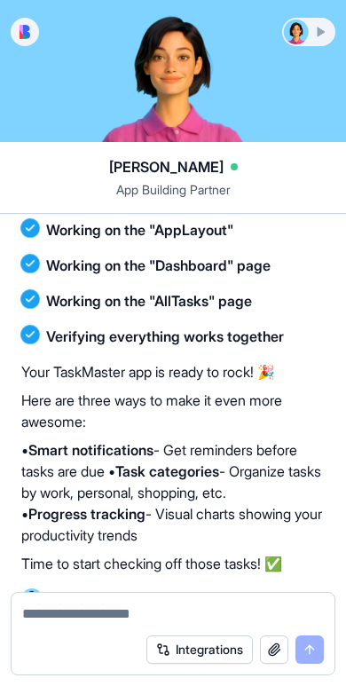
click at [313, 28] on div at bounding box center [309, 32] width 50 height 25
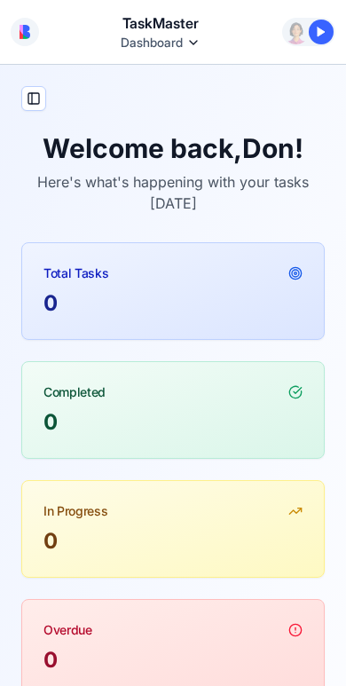
click at [313, 28] on div at bounding box center [321, 32] width 25 height 25
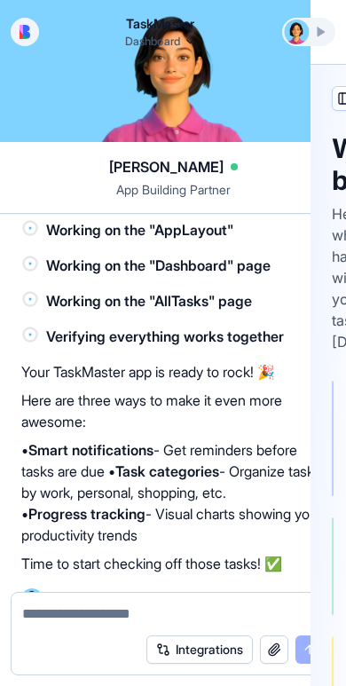
click at [313, 28] on div at bounding box center [309, 32] width 50 height 25
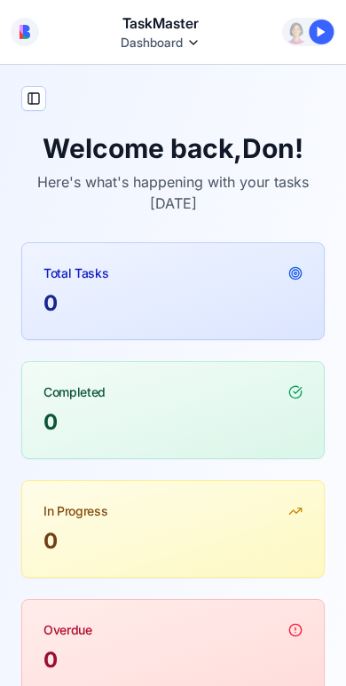
click at [313, 28] on div at bounding box center [321, 32] width 25 height 25
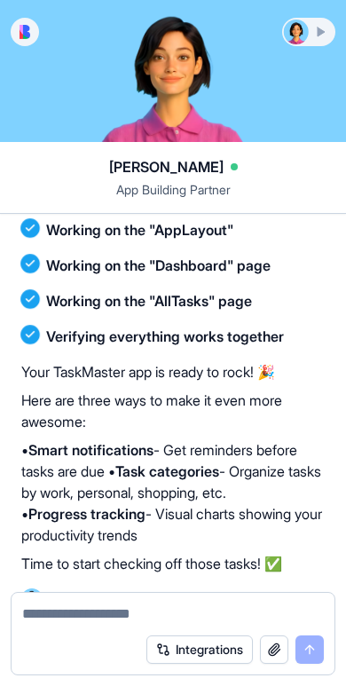
click at [313, 28] on div at bounding box center [309, 32] width 50 height 25
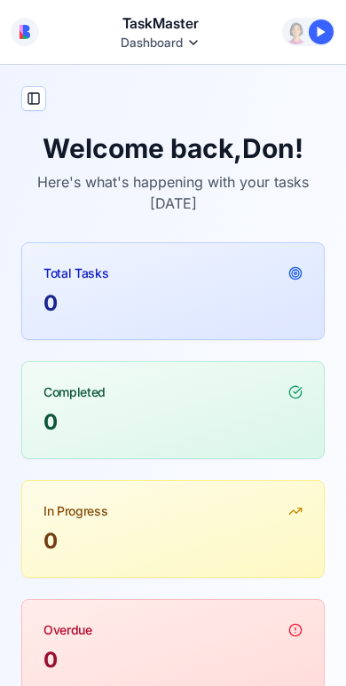
click at [311, 36] on div at bounding box center [321, 32] width 25 height 25
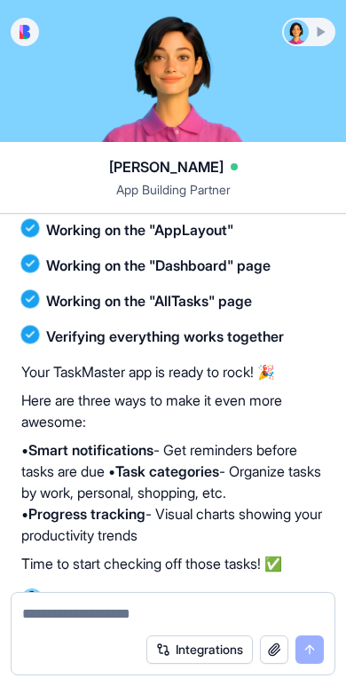
click at [311, 36] on div at bounding box center [309, 32] width 50 height 25
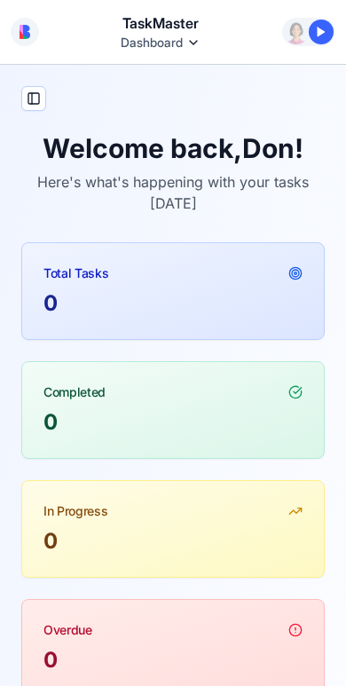
click at [311, 36] on div at bounding box center [321, 32] width 25 height 25
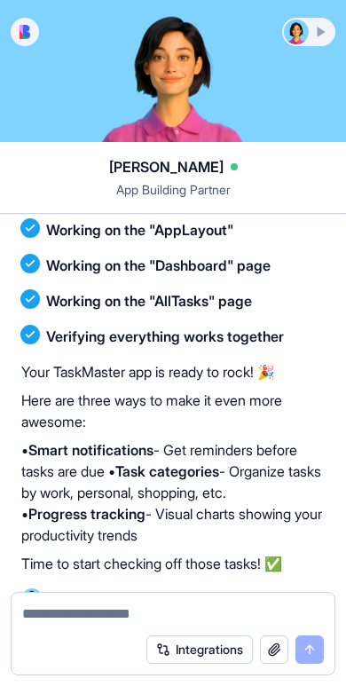
click at [311, 36] on div at bounding box center [309, 32] width 50 height 25
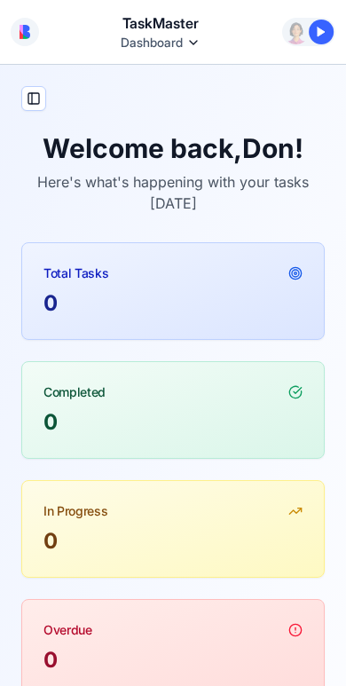
click at [311, 36] on div at bounding box center [321, 32] width 25 height 25
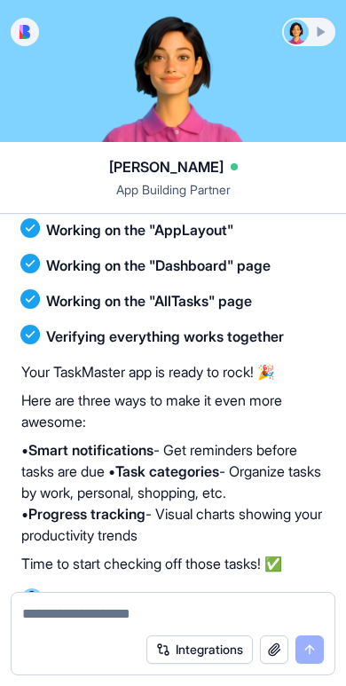
click at [311, 36] on div at bounding box center [309, 32] width 50 height 25
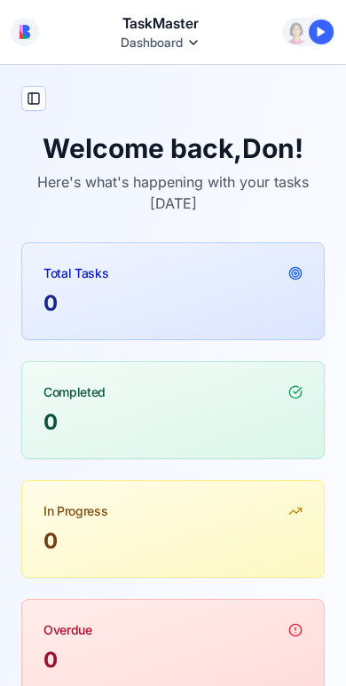
click at [311, 36] on div at bounding box center [321, 32] width 25 height 25
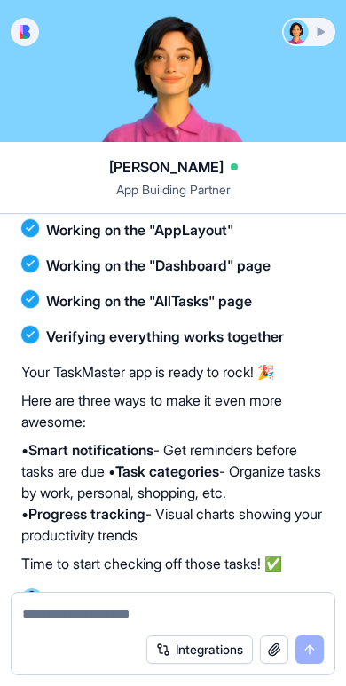
click at [311, 36] on div at bounding box center [309, 32] width 50 height 25
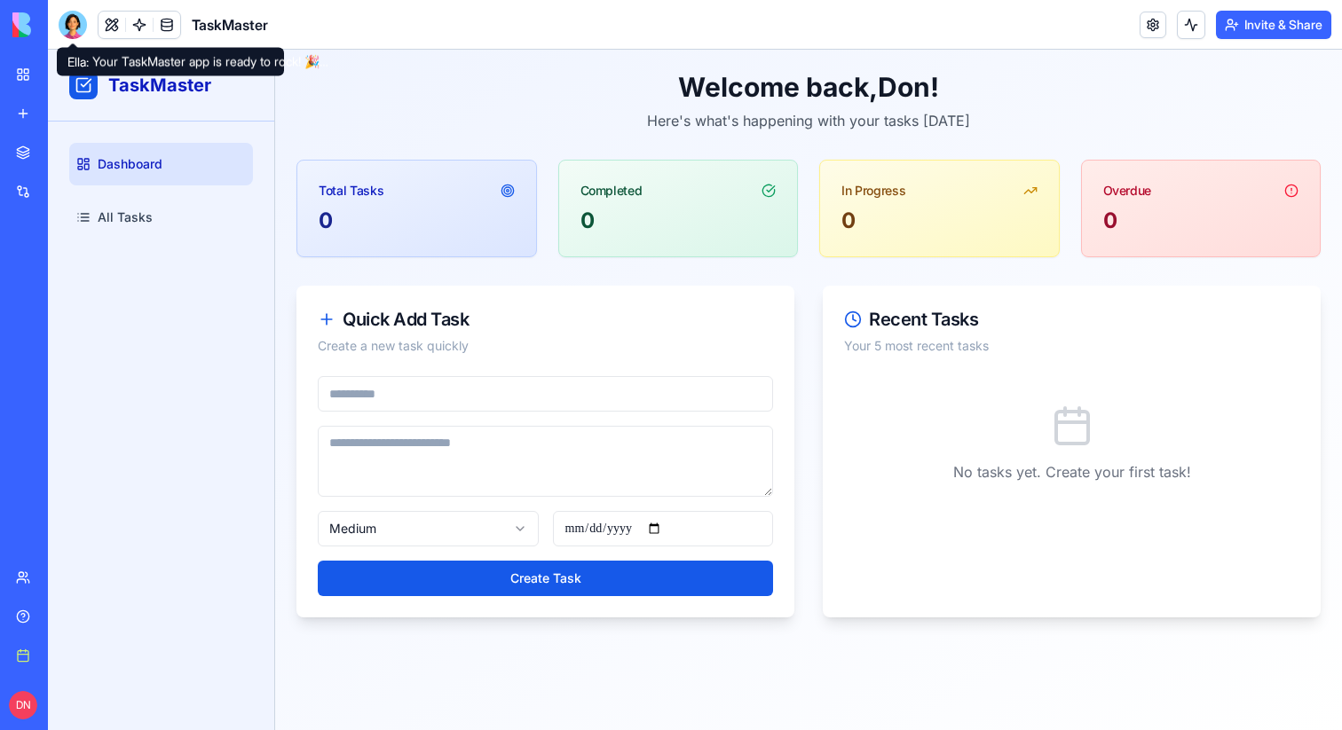
click at [72, 36] on div at bounding box center [73, 25] width 28 height 28
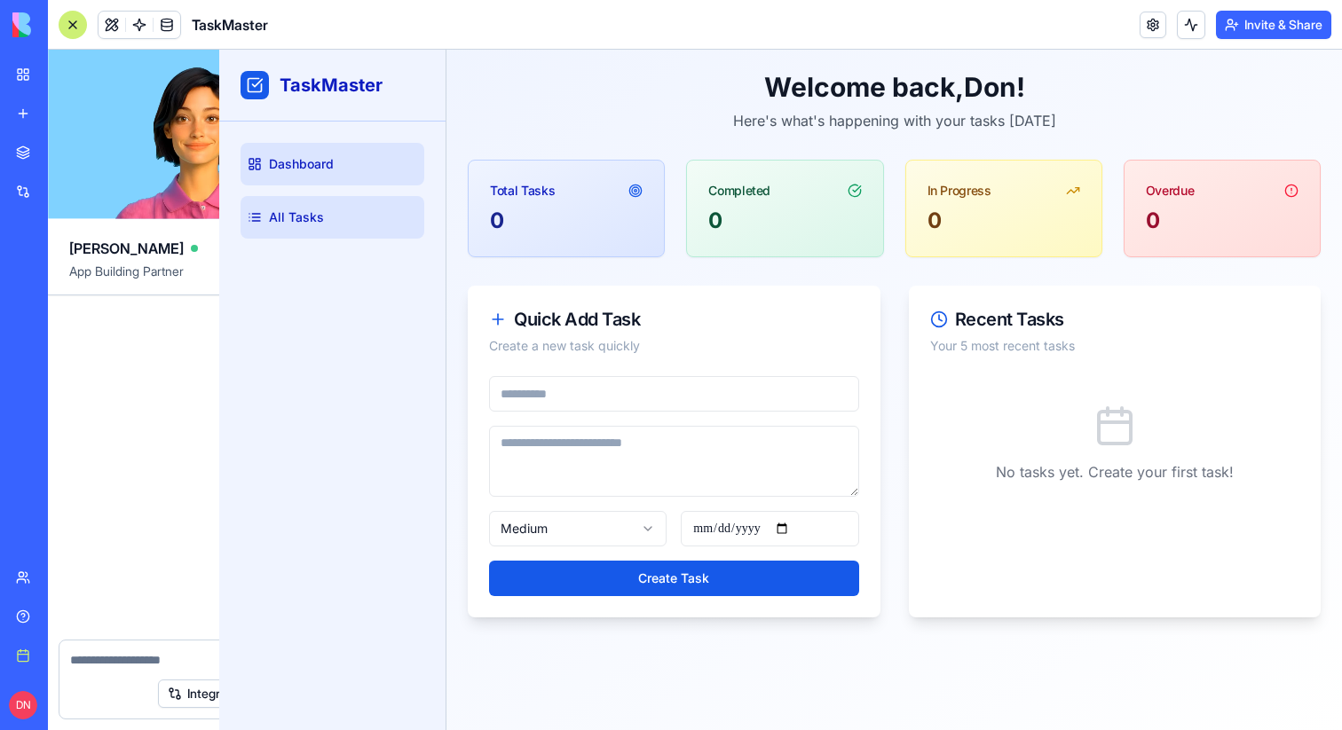
scroll to position [351, 0]
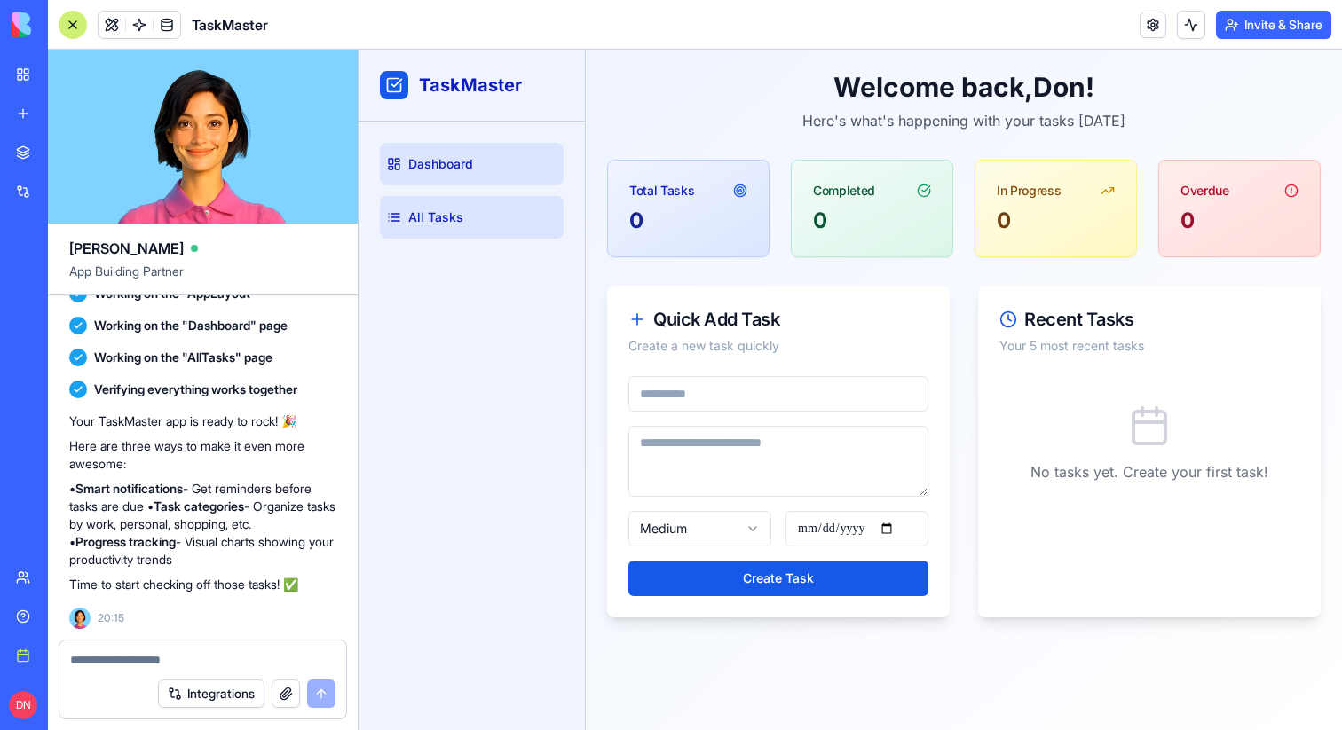
click at [475, 201] on link "All Tasks" at bounding box center [472, 217] width 184 height 43
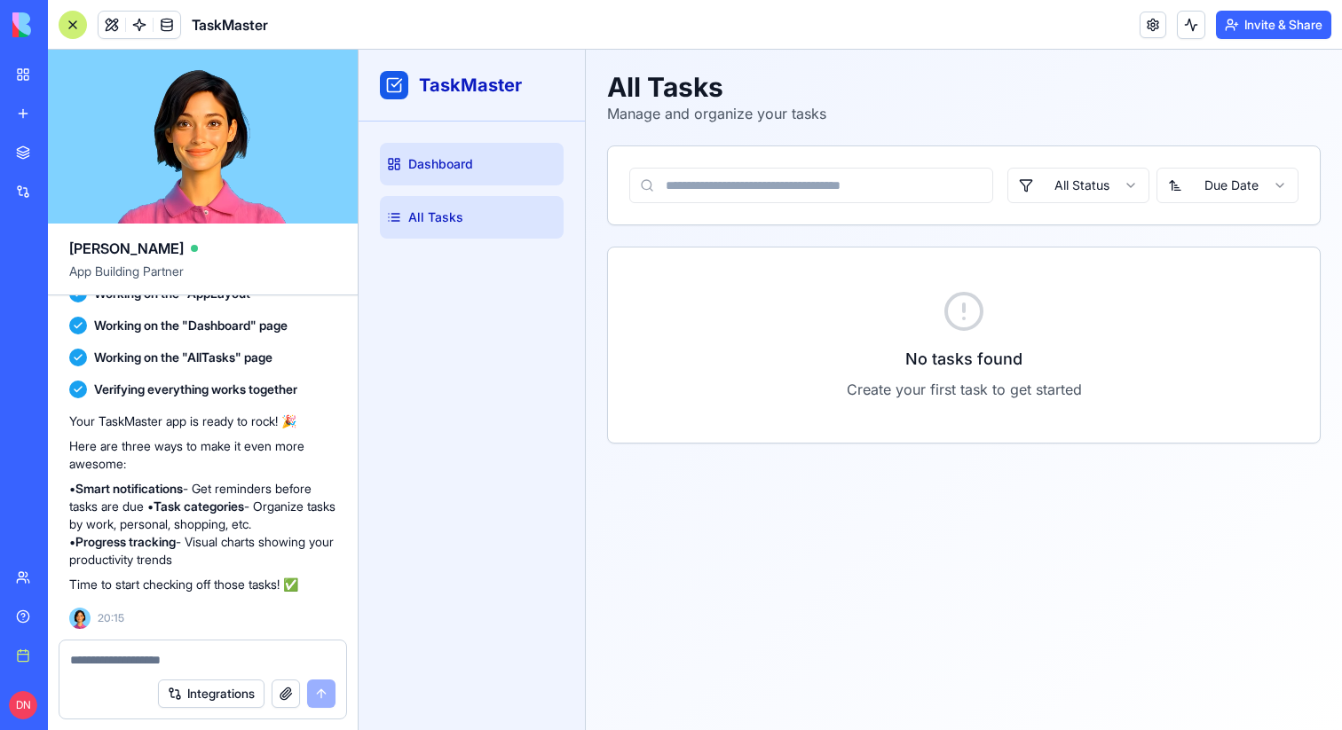
click at [458, 161] on span "Dashboard" at bounding box center [440, 164] width 65 height 18
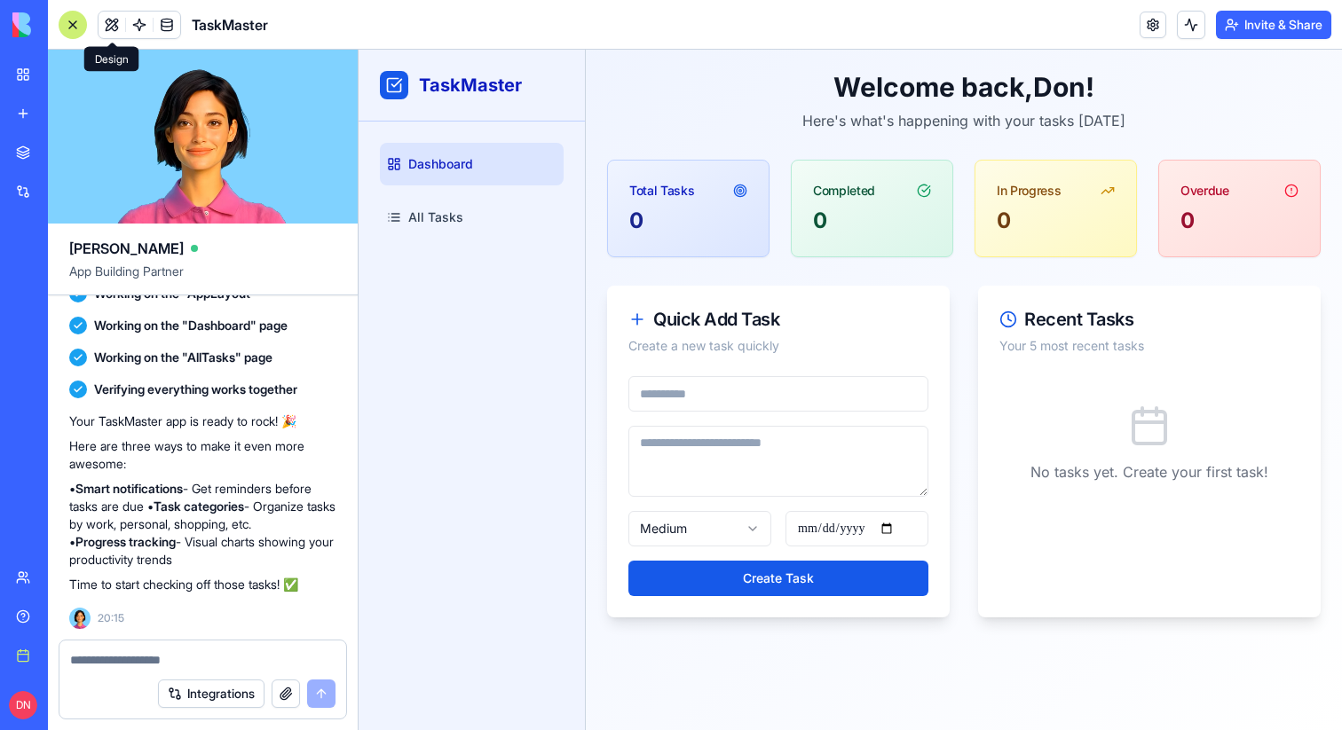
click at [77, 23] on div at bounding box center [73, 25] width 28 height 28
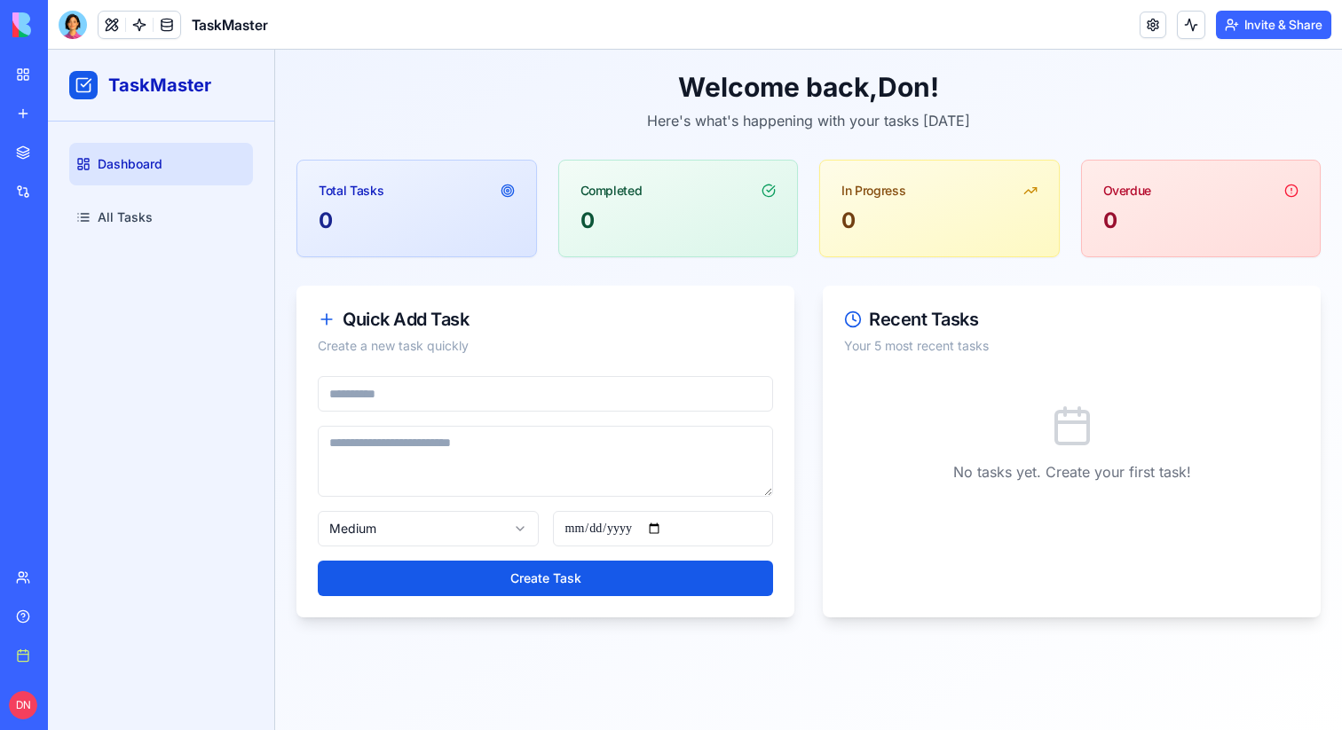
click at [77, 23] on div at bounding box center [73, 25] width 28 height 28
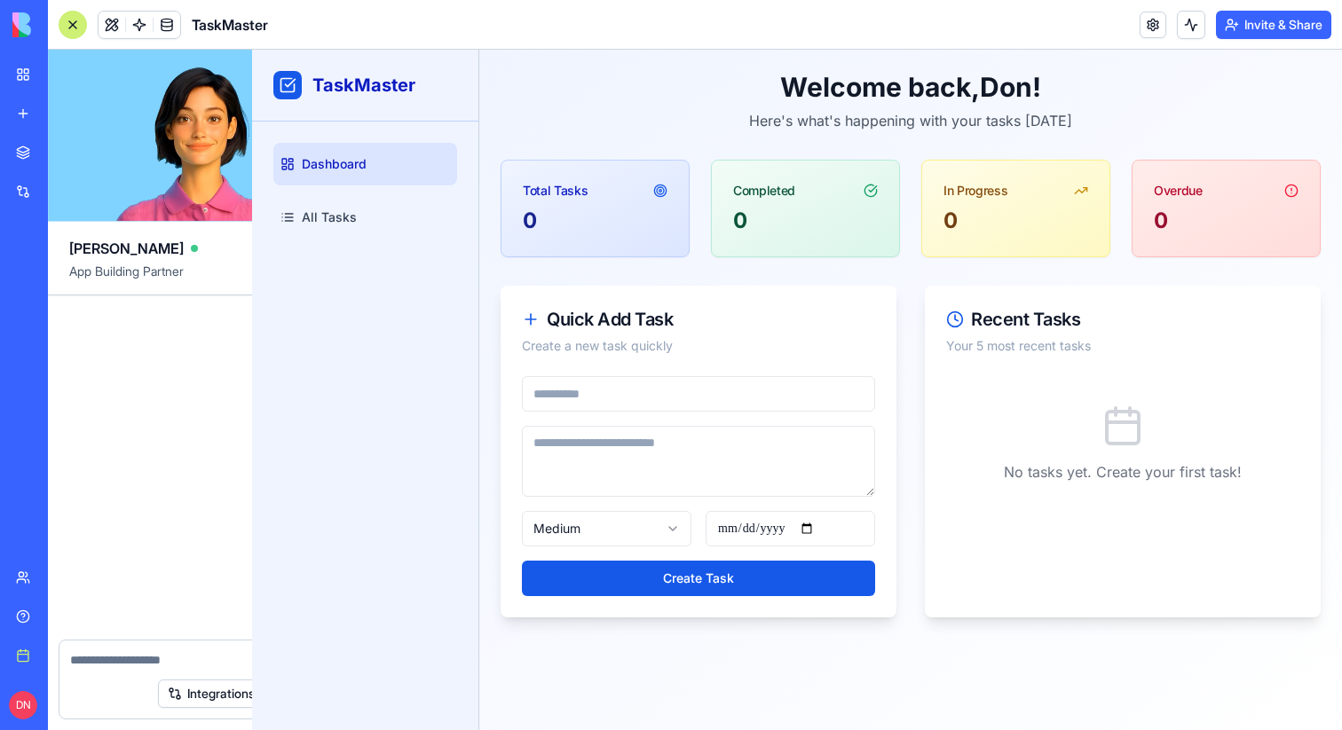
scroll to position [351, 0]
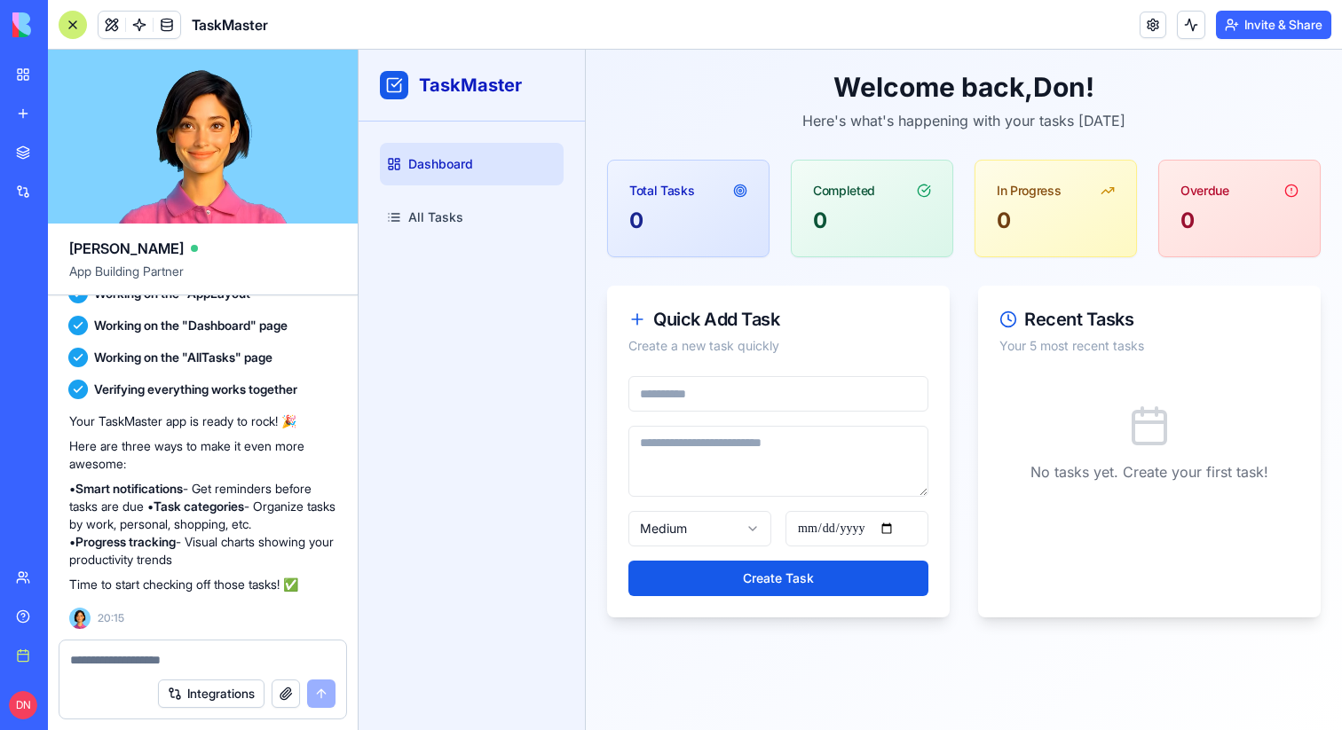
click at [77, 23] on div at bounding box center [73, 25] width 28 height 28
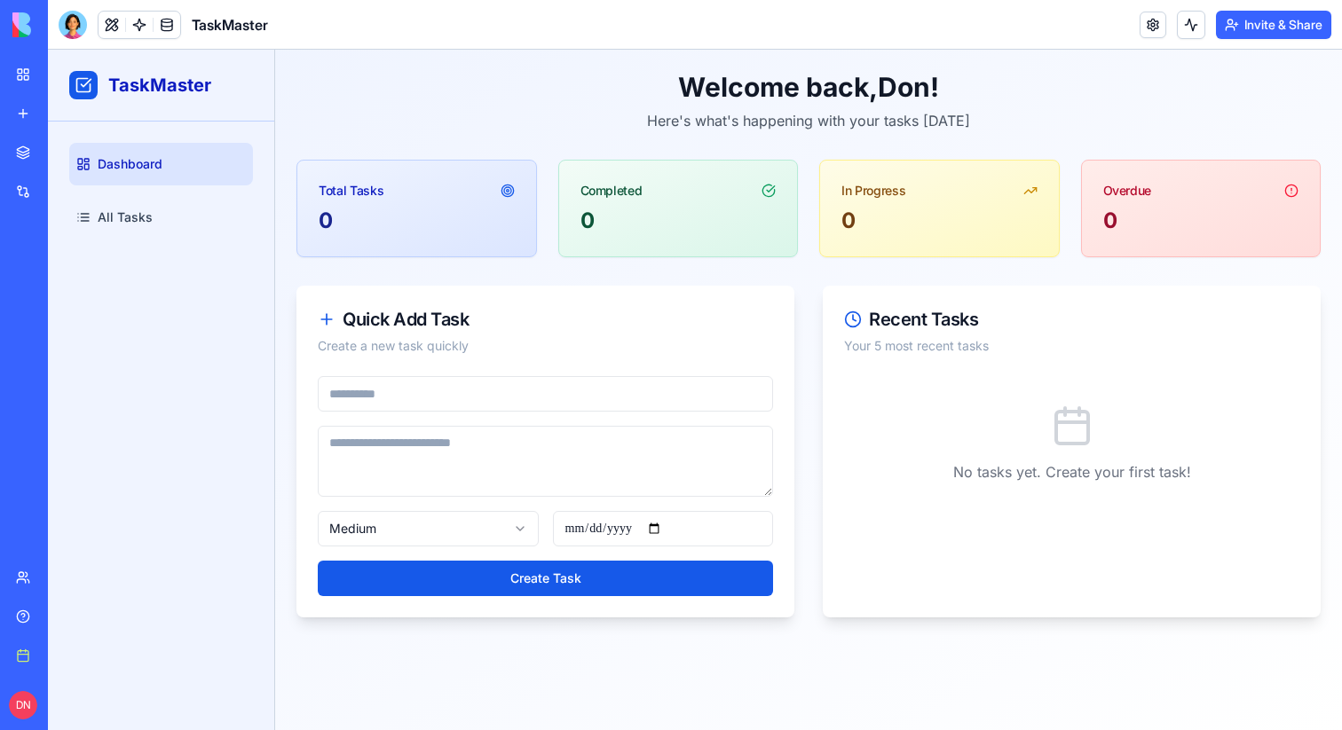
click at [77, 23] on div at bounding box center [73, 25] width 28 height 28
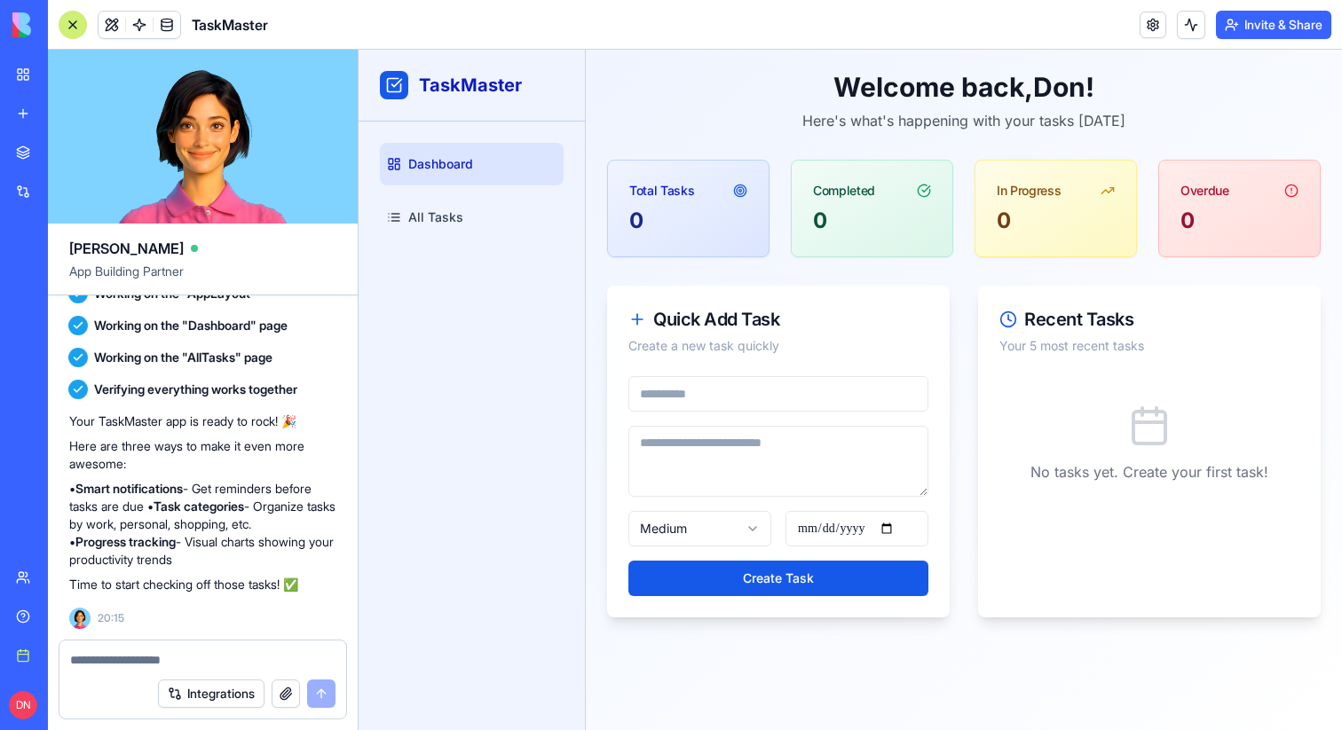
click at [77, 23] on div at bounding box center [73, 25] width 28 height 28
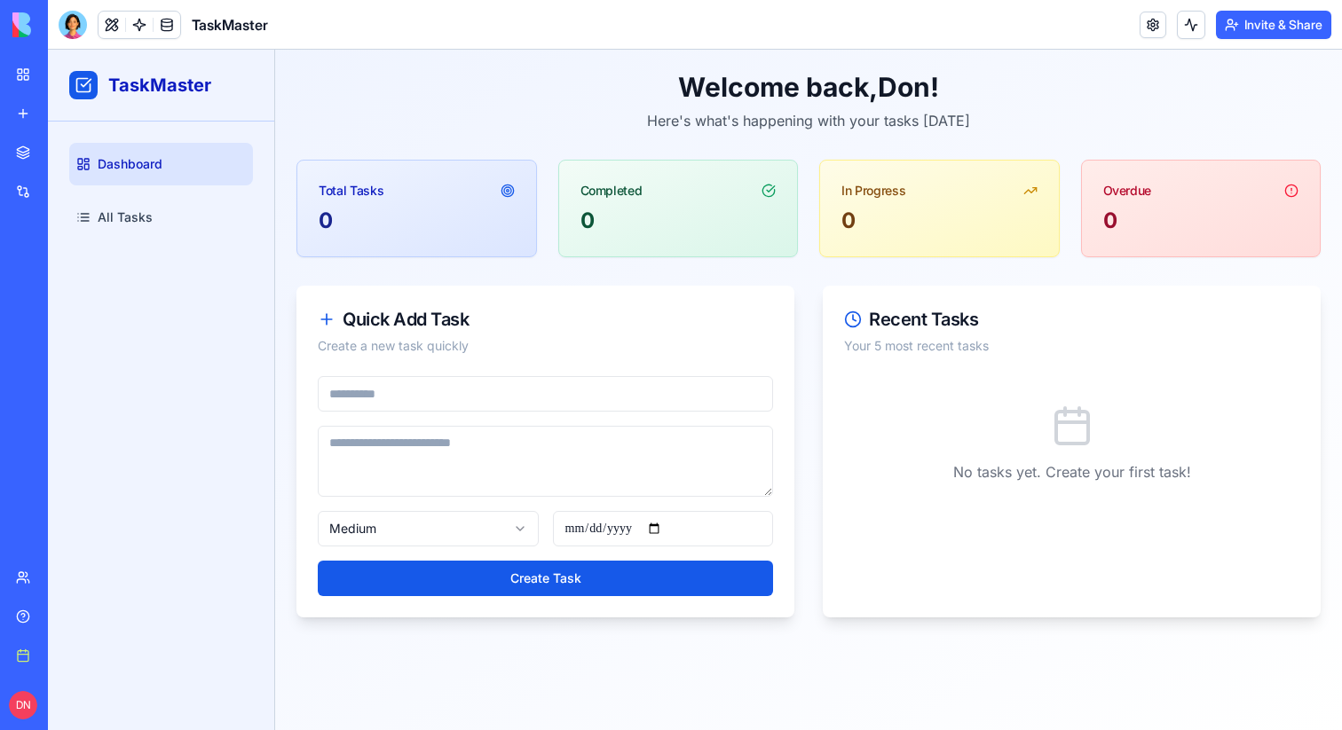
click at [77, 23] on div at bounding box center [73, 25] width 28 height 28
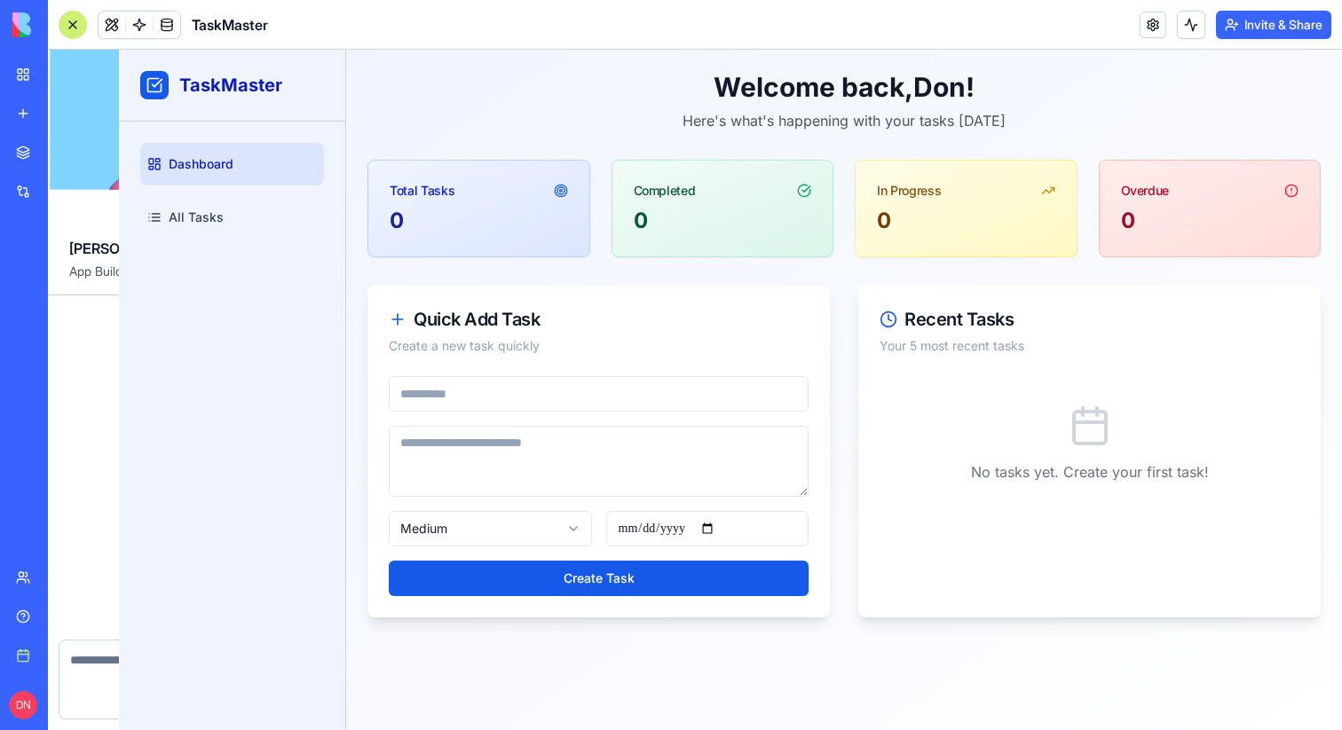
click at [77, 23] on div at bounding box center [73, 25] width 28 height 28
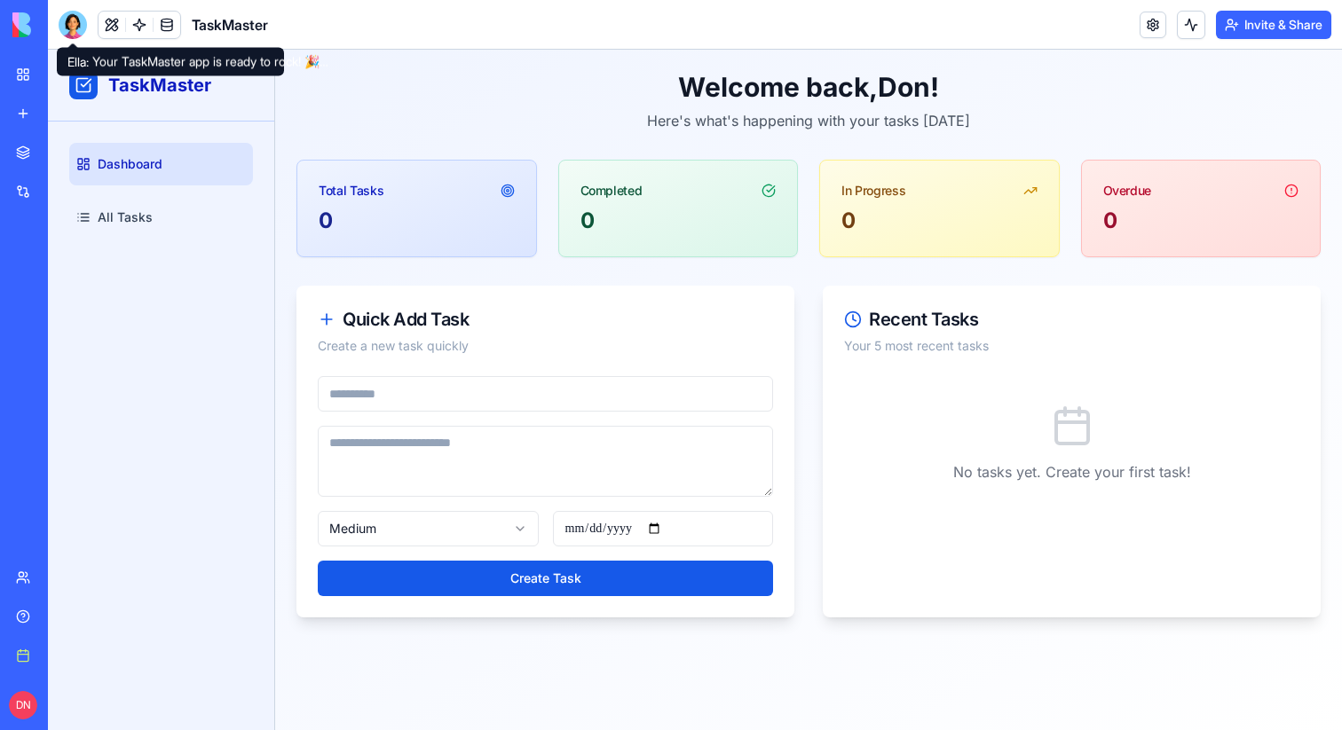
click at [83, 24] on div at bounding box center [73, 25] width 28 height 28
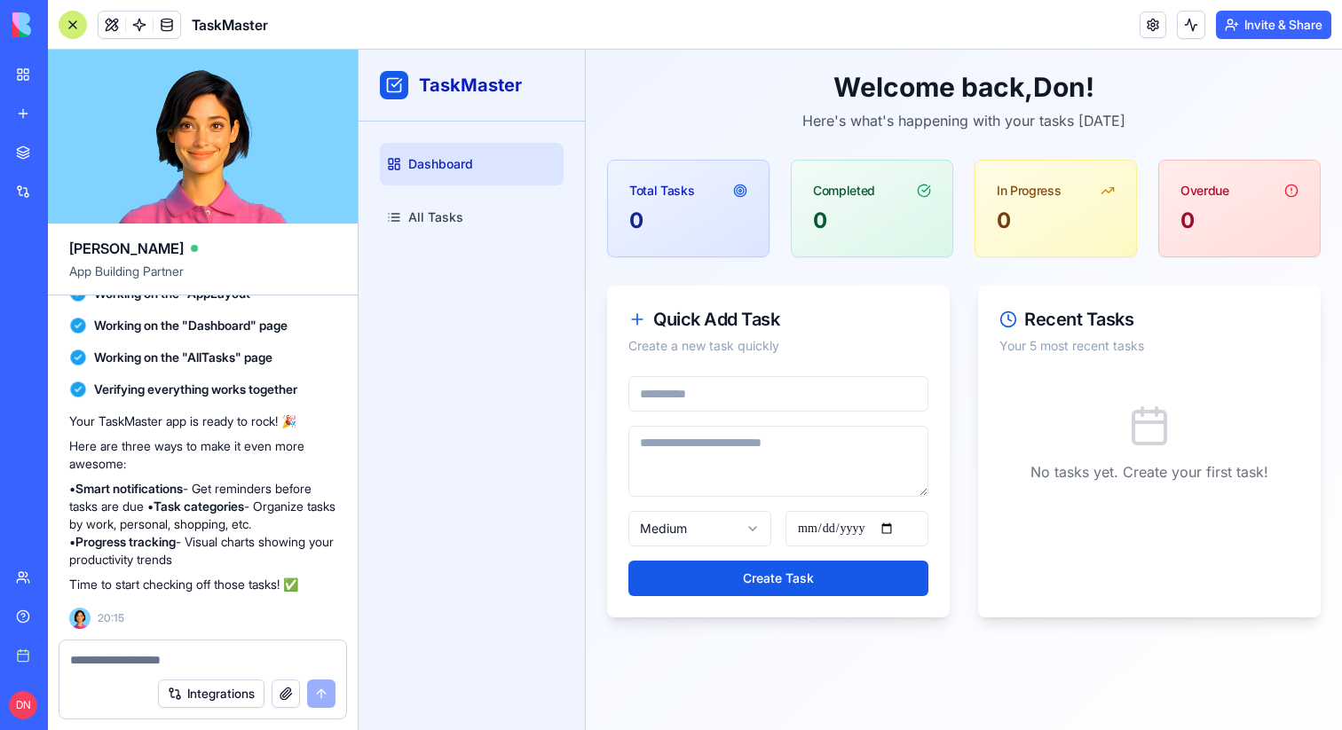
click at [83, 24] on div at bounding box center [73, 25] width 28 height 28
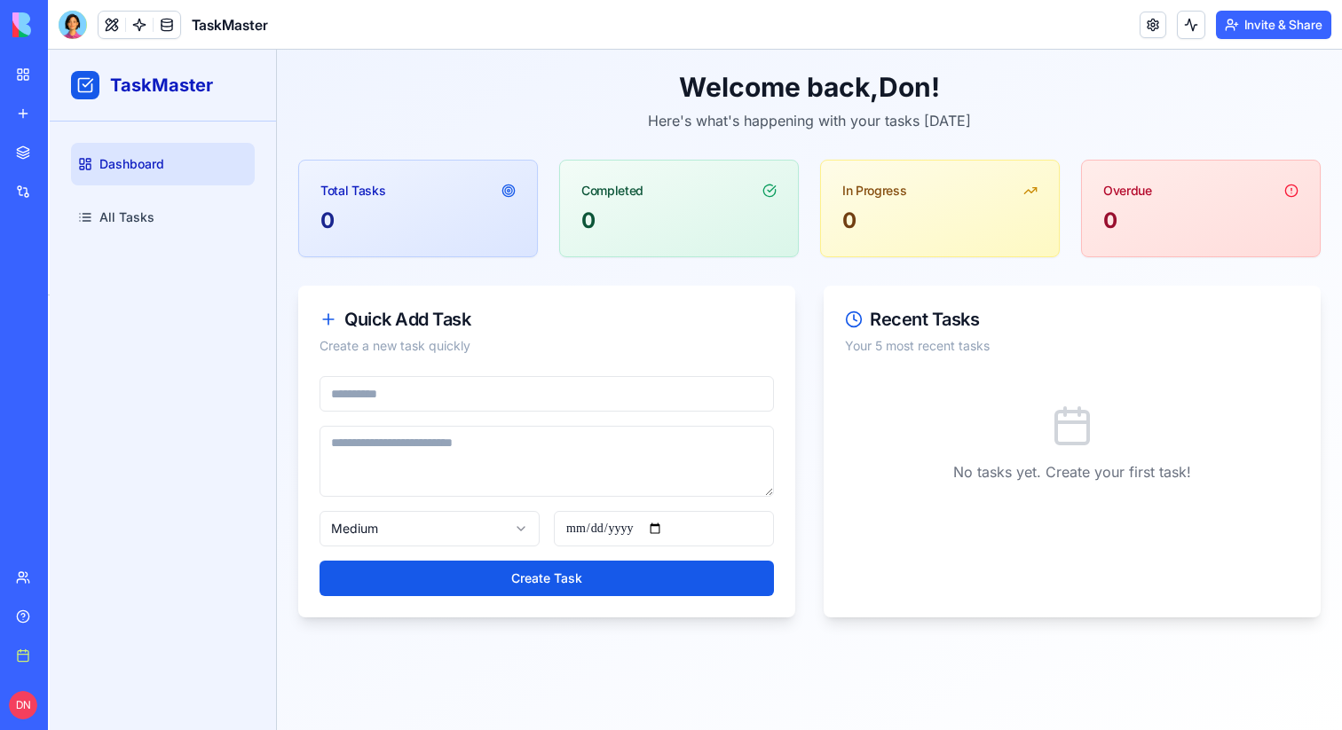
click at [83, 24] on div at bounding box center [73, 24] width 28 height 28
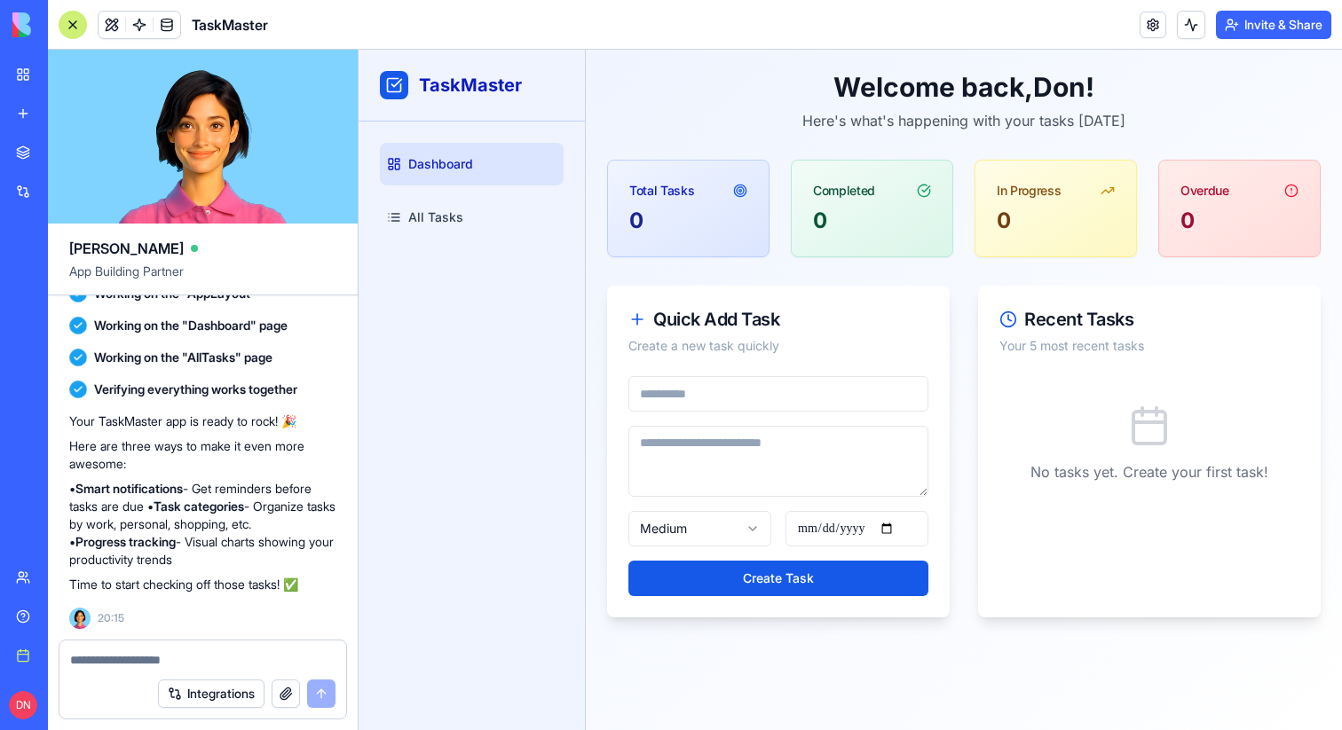
click at [83, 24] on div at bounding box center [73, 25] width 28 height 28
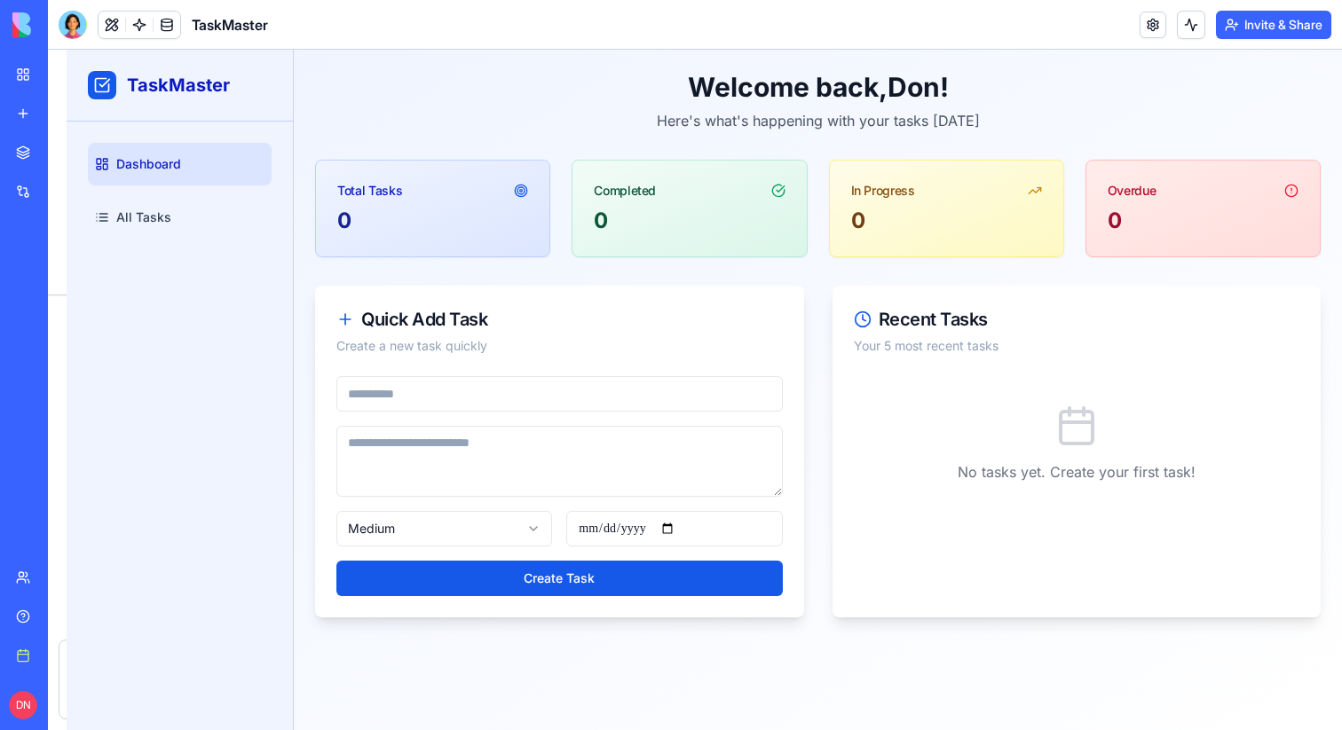
click at [83, 24] on div at bounding box center [73, 24] width 28 height 28
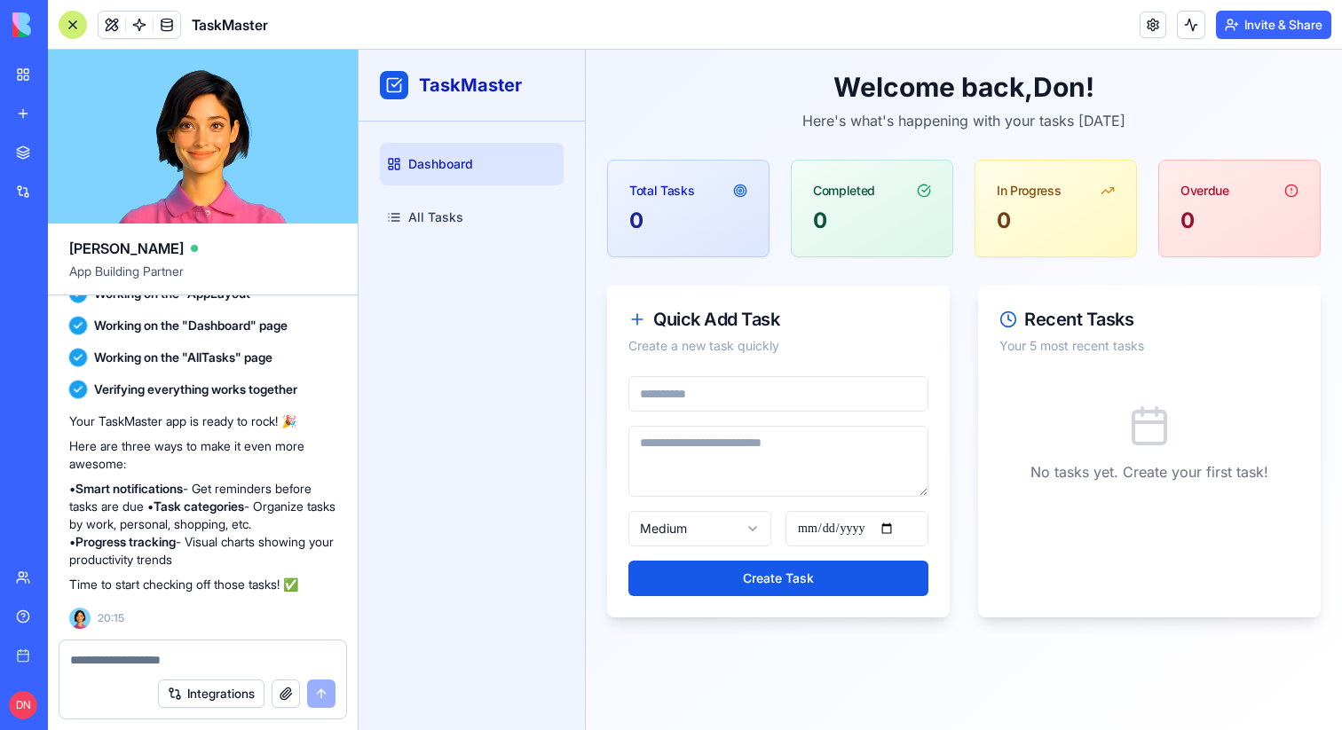
click at [83, 24] on div at bounding box center [73, 25] width 28 height 28
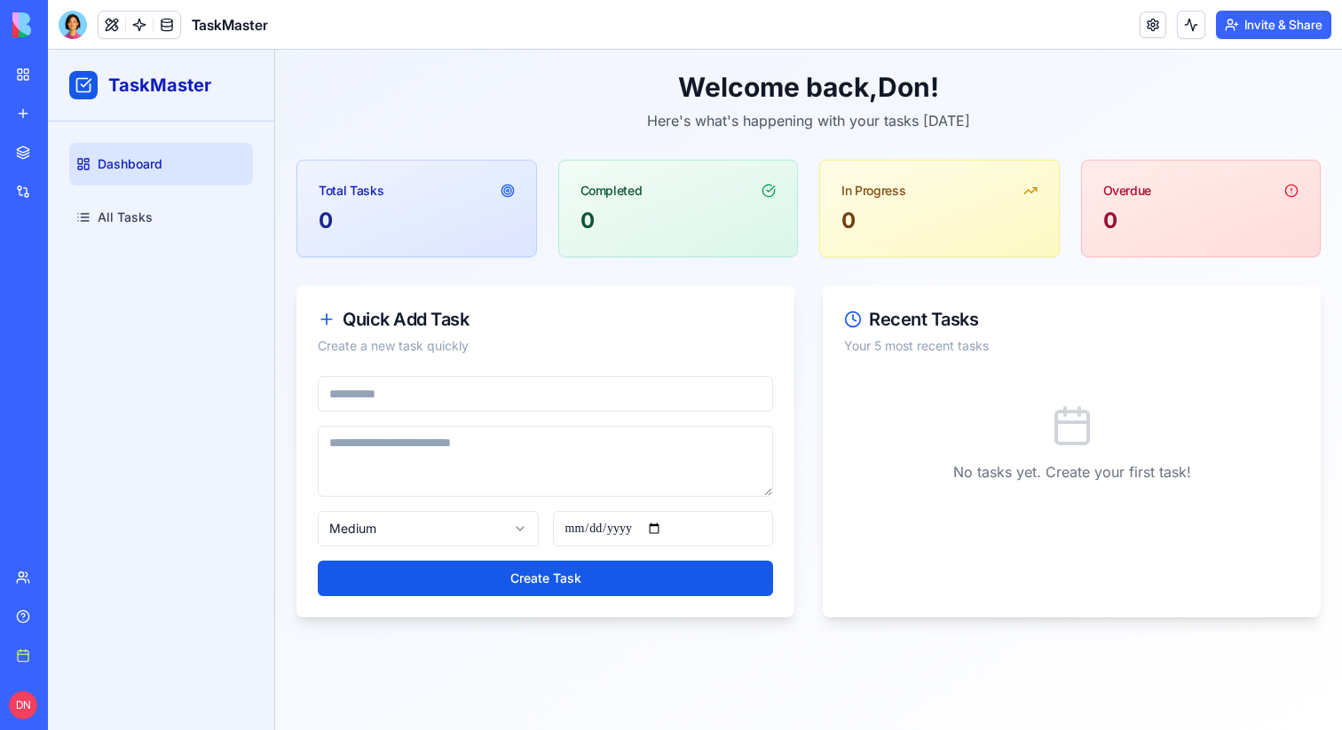
click at [83, 24] on div at bounding box center [73, 25] width 28 height 28
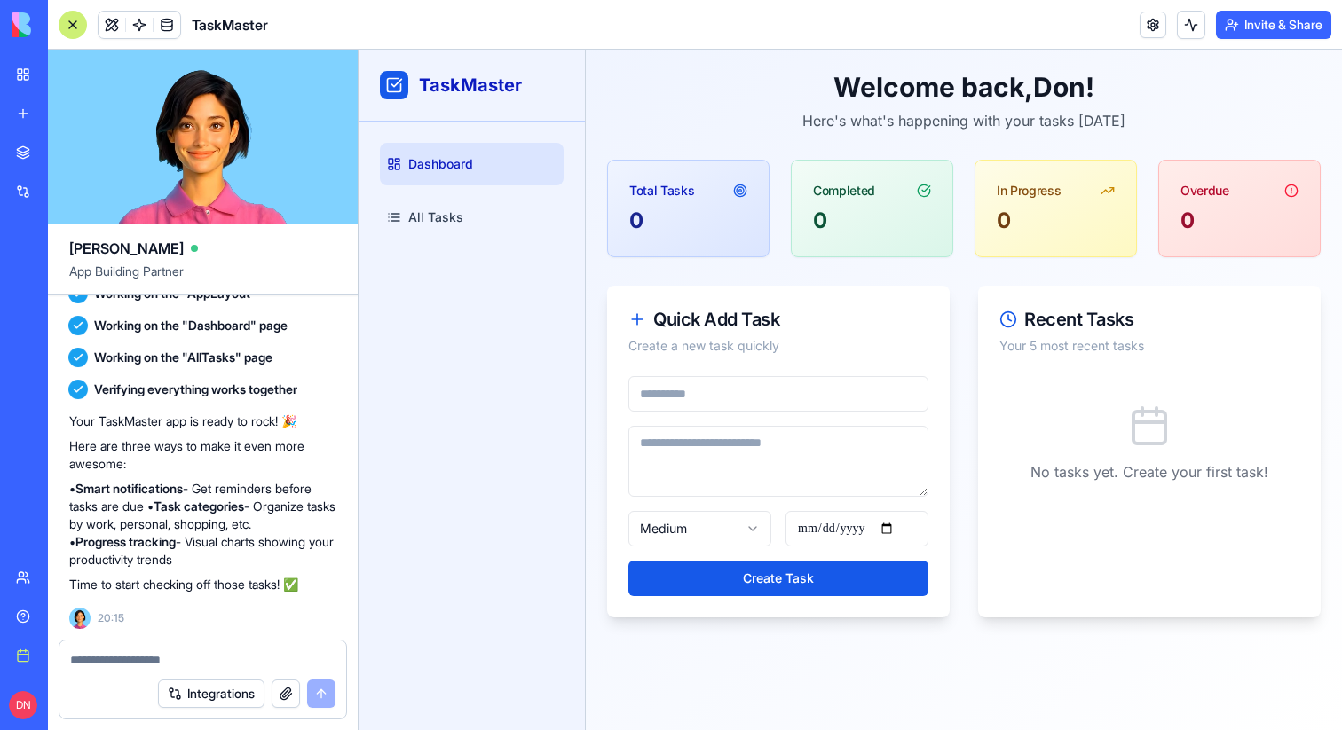
click at [83, 24] on div at bounding box center [73, 25] width 28 height 28
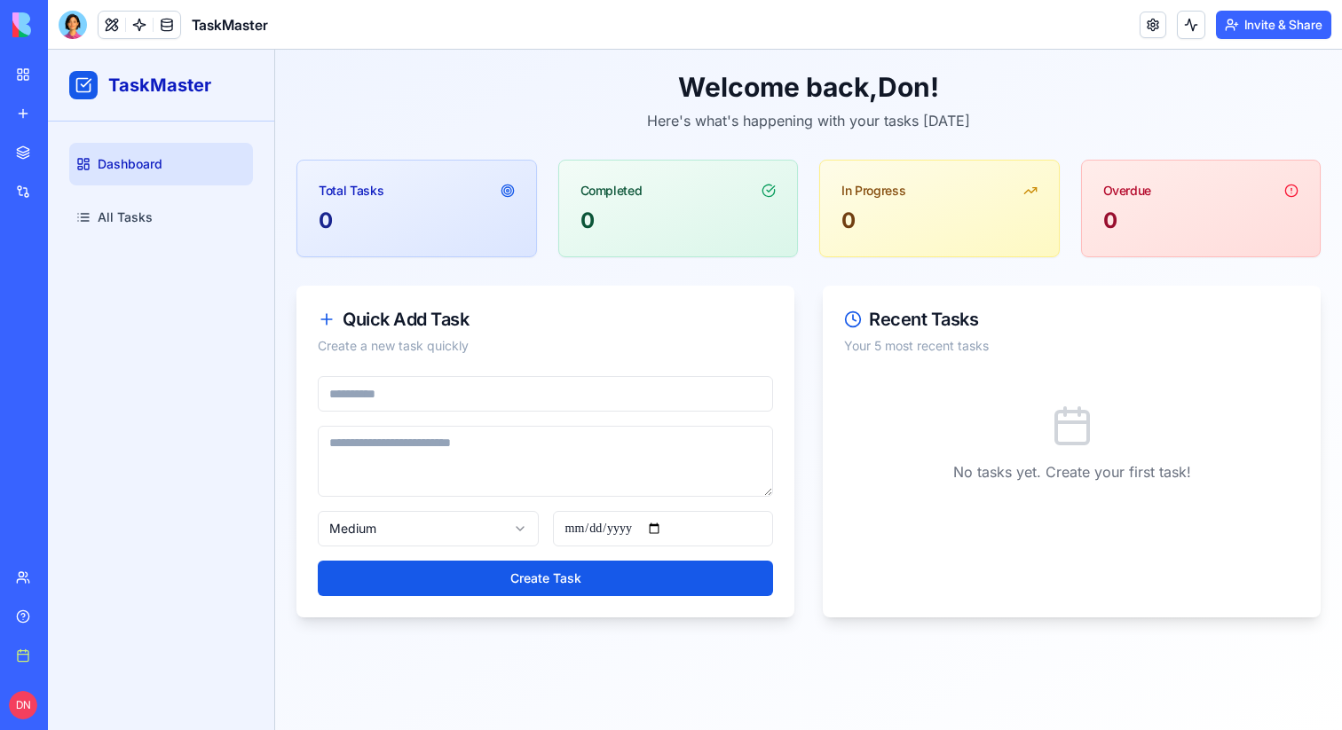
click at [67, 31] on div at bounding box center [73, 25] width 28 height 28
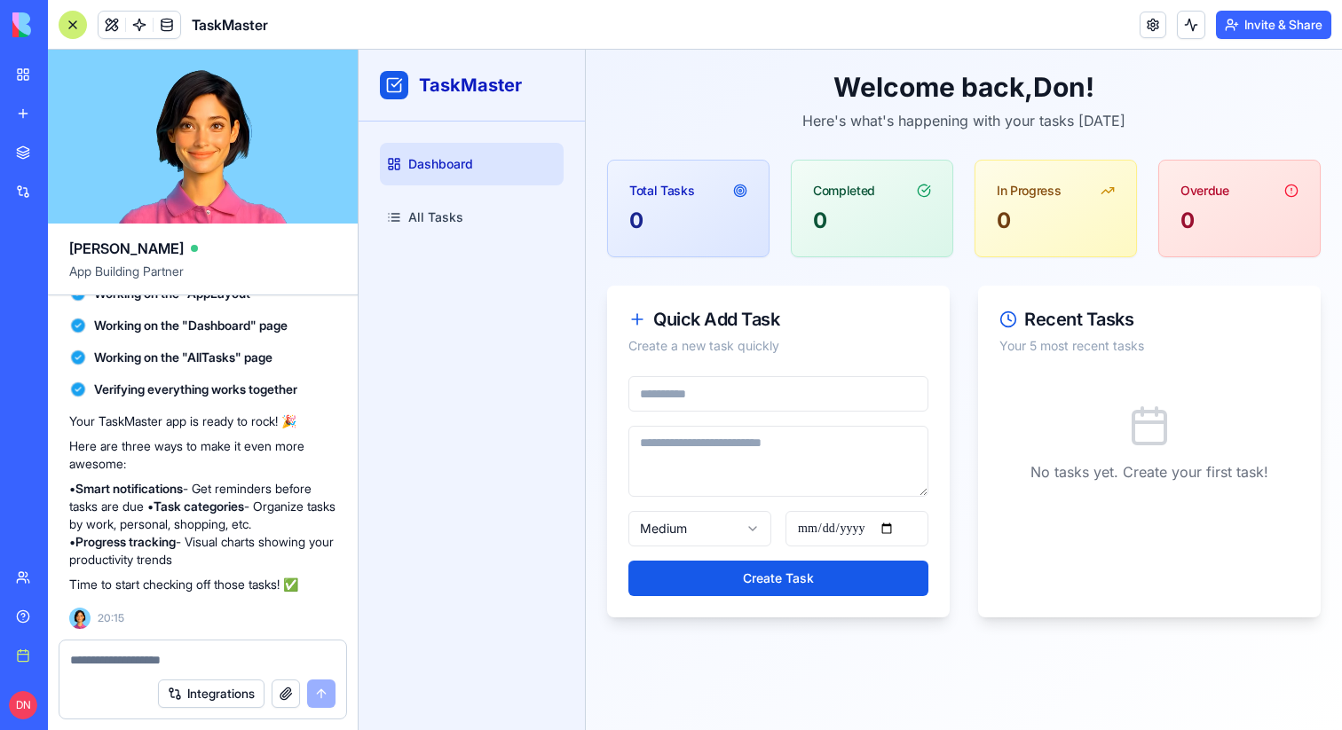
click at [67, 31] on div at bounding box center [73, 25] width 28 height 28
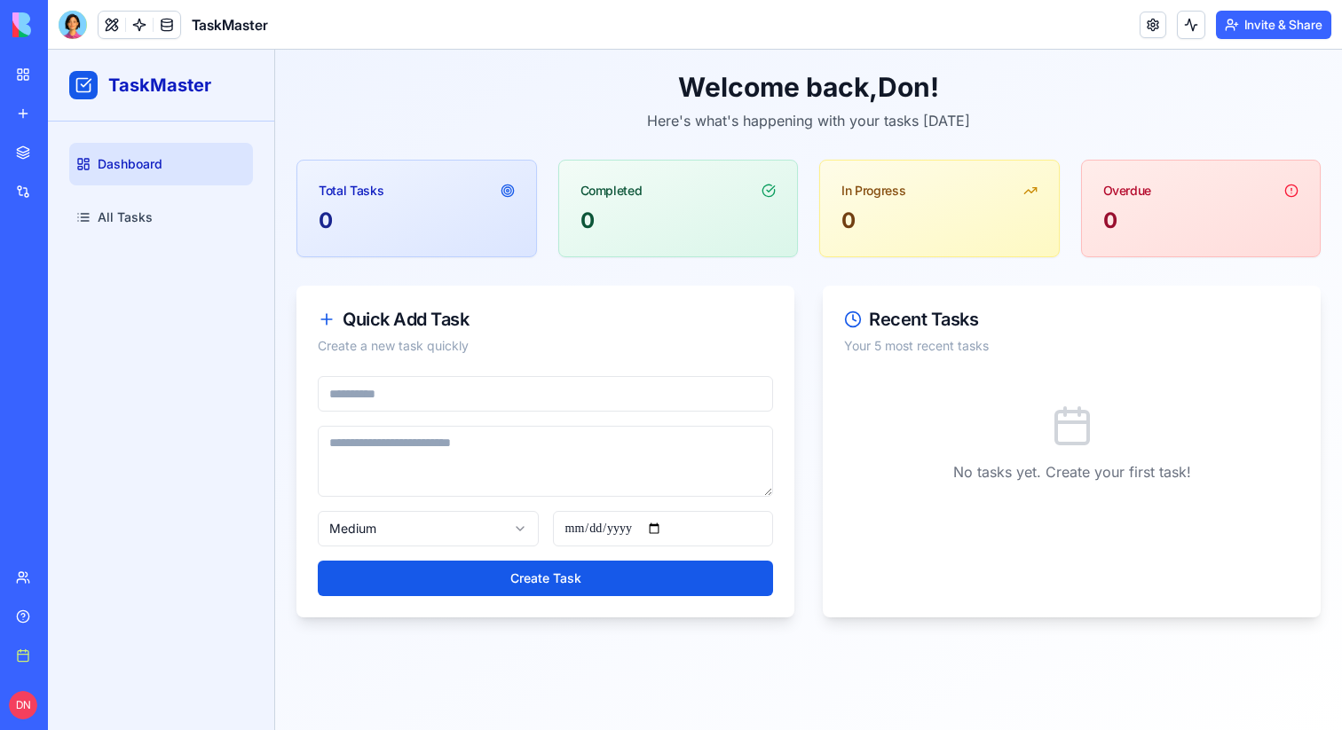
click at [67, 31] on div at bounding box center [73, 24] width 28 height 28
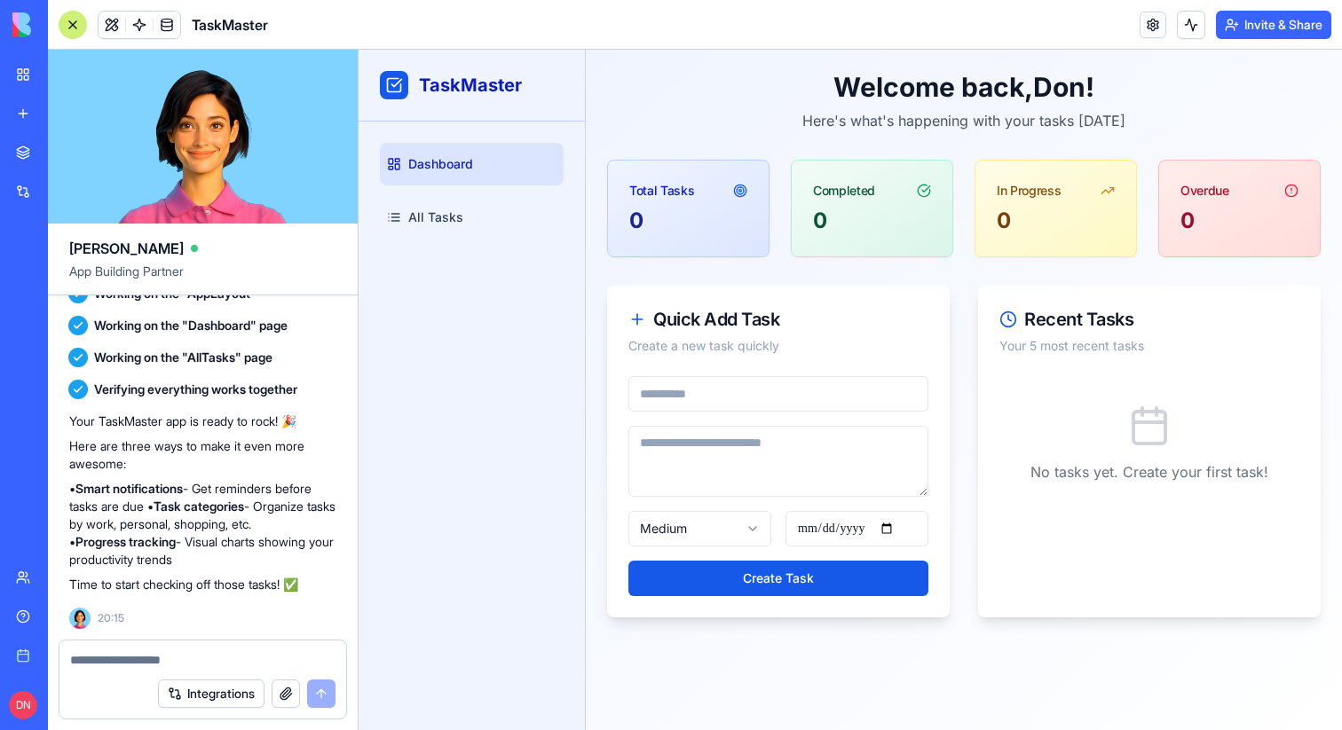
click at [67, 31] on div at bounding box center [73, 25] width 28 height 28
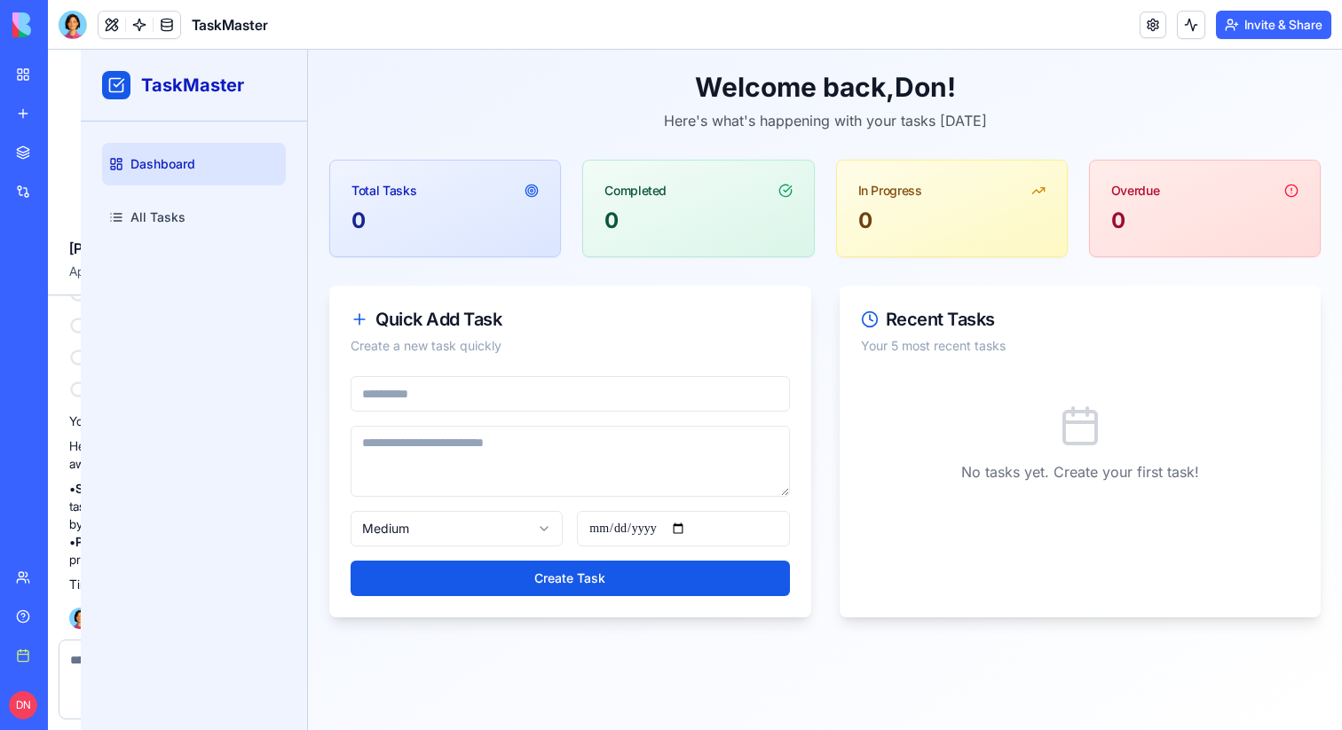
click at [67, 31] on div at bounding box center [73, 24] width 28 height 28
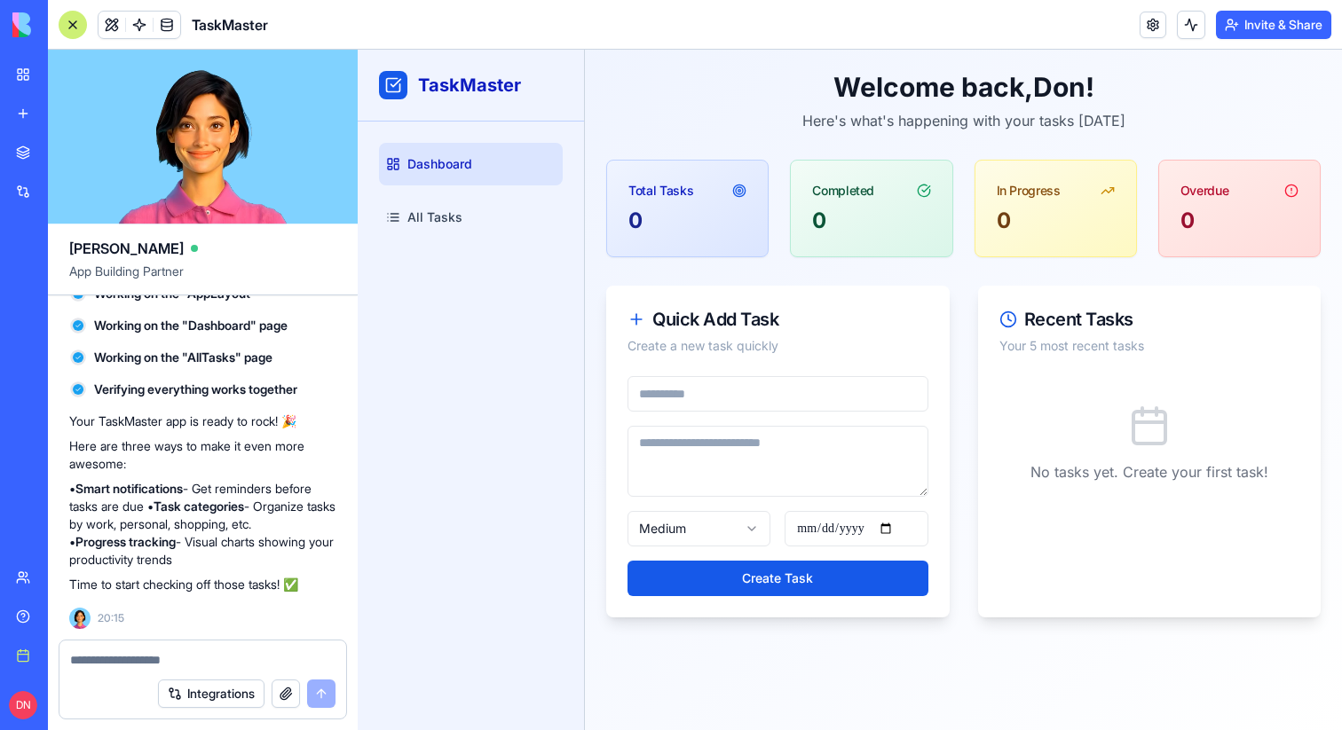
click at [67, 31] on div at bounding box center [73, 25] width 28 height 28
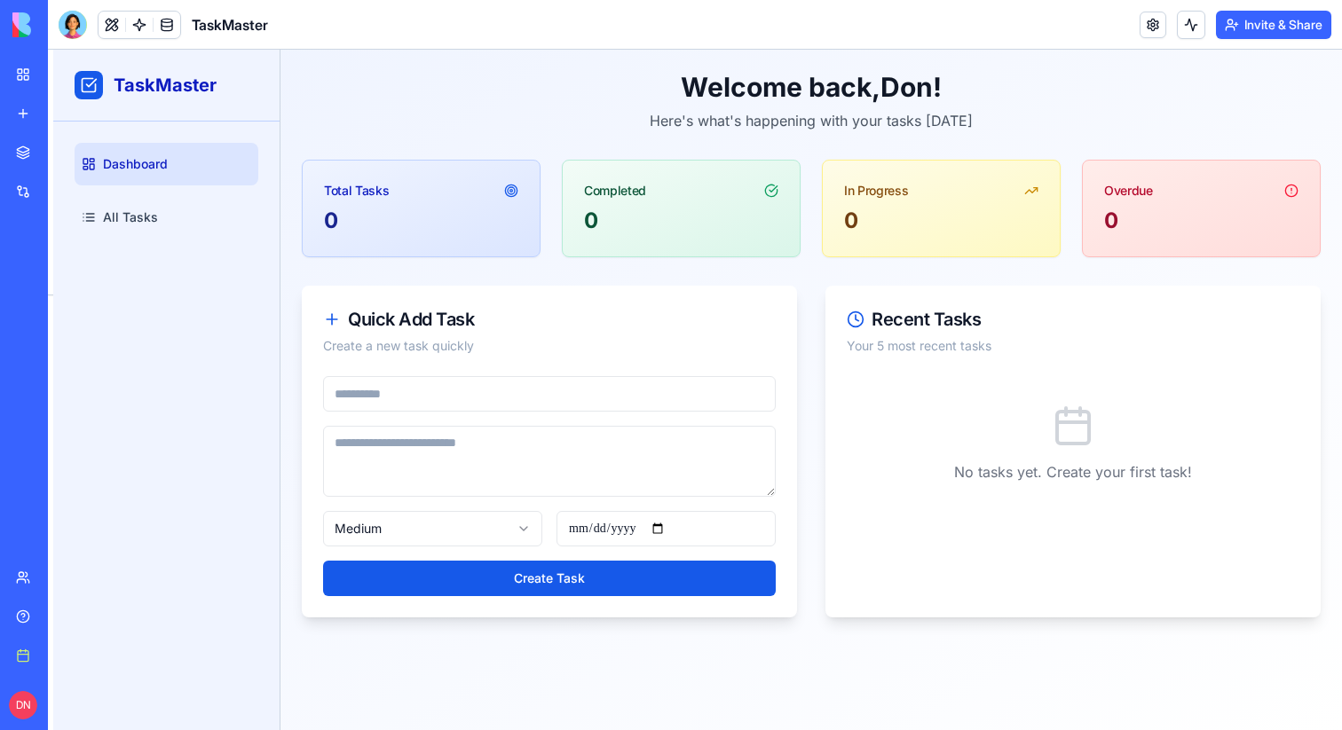
click at [67, 31] on div at bounding box center [73, 24] width 28 height 28
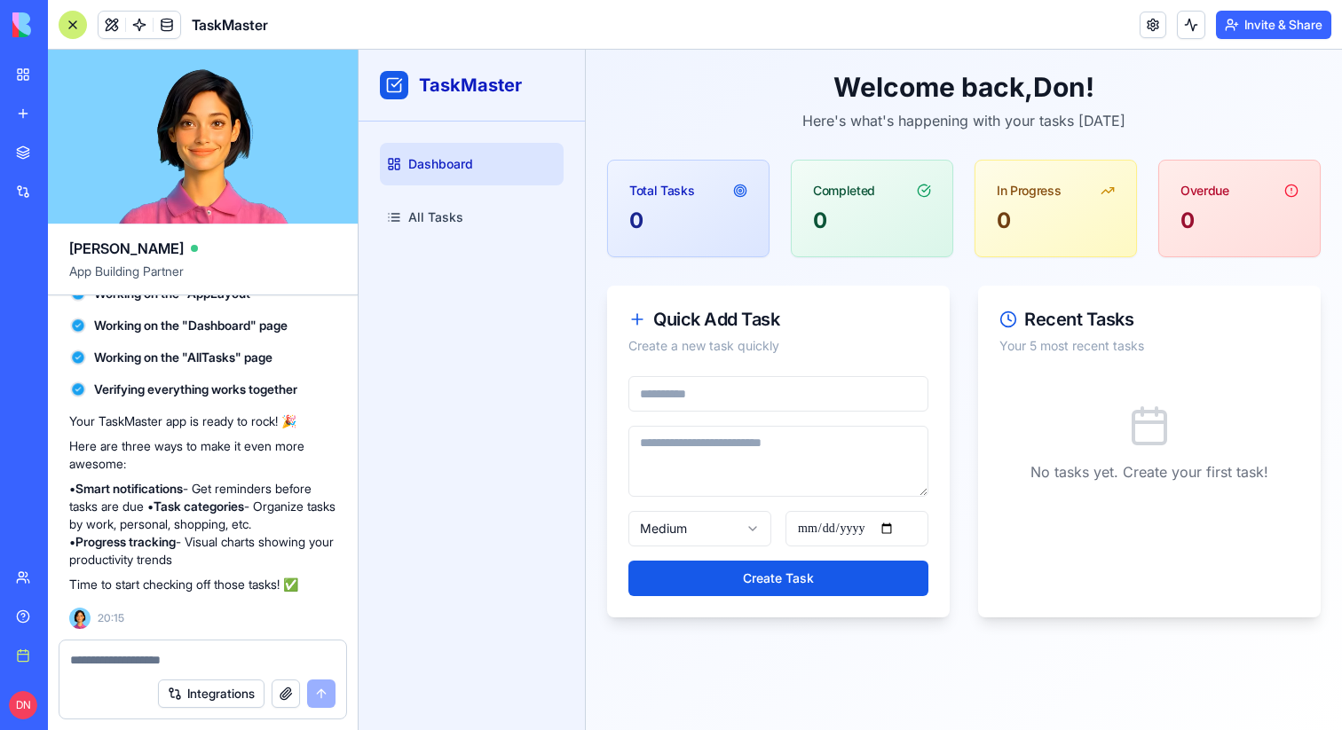
click at [67, 31] on div at bounding box center [73, 25] width 28 height 28
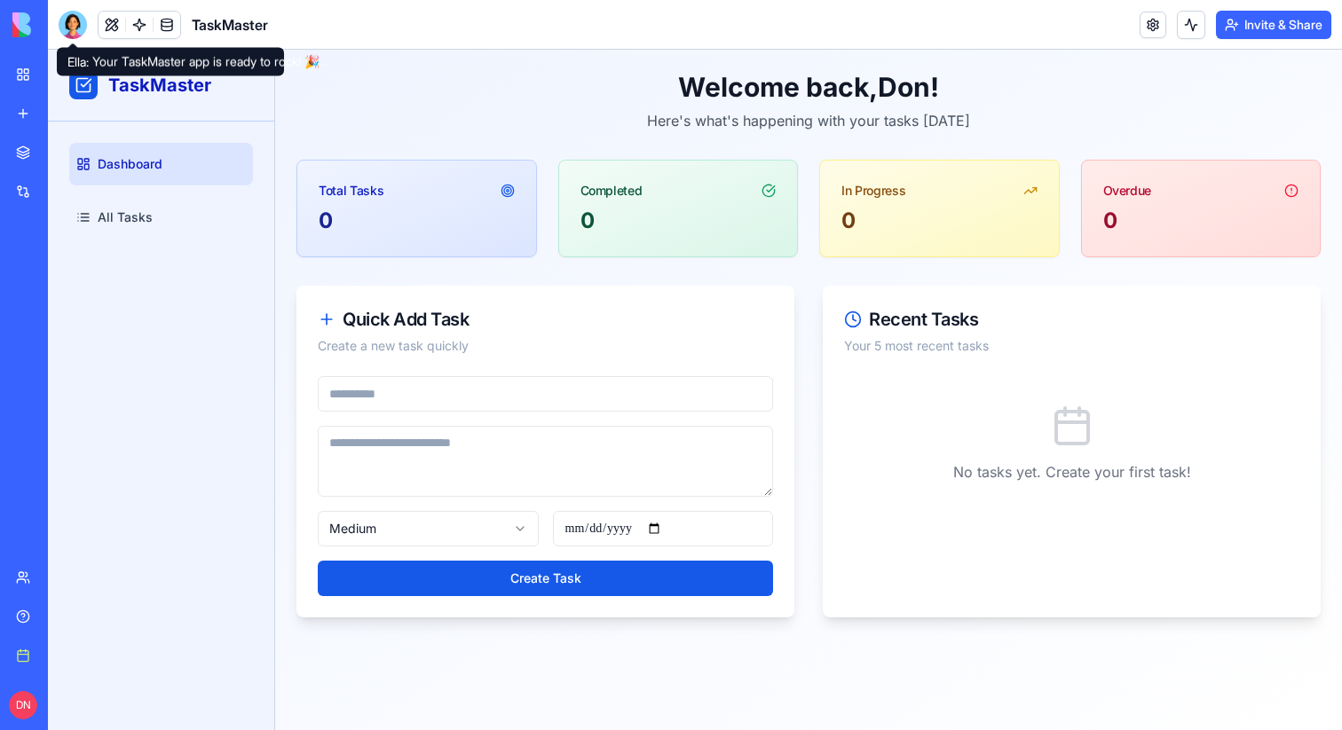
click at [72, 22] on div at bounding box center [73, 25] width 28 height 28
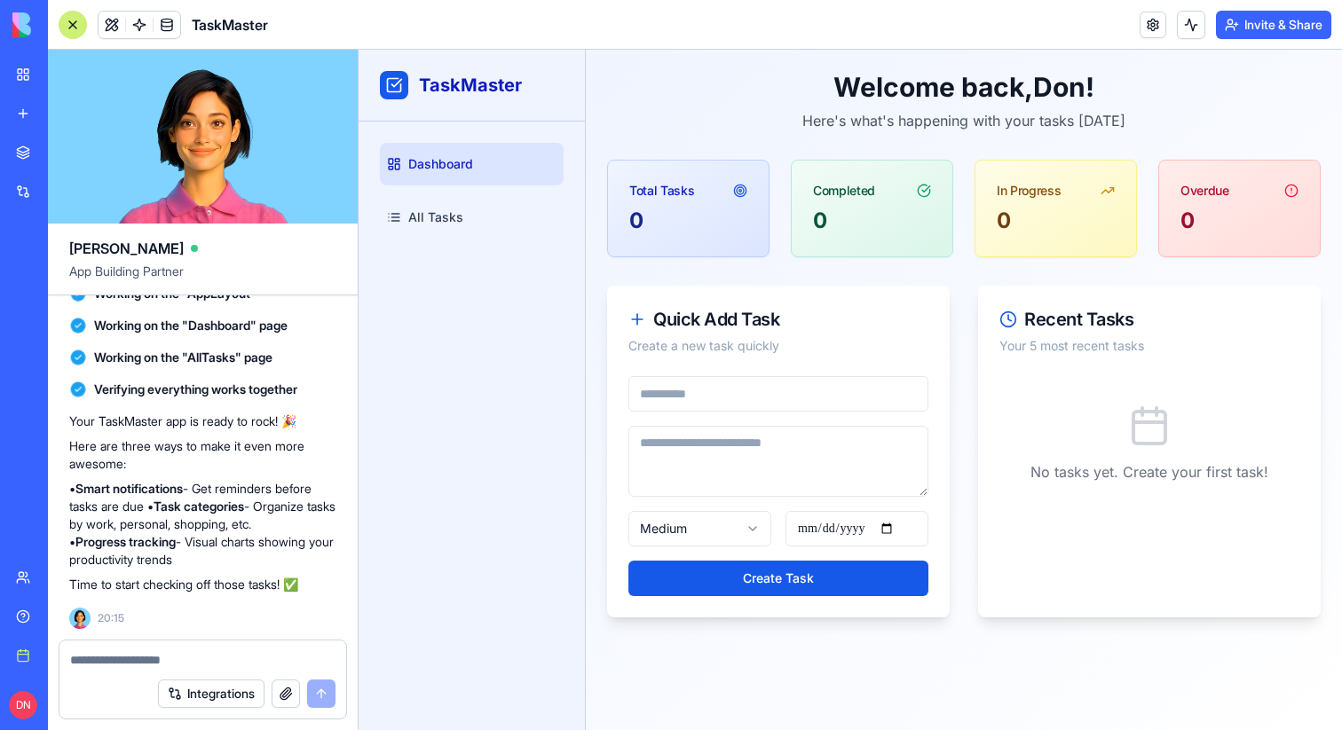
click at [72, 22] on div at bounding box center [73, 25] width 28 height 28
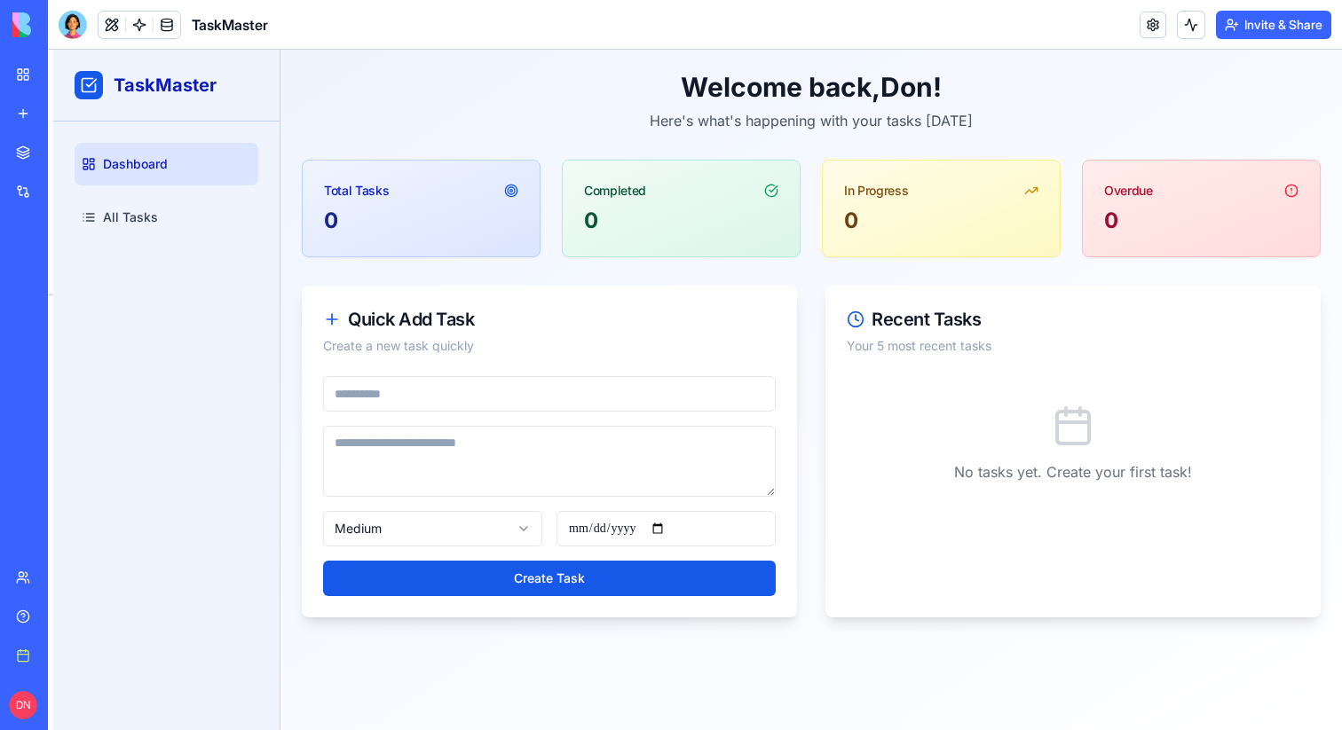
click at [72, 22] on div at bounding box center [73, 24] width 28 height 28
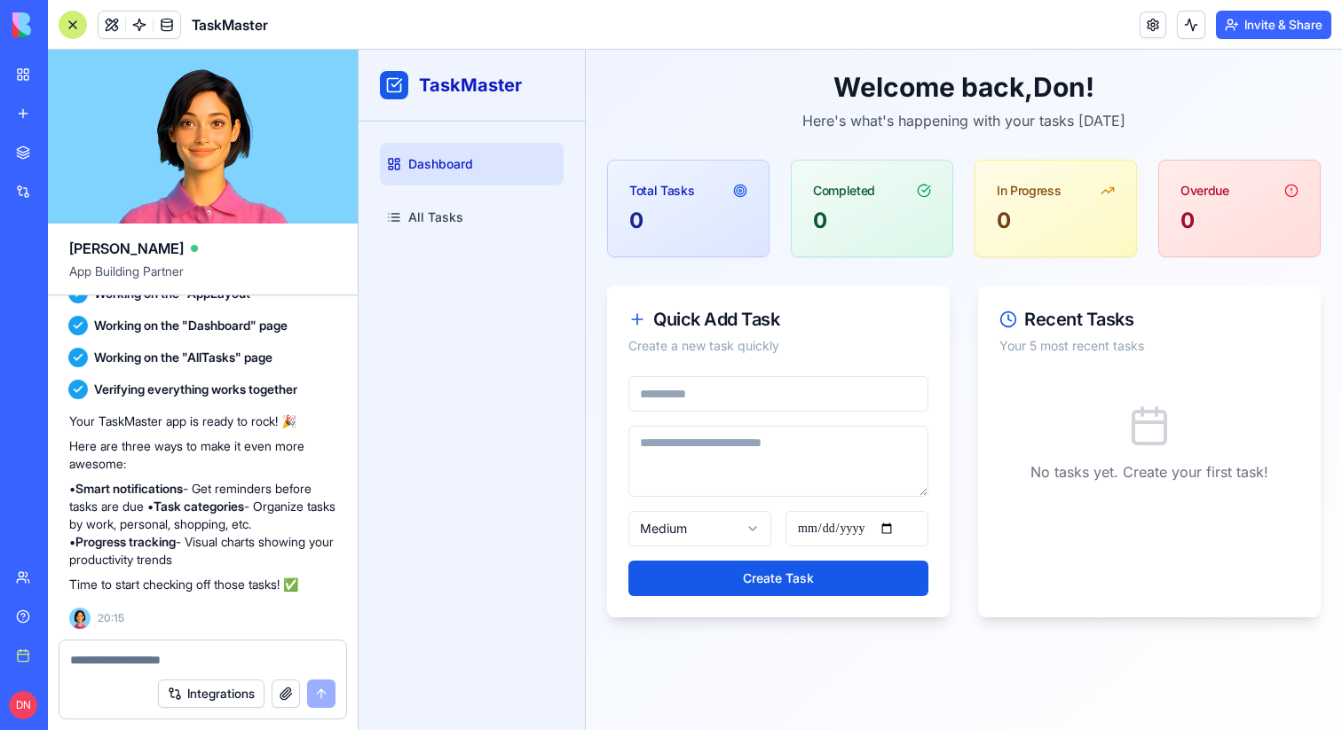
click at [72, 22] on div at bounding box center [73, 25] width 28 height 28
